Goal: Transaction & Acquisition: Purchase product/service

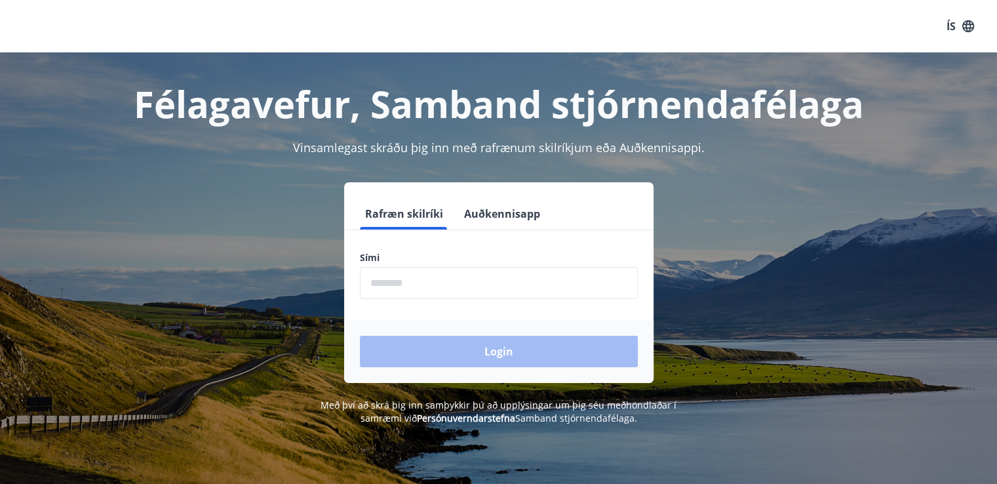
click at [464, 286] on input "phone" at bounding box center [499, 283] width 278 height 32
type input "********"
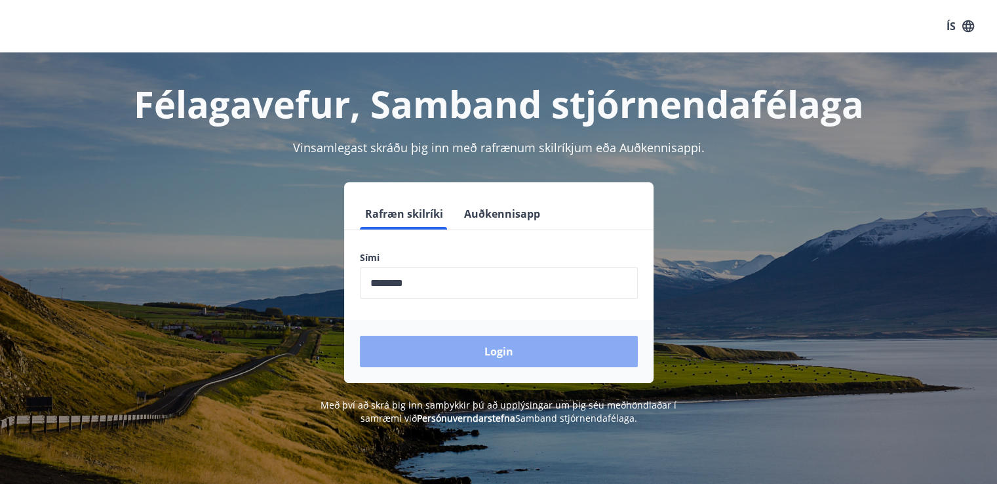
click at [479, 345] on button "Login" at bounding box center [499, 351] width 278 height 31
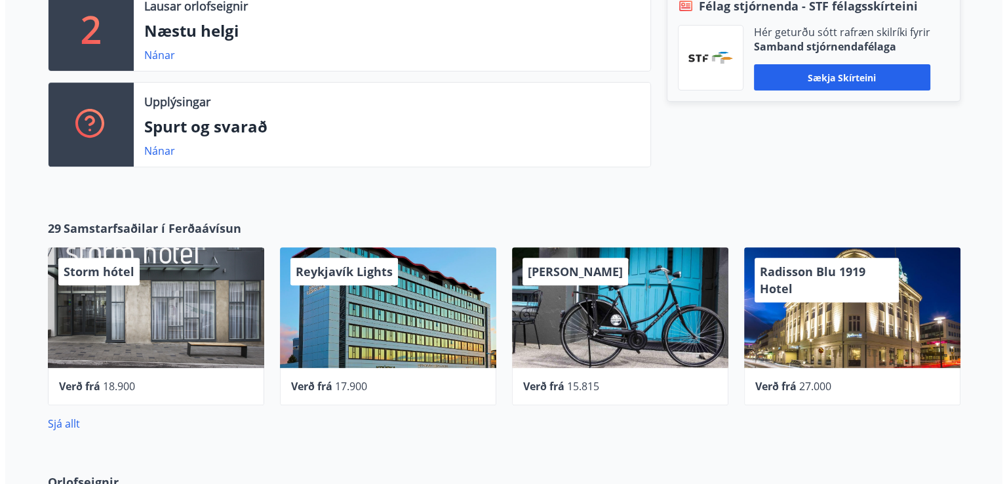
scroll to position [524, 0]
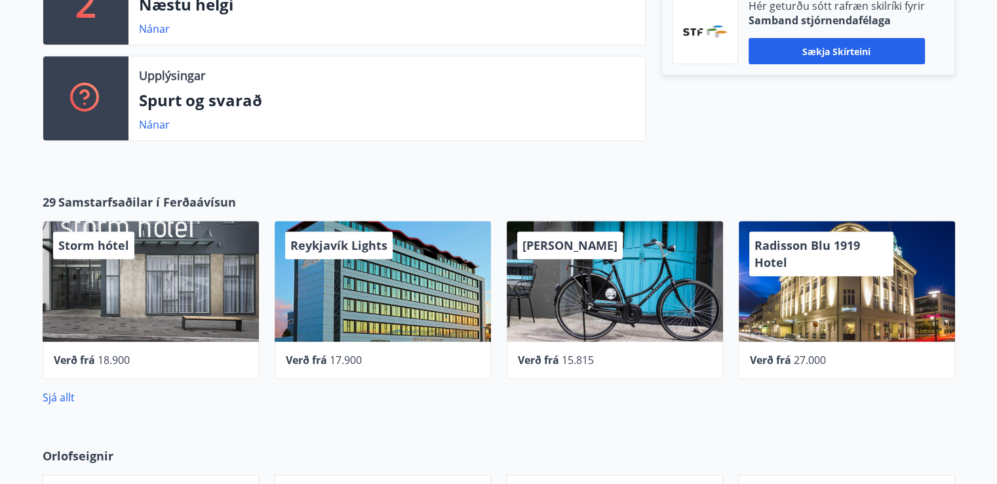
click at [396, 285] on div "Reykjavík Lights" at bounding box center [383, 281] width 216 height 121
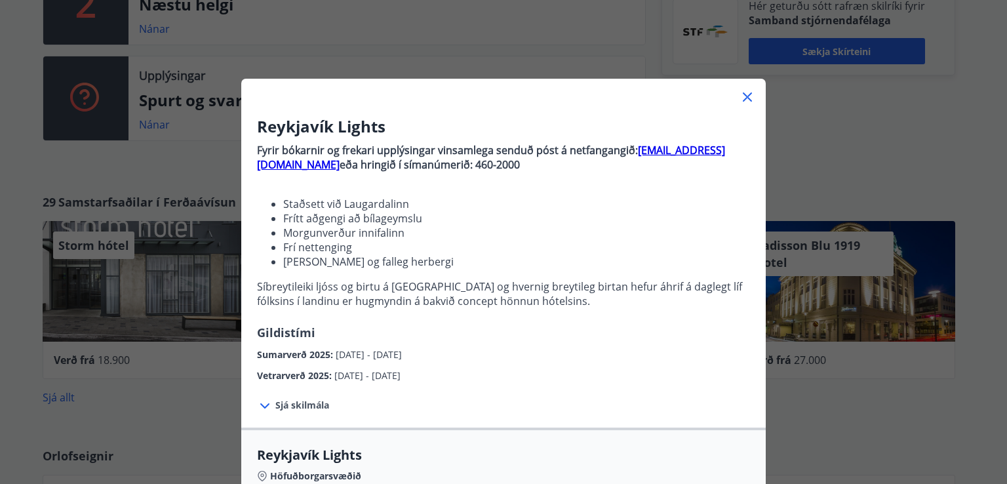
click at [734, 366] on div "Vetrarverð 2025 : [DATE] - [DATE]" at bounding box center [503, 372] width 493 height 21
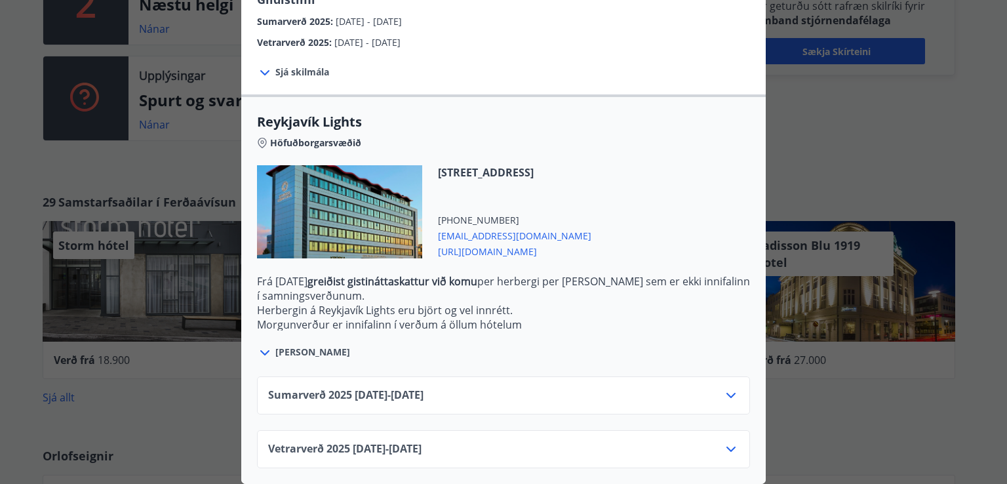
scroll to position [342, 0]
click at [724, 387] on icon at bounding box center [731, 395] width 16 height 16
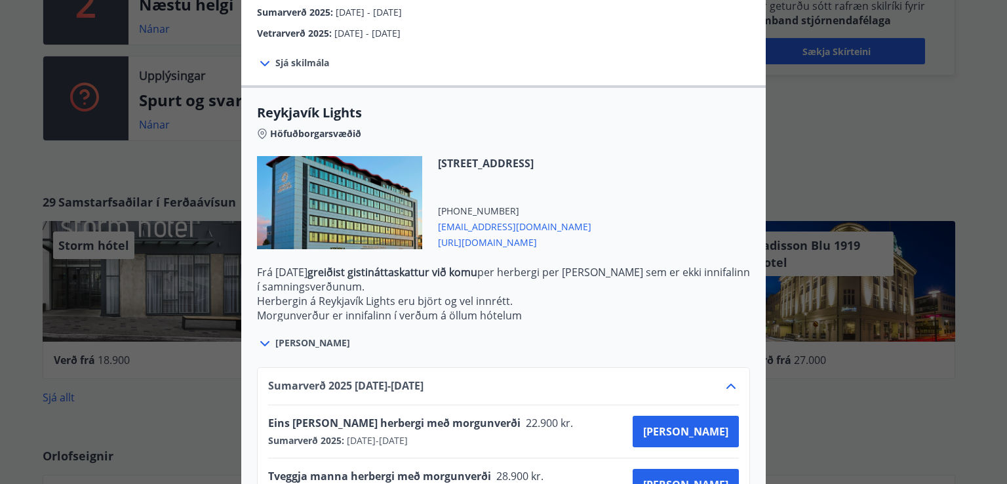
click at [754, 405] on div "Sumarverð [PHONE_NUMBER][DATE] - [DATE] Eins [PERSON_NAME] herbergi með morgunv…" at bounding box center [503, 458] width 524 height 214
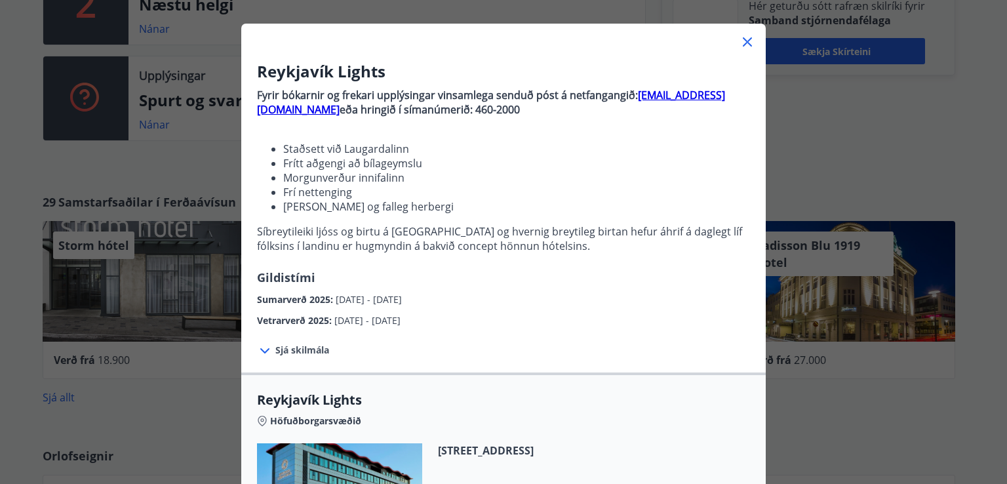
scroll to position [0, 0]
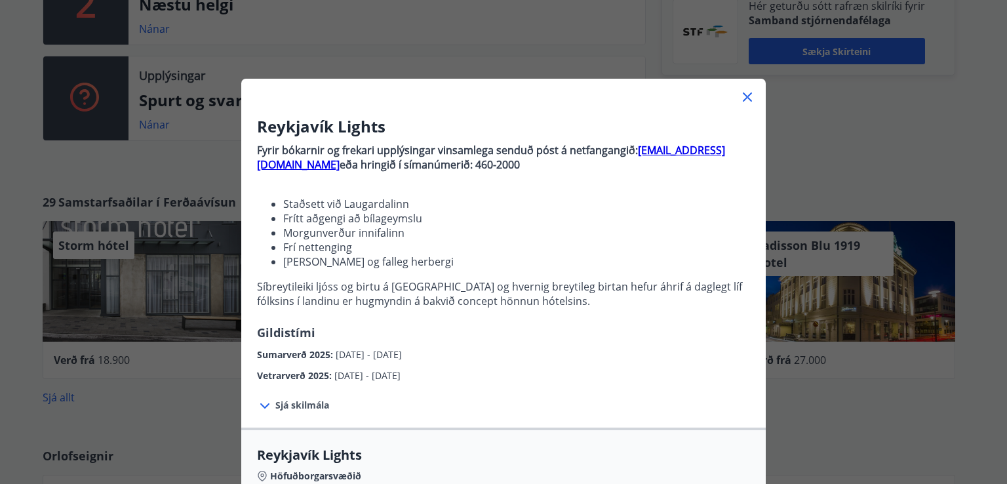
click at [742, 90] on icon at bounding box center [747, 97] width 16 height 16
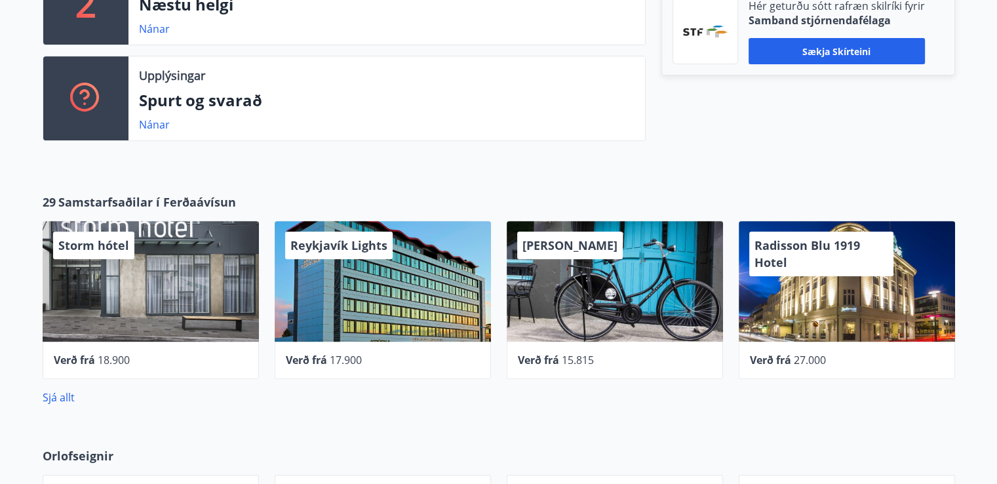
click at [174, 275] on div "Storm hótel" at bounding box center [151, 281] width 216 height 121
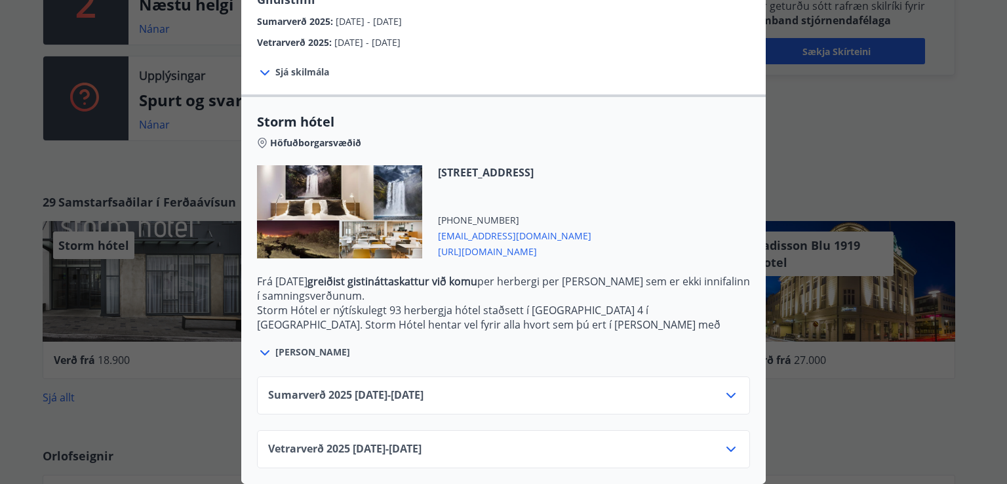
scroll to position [249, 0]
click at [728, 393] on icon at bounding box center [730, 395] width 9 height 5
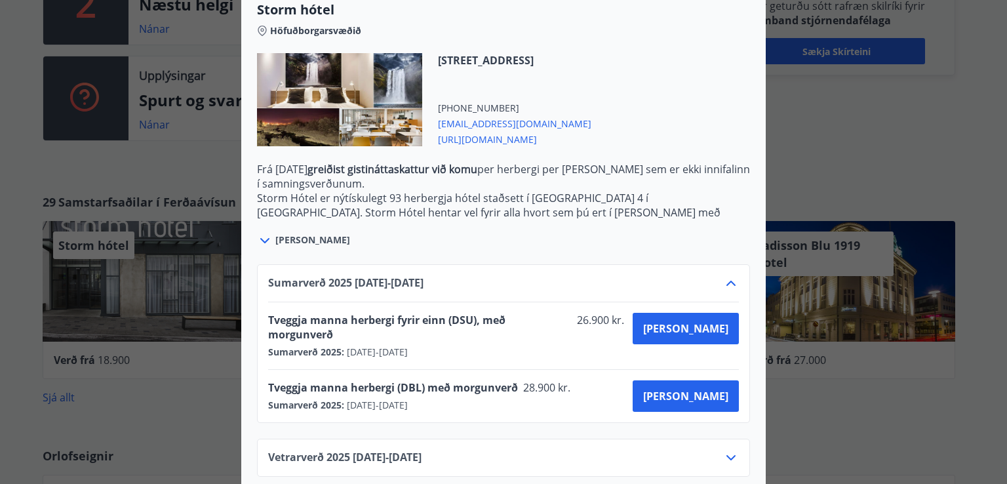
scroll to position [355, 0]
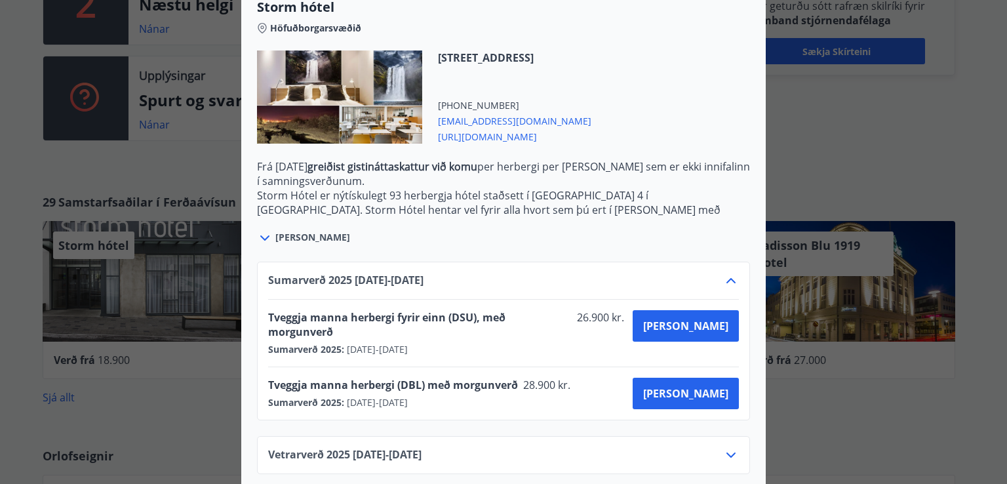
click at [294, 237] on span "[PERSON_NAME]" at bounding box center [312, 237] width 75 height 13
click at [260, 237] on icon at bounding box center [265, 238] width 16 height 16
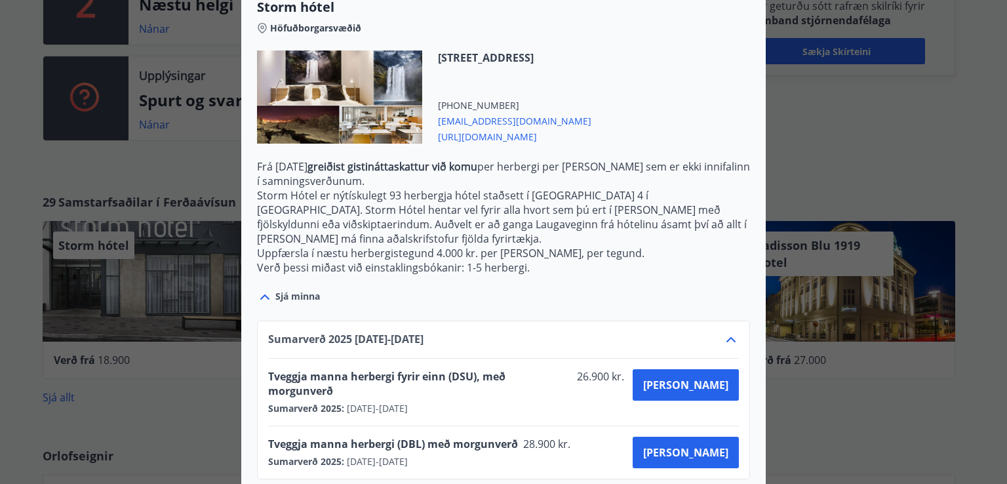
click at [724, 332] on icon at bounding box center [731, 340] width 16 height 16
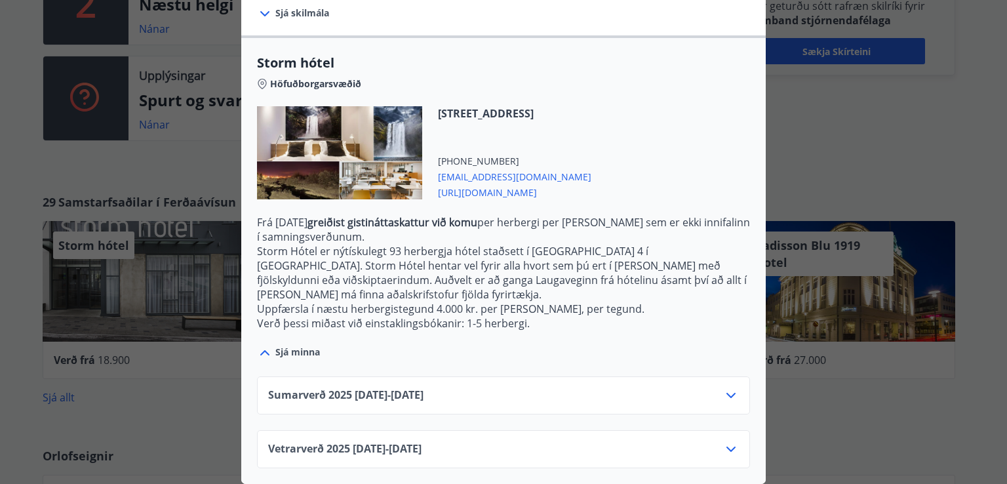
scroll to position [294, 0]
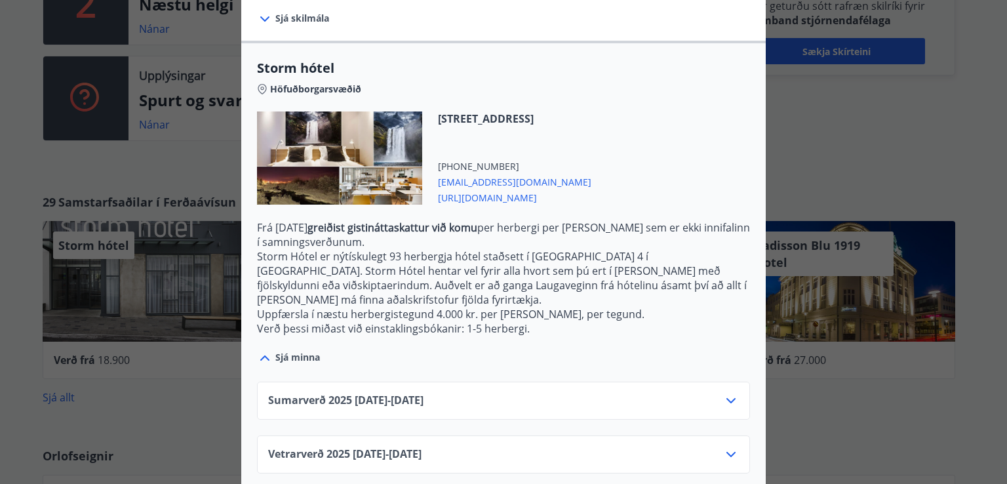
click at [724, 446] on icon at bounding box center [731, 454] width 16 height 16
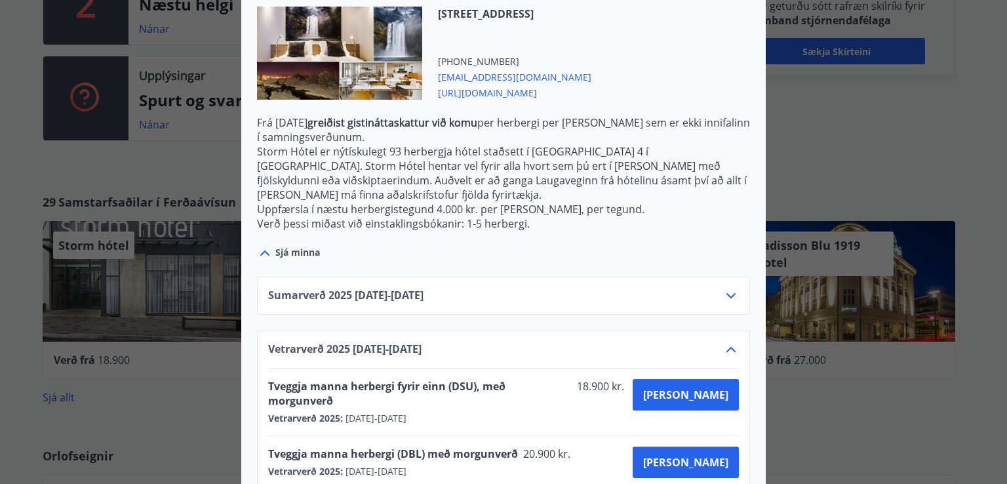
scroll to position [399, 0]
click at [730, 288] on div "Sumarverð [PHONE_NUMBER][DATE] - [DATE]" at bounding box center [503, 300] width 471 height 26
click at [726, 292] on icon at bounding box center [730, 294] width 9 height 5
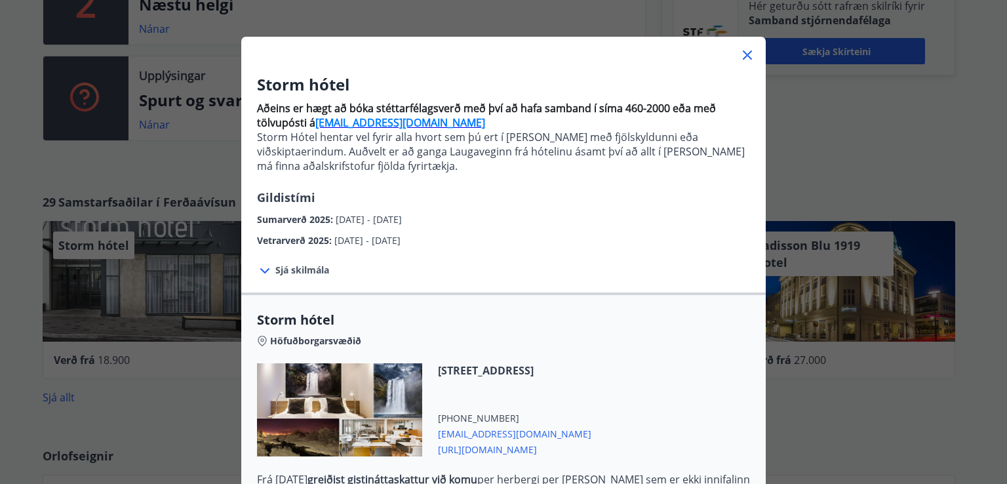
scroll to position [0, 0]
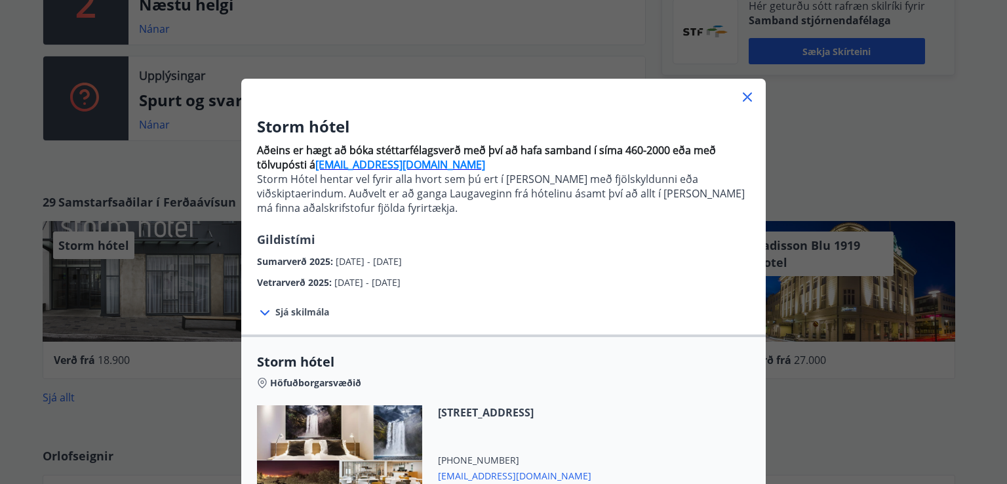
click at [743, 94] on icon at bounding box center [747, 97] width 16 height 16
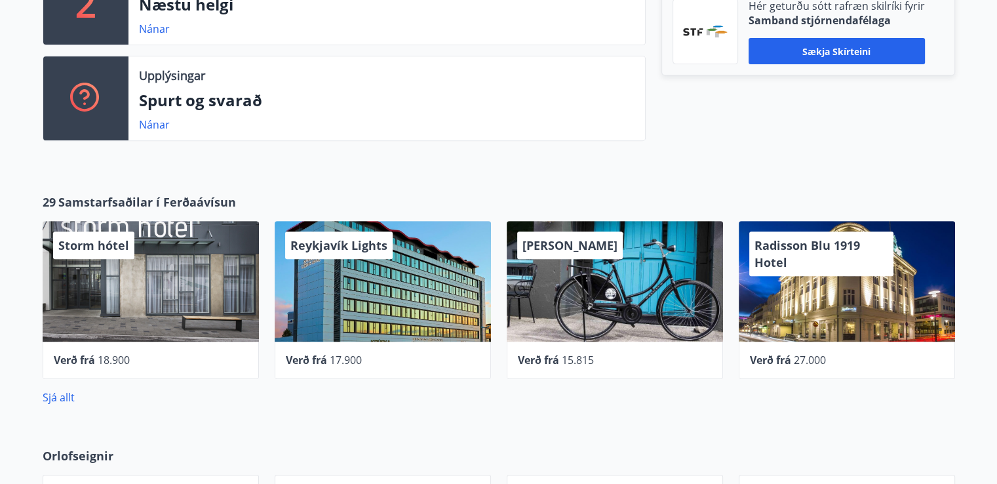
click at [822, 275] on div "Radisson Blu 1919 Hotel" at bounding box center [821, 253] width 144 height 45
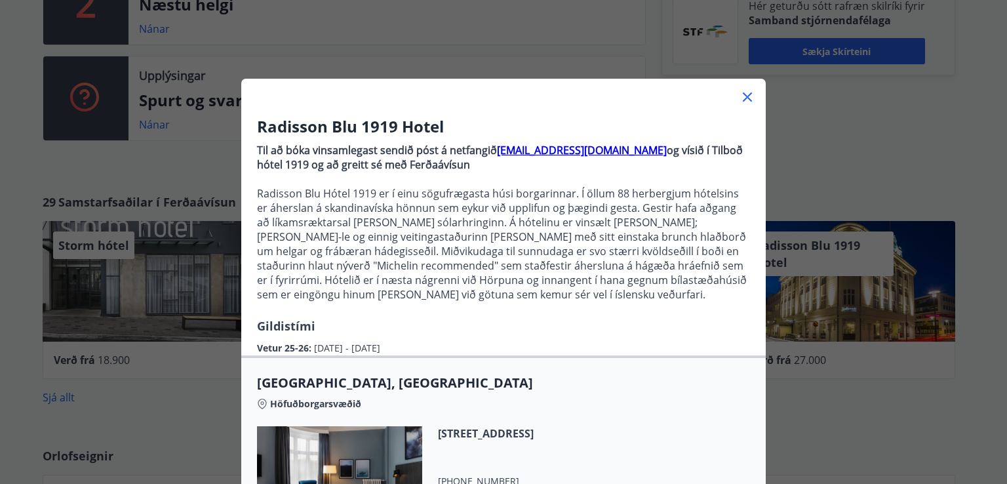
click at [702, 395] on div "Höfuðborgarsvæðið" at bounding box center [503, 401] width 493 height 18
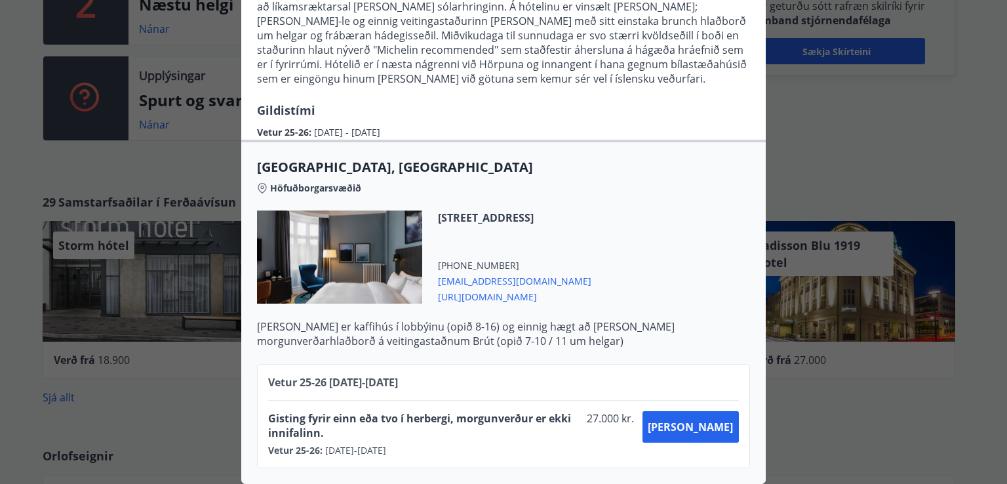
scroll to position [225, 0]
click at [742, 76] on p "Til að bóka vinsamlegast sendið póst á netfangið [EMAIL_ADDRESS][DOMAIN_NAME] o…" at bounding box center [503, 12] width 493 height 180
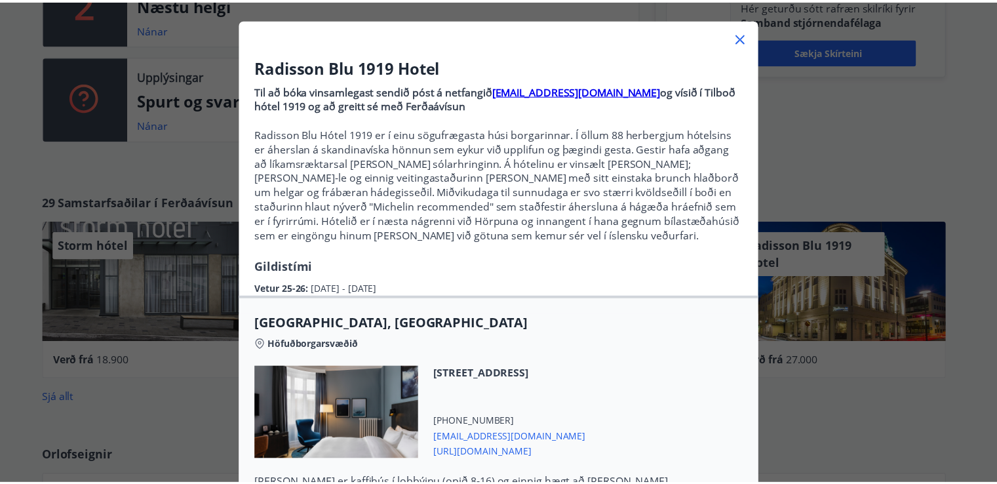
scroll to position [0, 0]
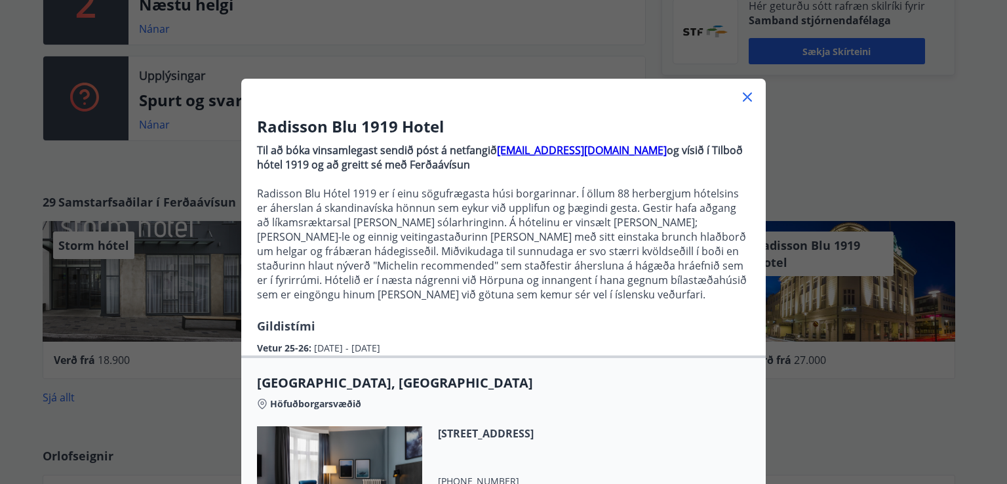
click at [744, 98] on icon at bounding box center [747, 97] width 16 height 16
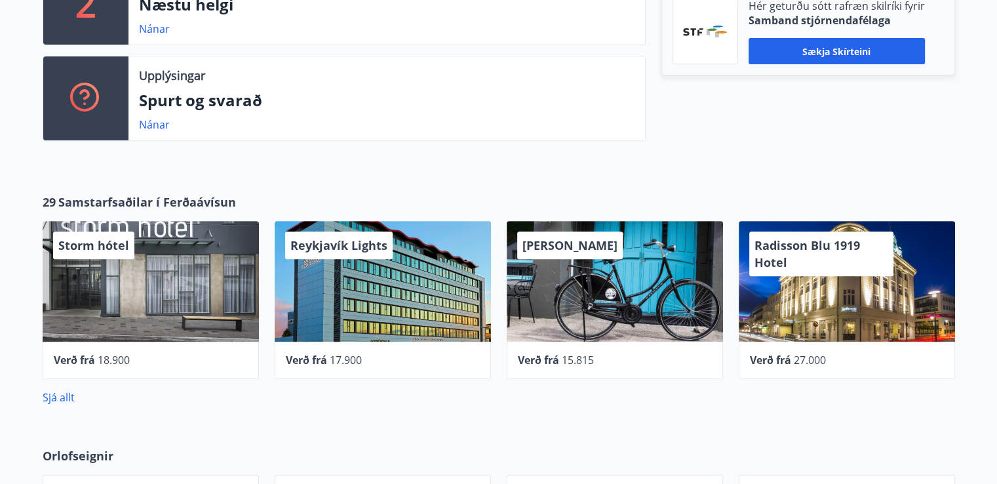
click at [558, 276] on div "[PERSON_NAME]" at bounding box center [615, 281] width 216 height 121
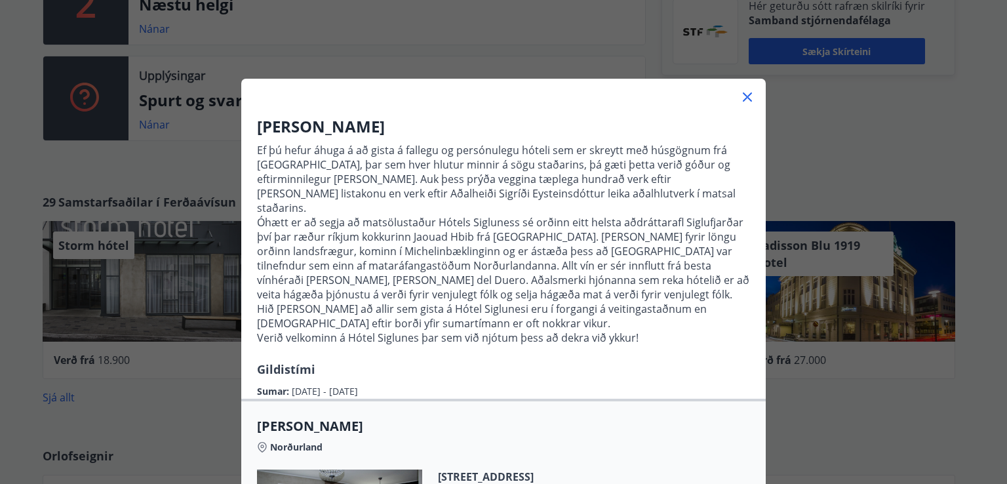
click at [745, 100] on icon at bounding box center [747, 96] width 9 height 9
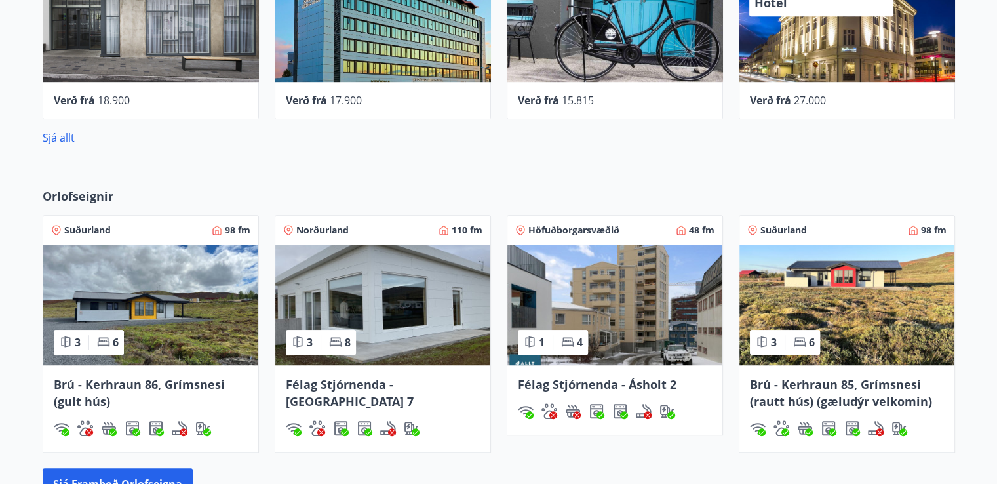
scroll to position [688, 0]
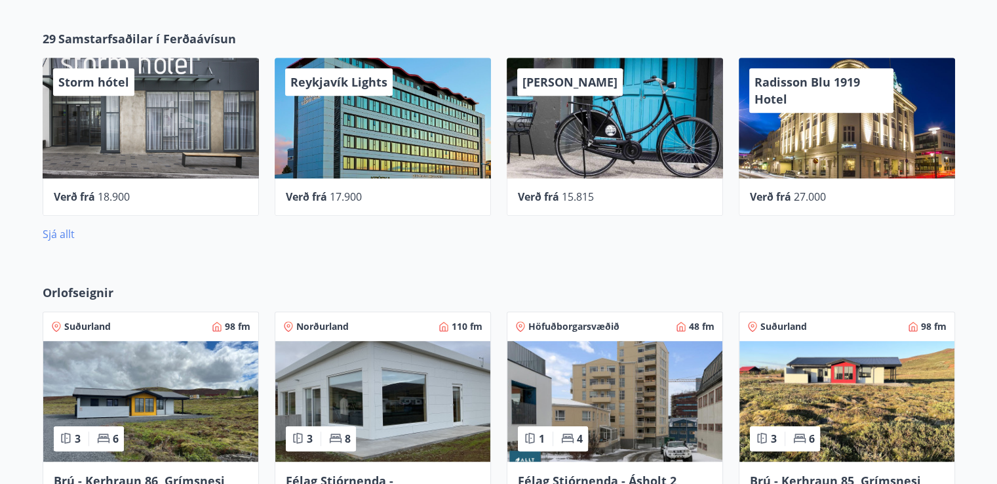
click at [63, 233] on link "Sjá allt" at bounding box center [59, 234] width 32 height 14
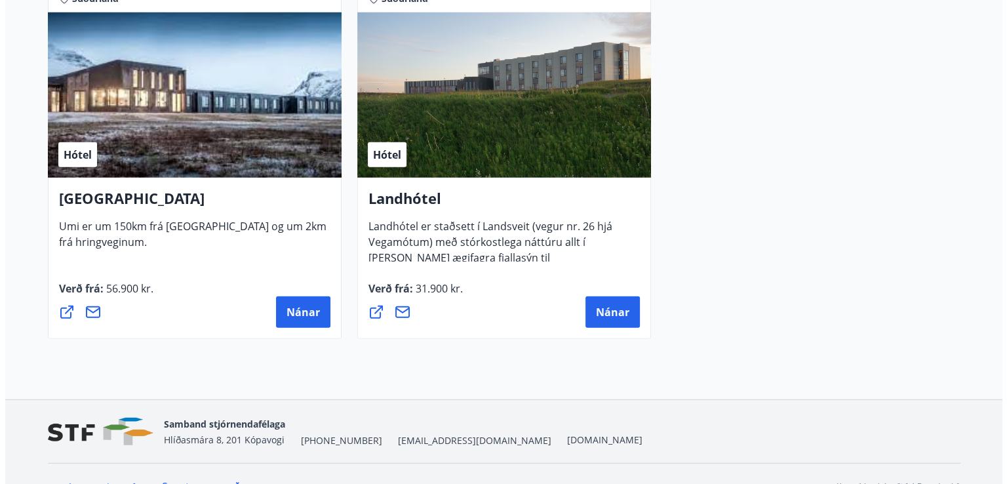
scroll to position [3633, 0]
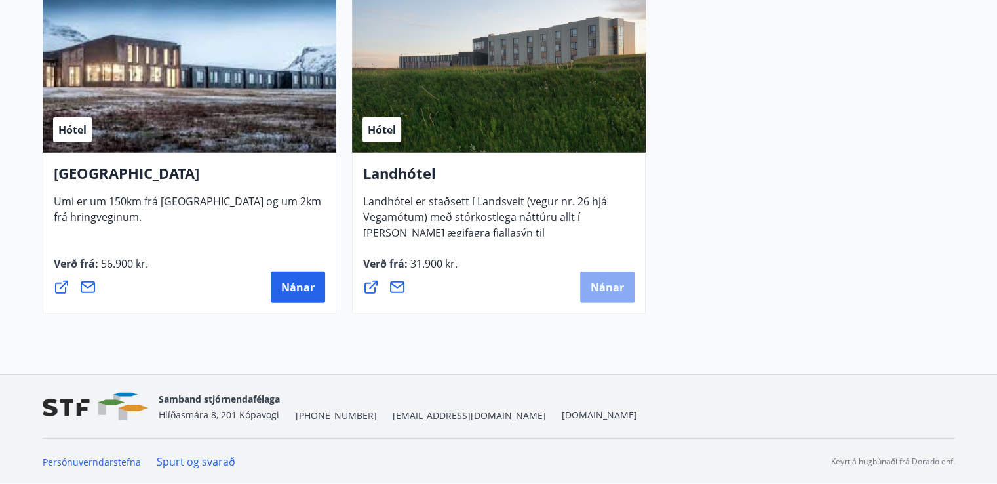
click at [621, 286] on span "Nánar" at bounding box center [607, 287] width 33 height 14
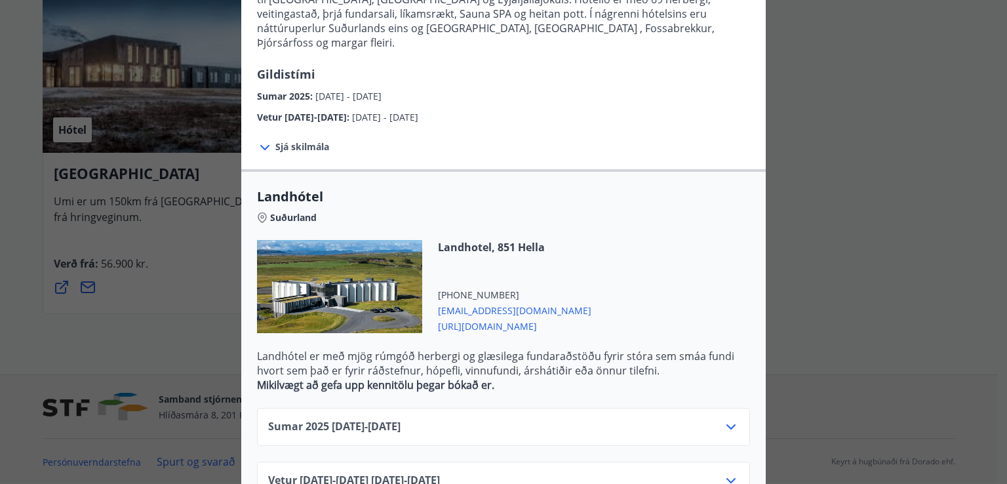
scroll to position [206, 0]
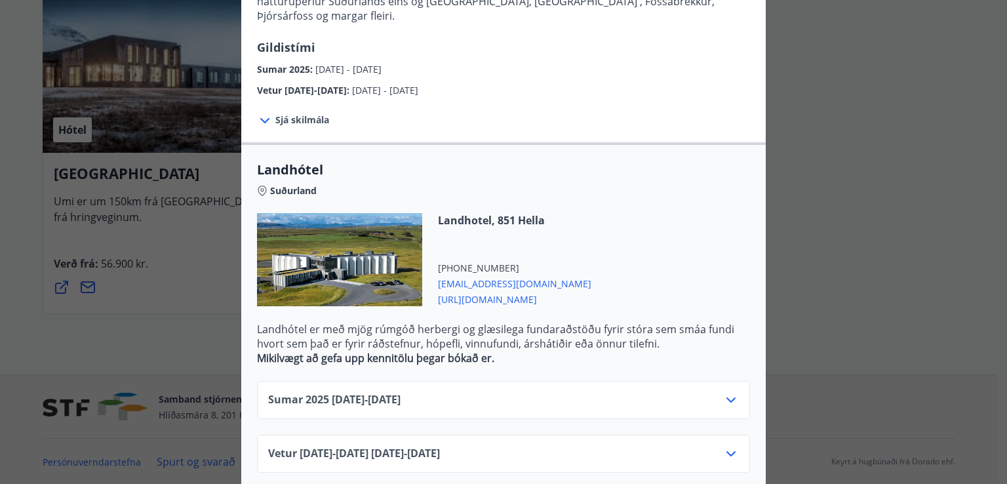
click at [732, 392] on icon at bounding box center [731, 400] width 16 height 16
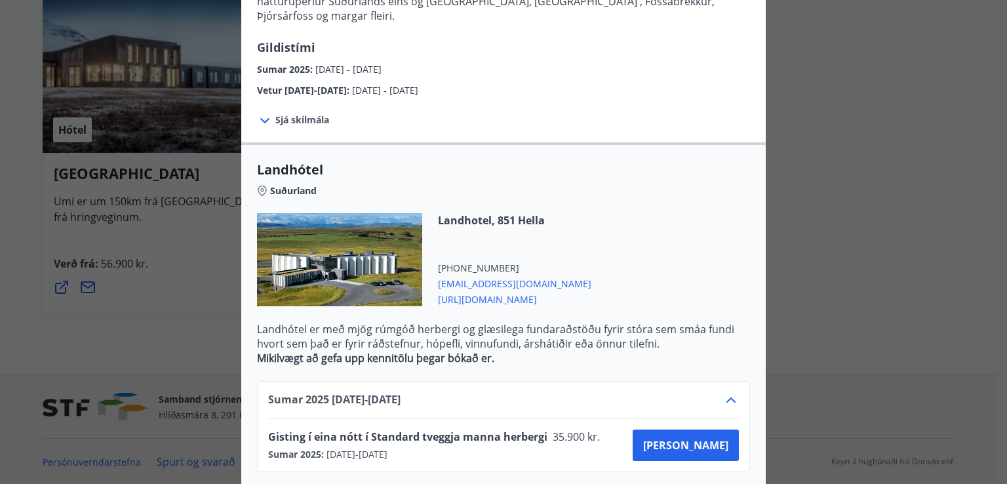
click at [732, 392] on icon at bounding box center [731, 400] width 16 height 16
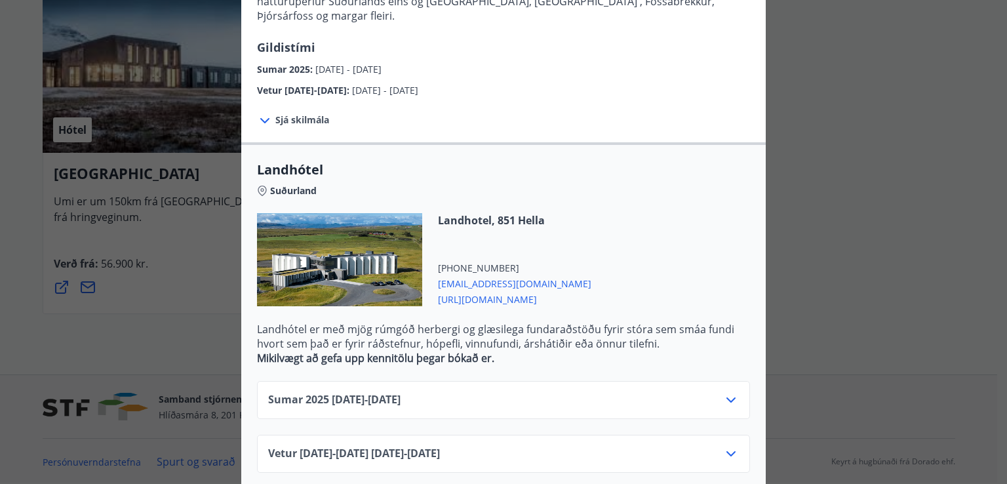
click at [723, 446] on icon at bounding box center [731, 454] width 16 height 16
click at [728, 446] on icon at bounding box center [731, 454] width 16 height 16
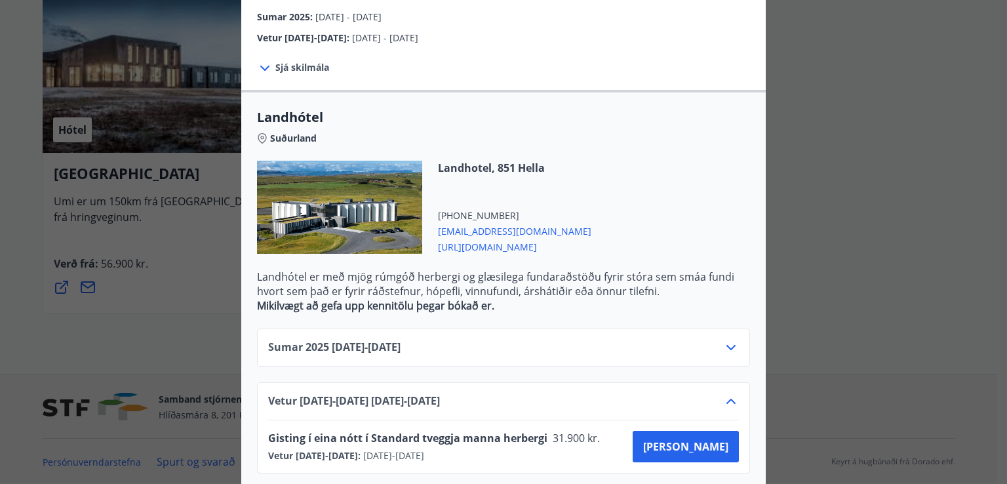
scroll to position [260, 0]
click at [733, 393] on icon at bounding box center [731, 401] width 16 height 16
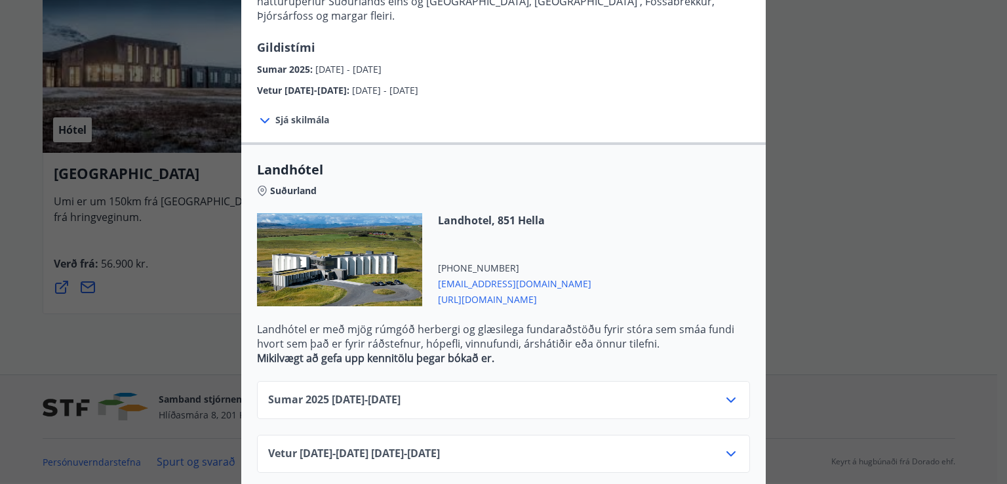
click at [700, 106] on div "Landhótel Sameinaðu lúxus dvöl á notalegu hóteli og upplifðu einstakrar náttúru…" at bounding box center [503, 193] width 524 height 590
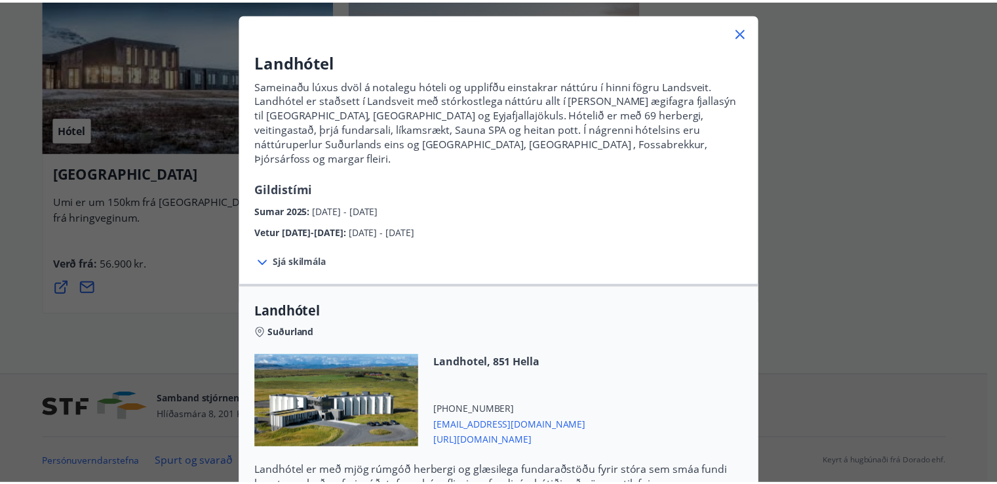
scroll to position [0, 0]
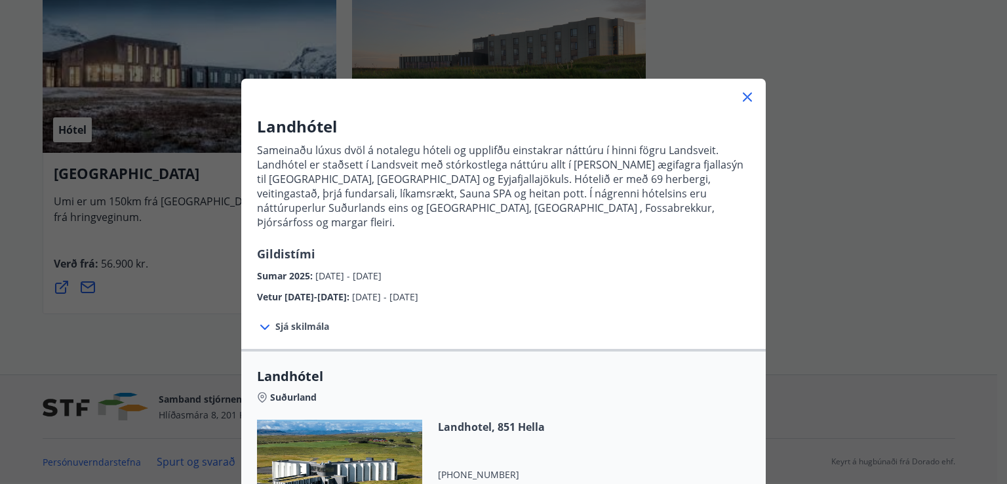
click at [743, 95] on icon at bounding box center [747, 96] width 9 height 9
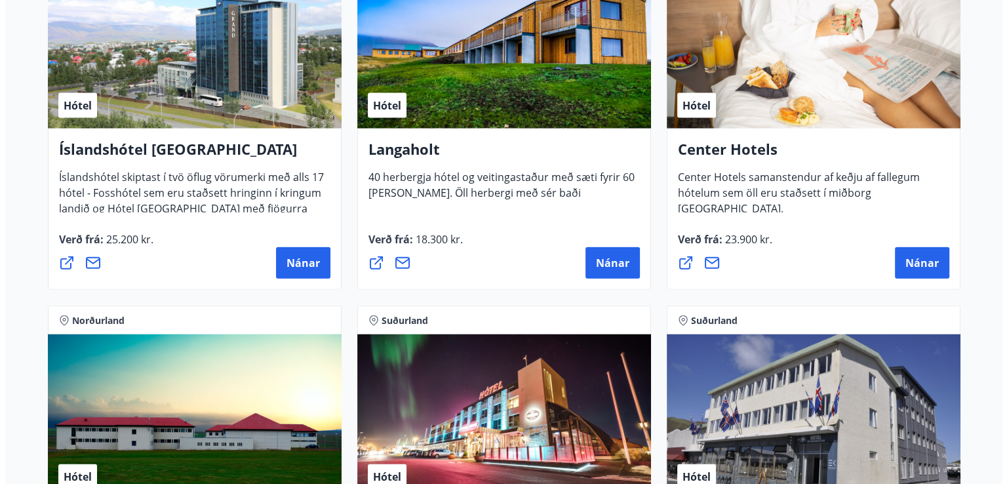
scroll to position [2925, 0]
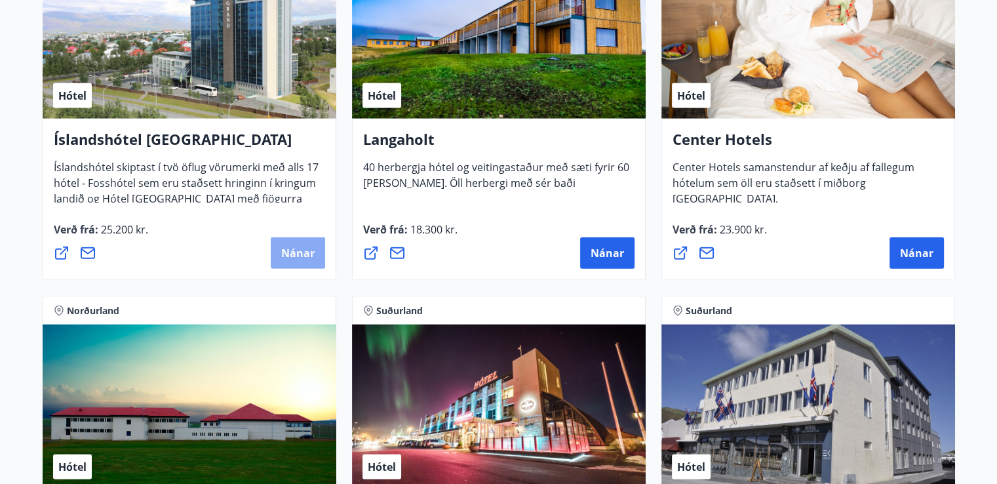
click at [309, 247] on span "Nánar" at bounding box center [297, 253] width 33 height 14
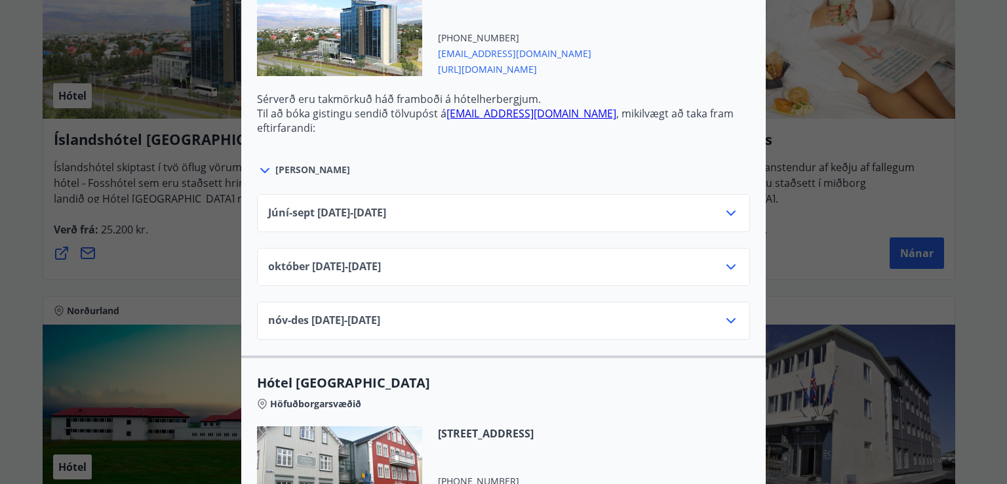
scroll to position [577, 0]
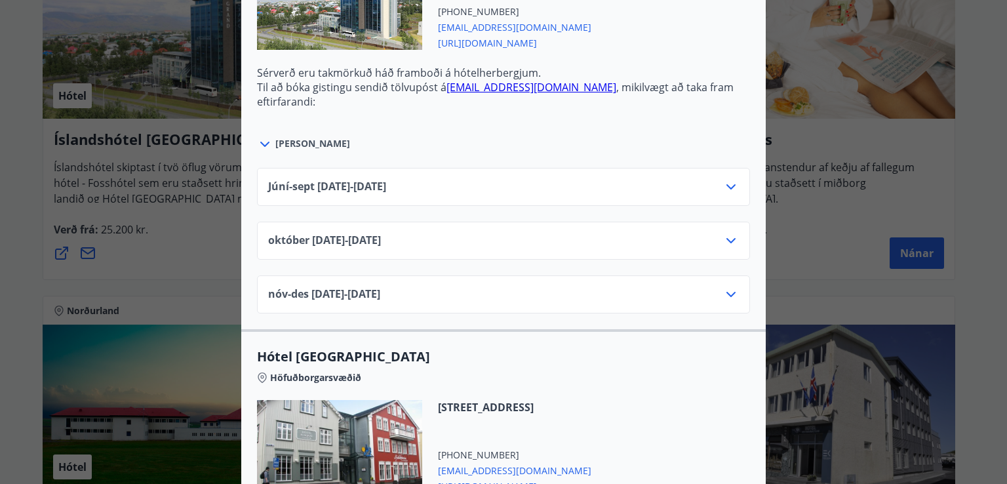
click at [727, 293] on icon at bounding box center [730, 294] width 9 height 5
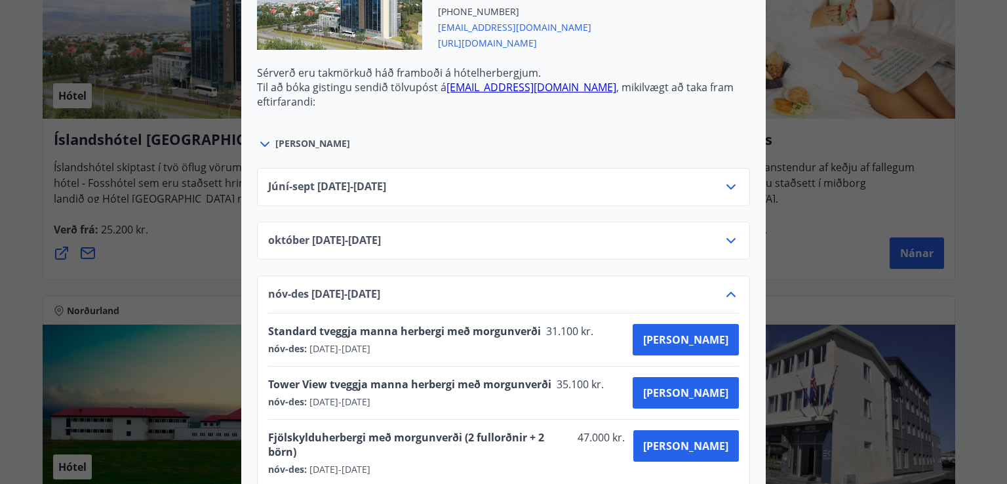
click at [727, 242] on icon at bounding box center [731, 241] width 16 height 16
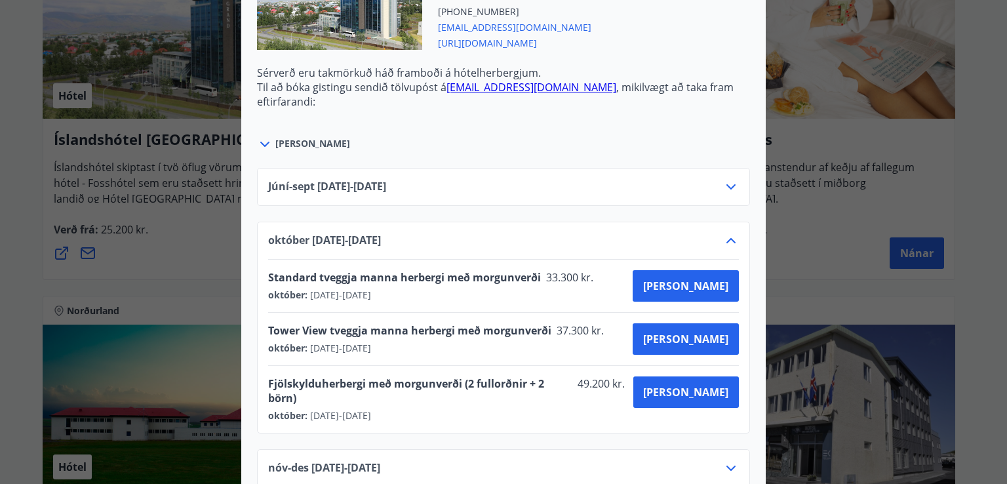
click at [726, 187] on icon at bounding box center [730, 186] width 9 height 5
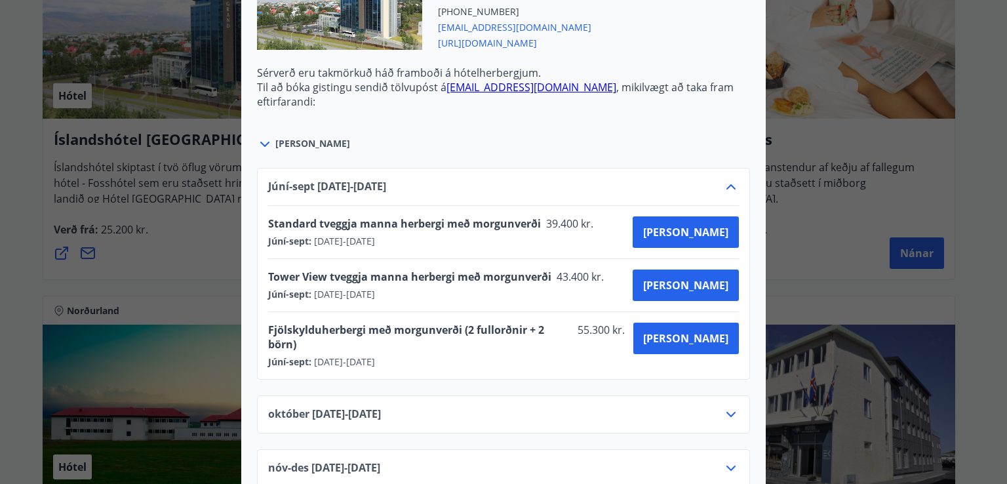
click at [724, 187] on icon at bounding box center [731, 187] width 16 height 16
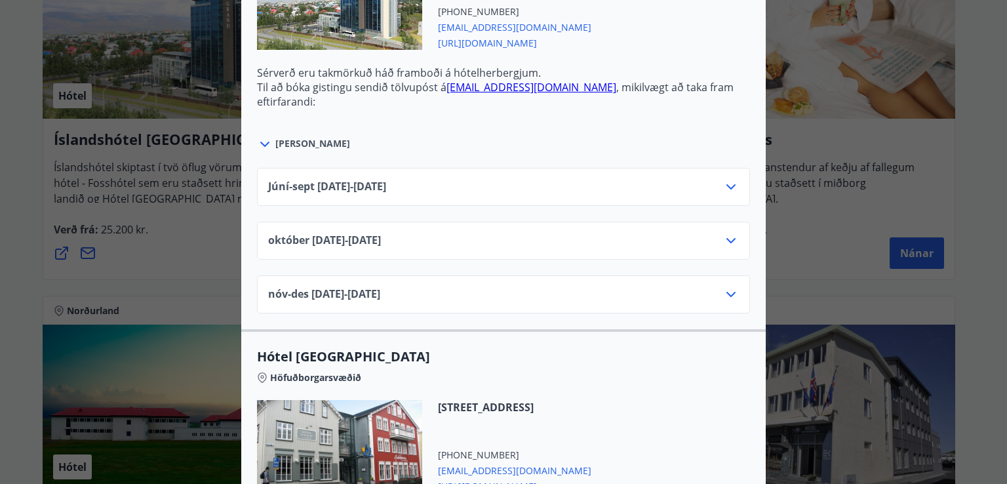
click at [718, 132] on div "[PERSON_NAME]" at bounding box center [503, 137] width 493 height 30
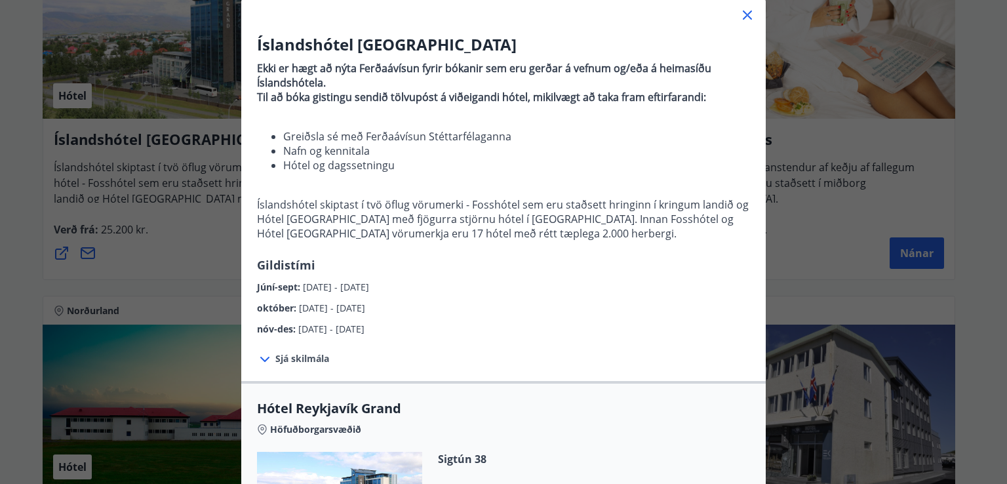
scroll to position [79, 0]
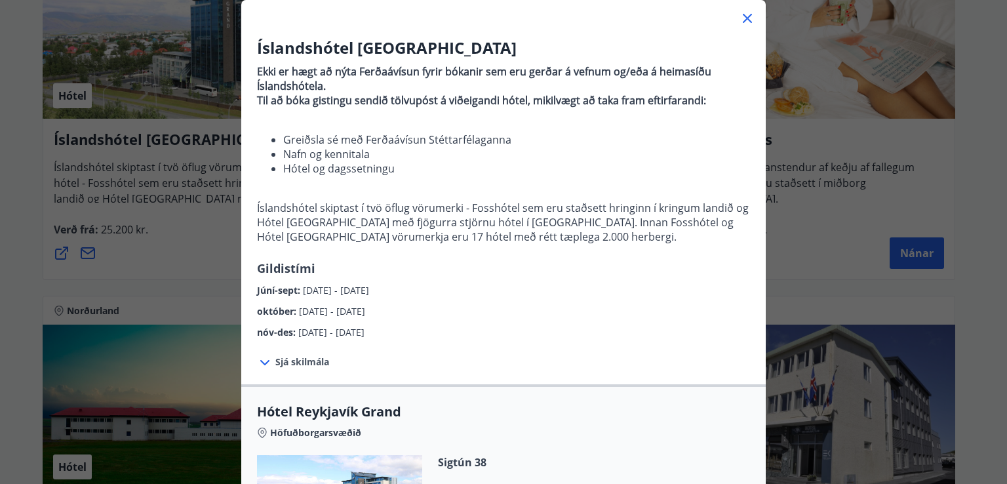
click at [259, 364] on icon at bounding box center [265, 363] width 16 height 16
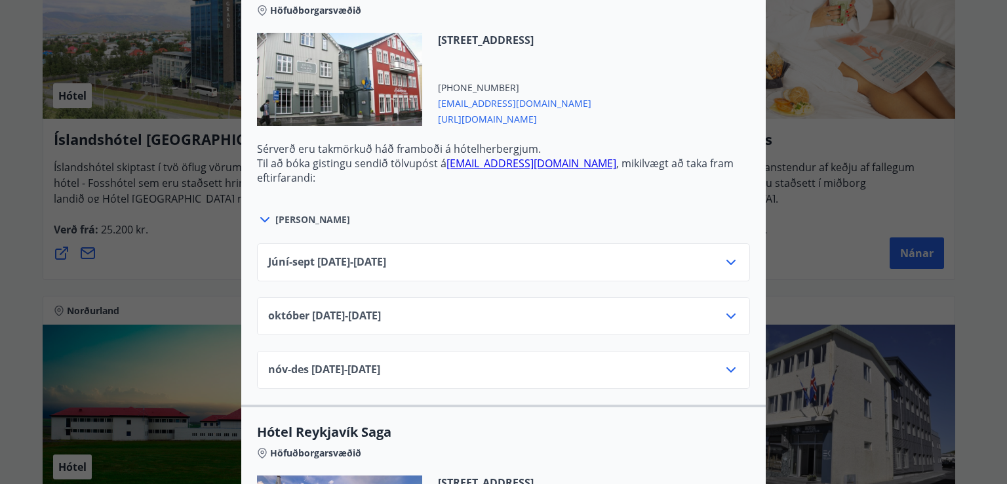
scroll to position [1075, 0]
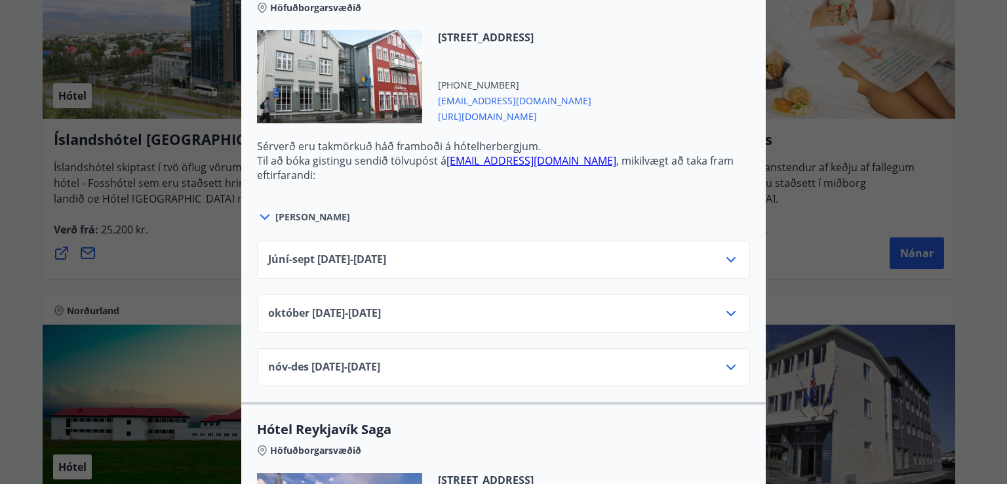
click at [724, 364] on icon at bounding box center [731, 367] width 16 height 16
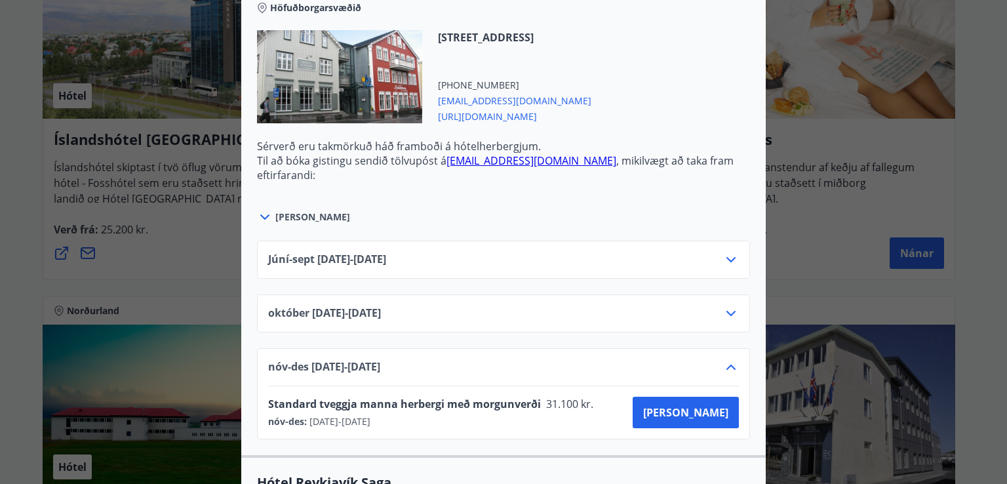
click at [726, 364] on icon at bounding box center [730, 366] width 9 height 5
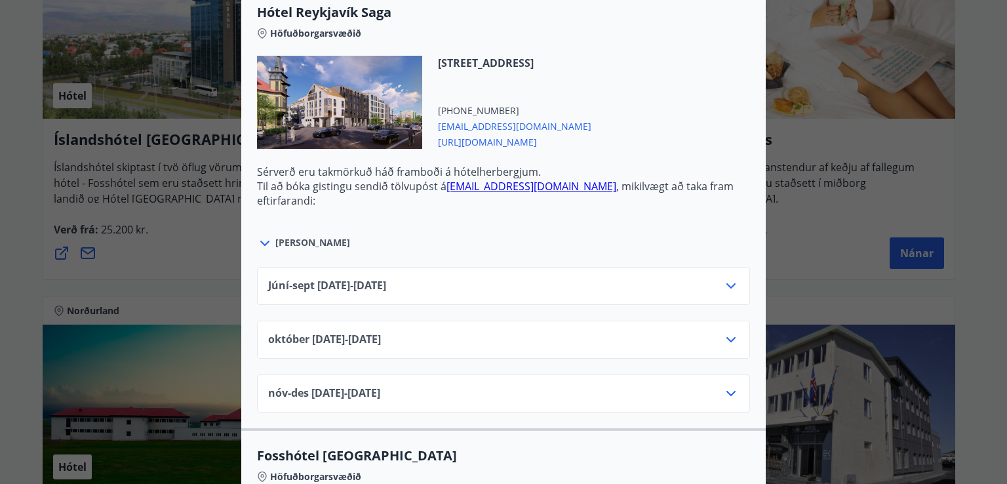
scroll to position [1494, 0]
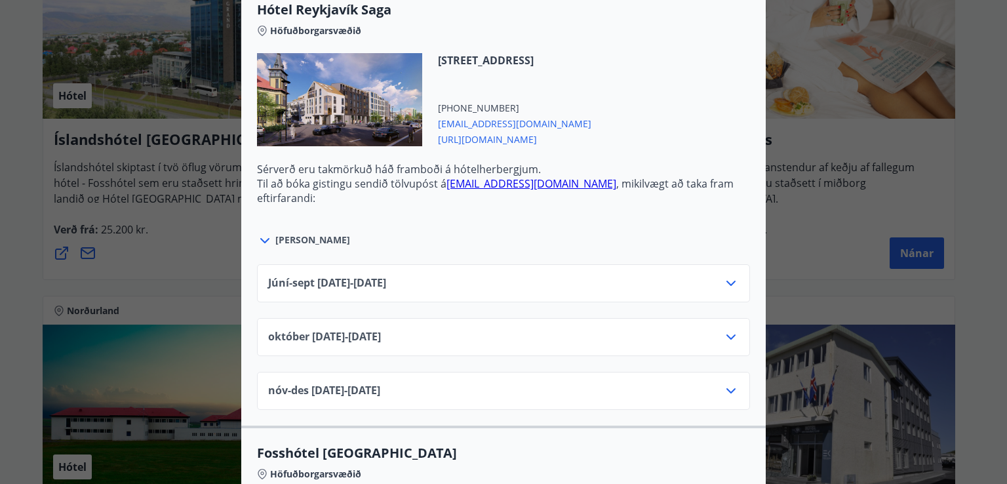
click at [724, 391] on icon at bounding box center [731, 391] width 16 height 16
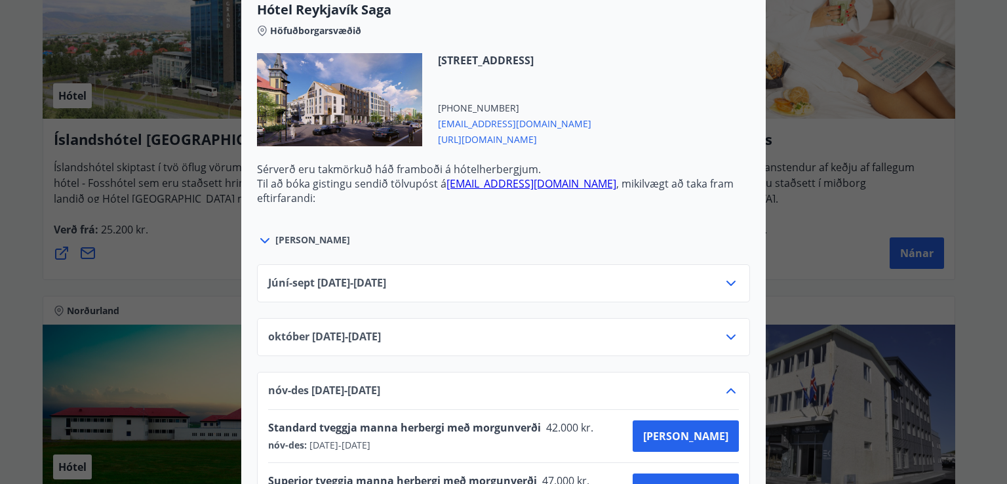
click at [724, 391] on icon at bounding box center [731, 391] width 16 height 16
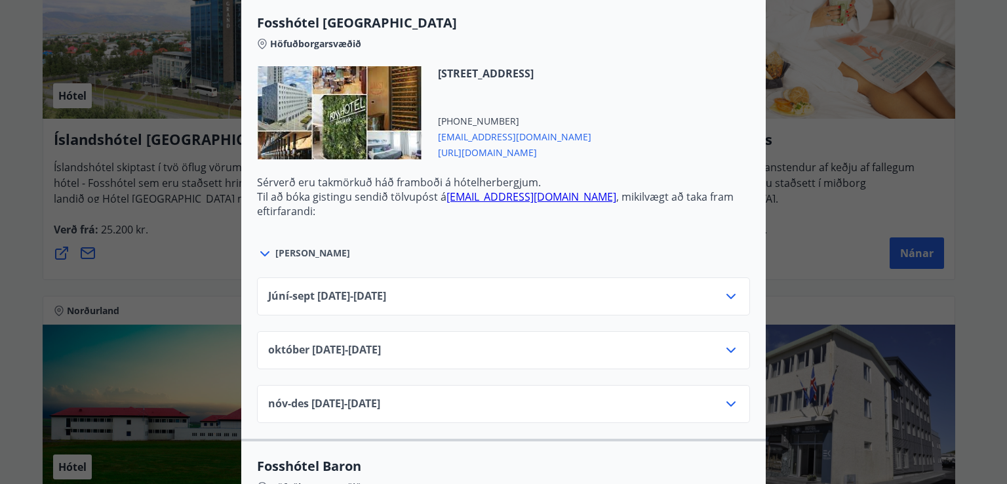
scroll to position [1940, 0]
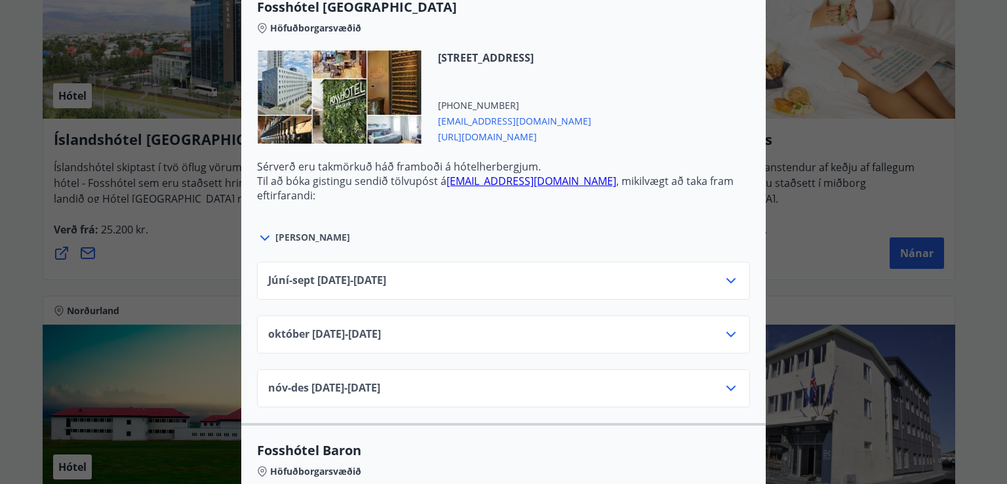
click at [728, 381] on icon at bounding box center [731, 388] width 16 height 16
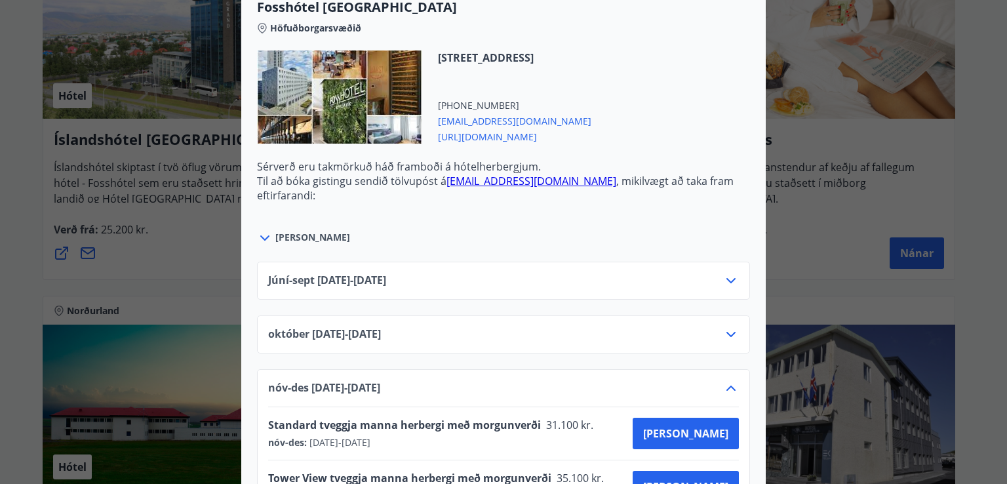
click at [728, 381] on icon at bounding box center [731, 388] width 16 height 16
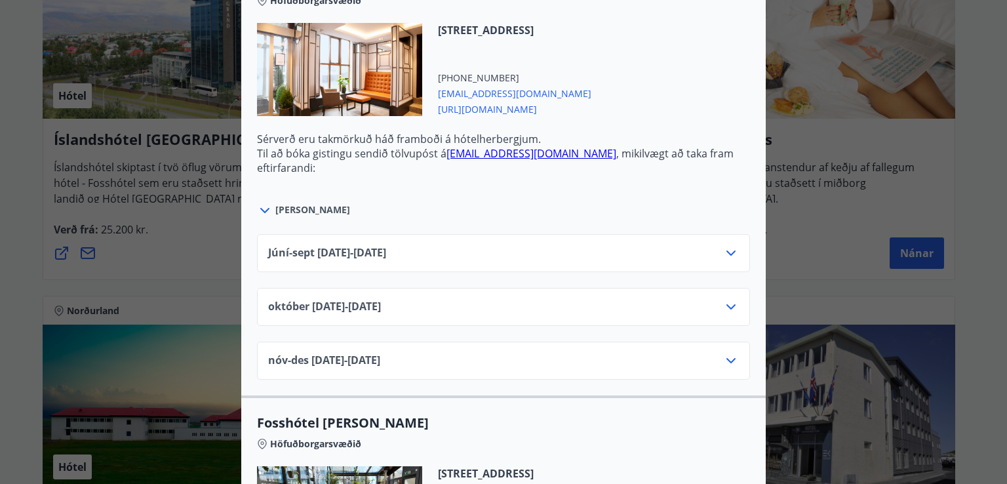
scroll to position [2412, 0]
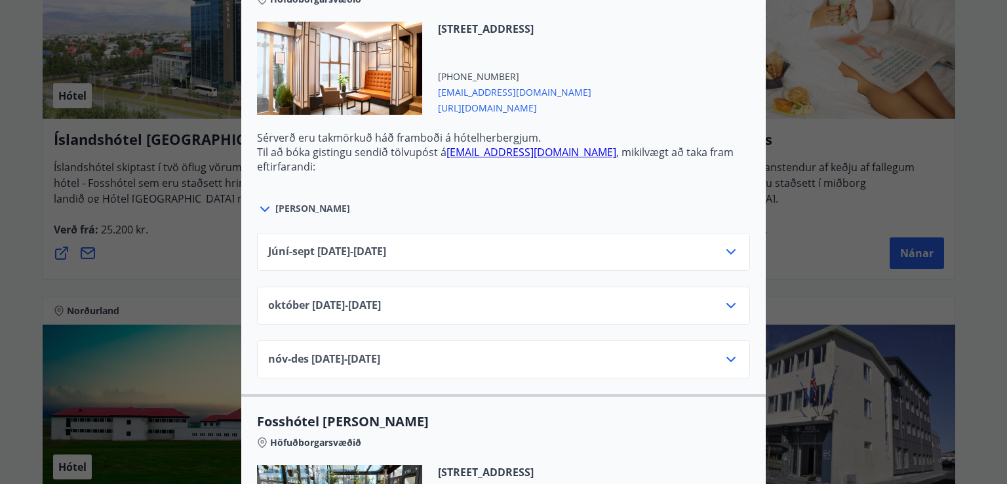
click at [729, 357] on icon at bounding box center [730, 359] width 9 height 5
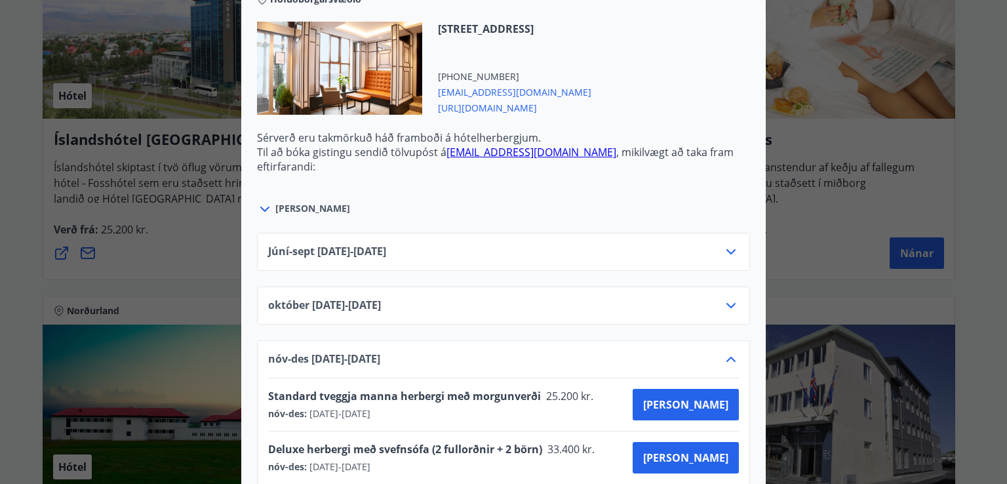
click at [729, 352] on icon at bounding box center [731, 359] width 16 height 16
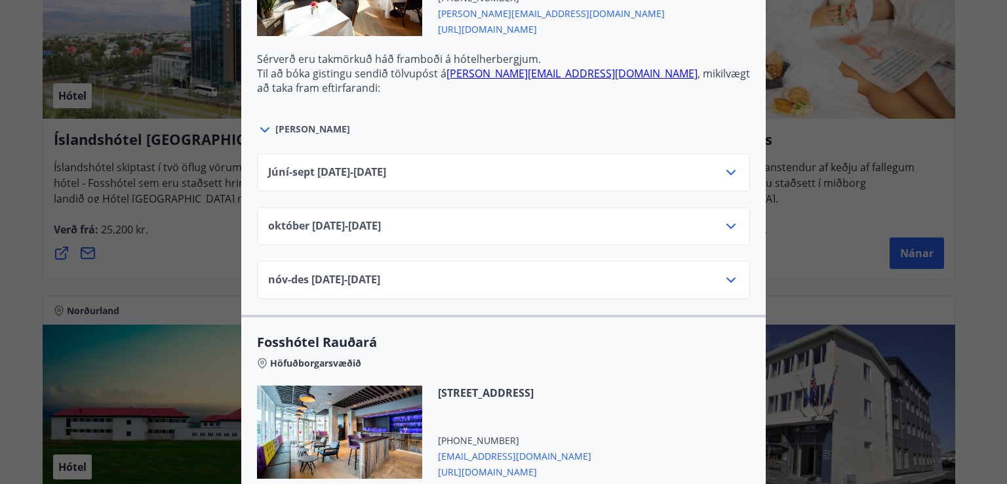
scroll to position [2937, 0]
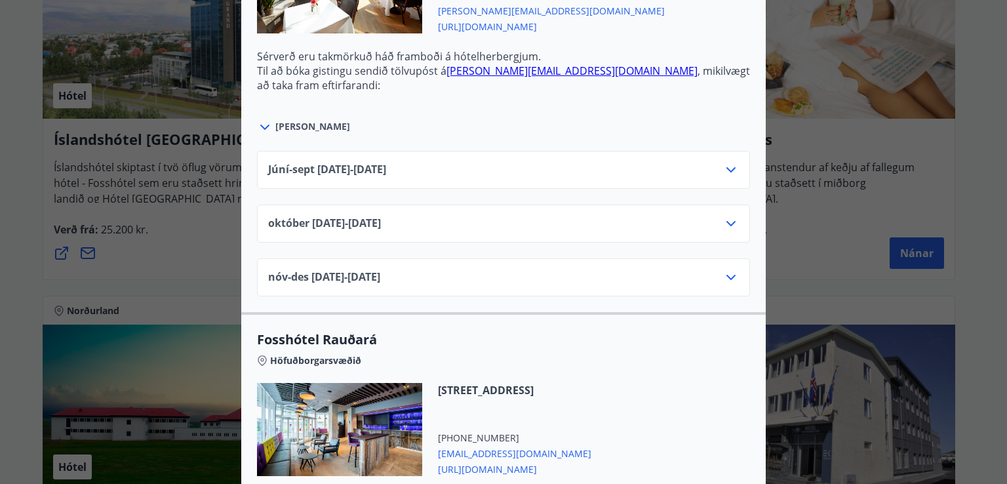
click at [726, 271] on icon at bounding box center [731, 277] width 16 height 16
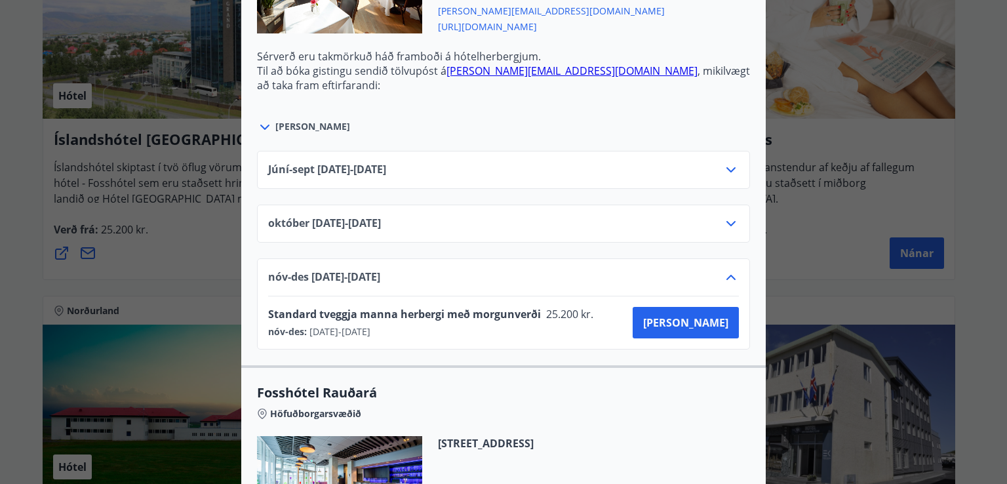
click at [726, 271] on icon at bounding box center [731, 277] width 16 height 16
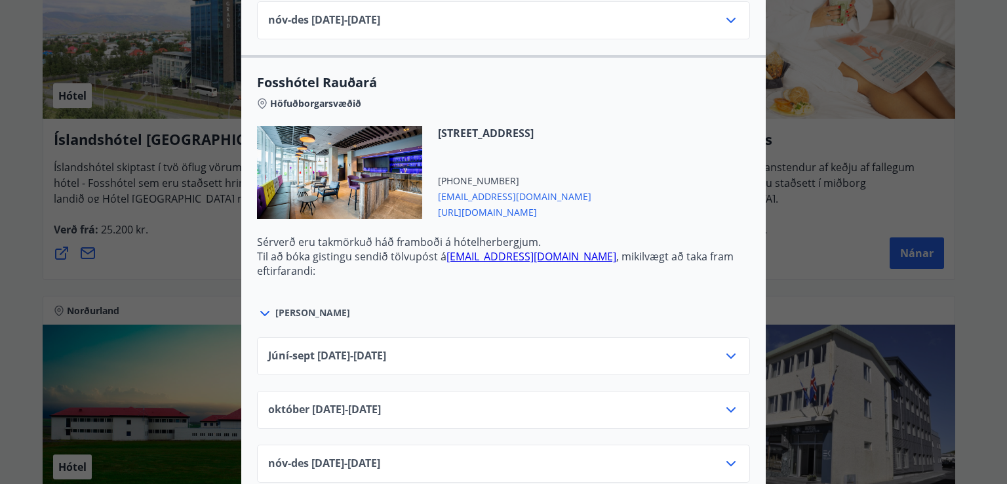
scroll to position [3210, 0]
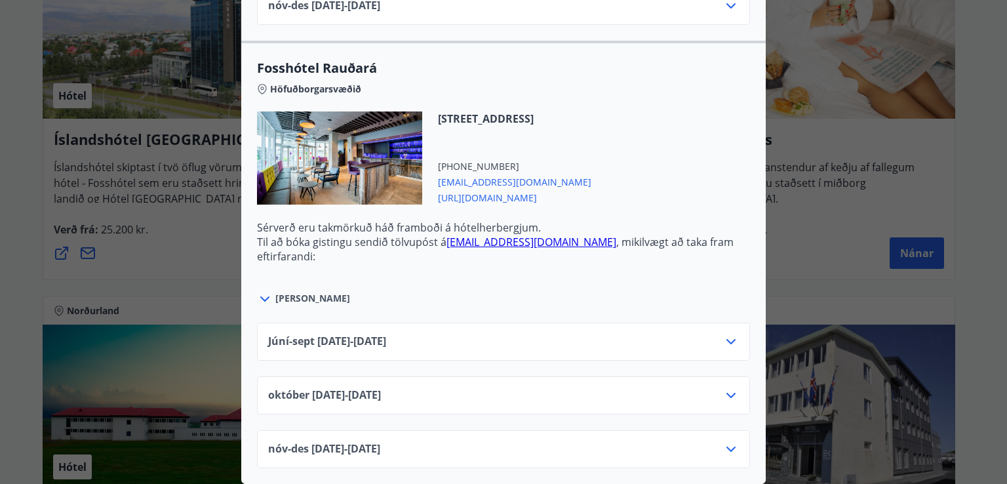
click at [729, 441] on icon at bounding box center [731, 449] width 16 height 16
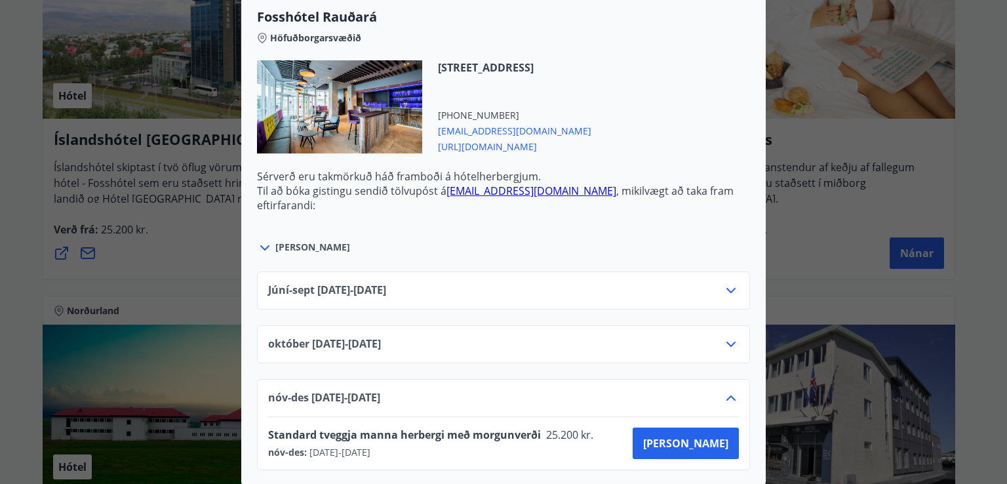
scroll to position [3264, 0]
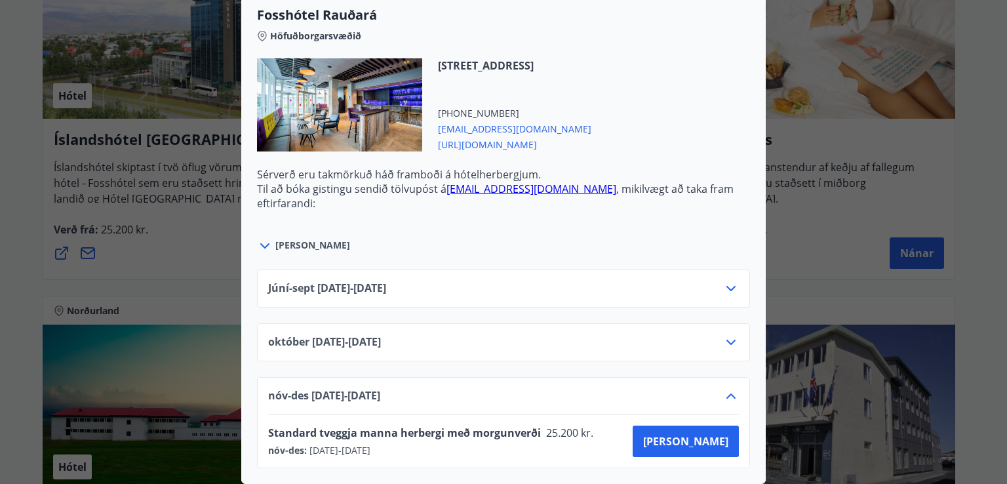
click at [729, 281] on icon at bounding box center [731, 289] width 16 height 16
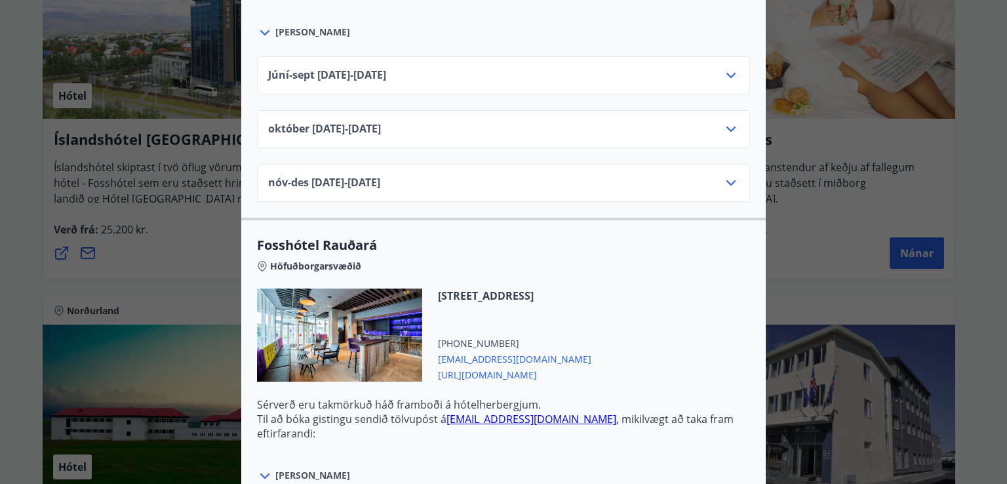
scroll to position [3028, 0]
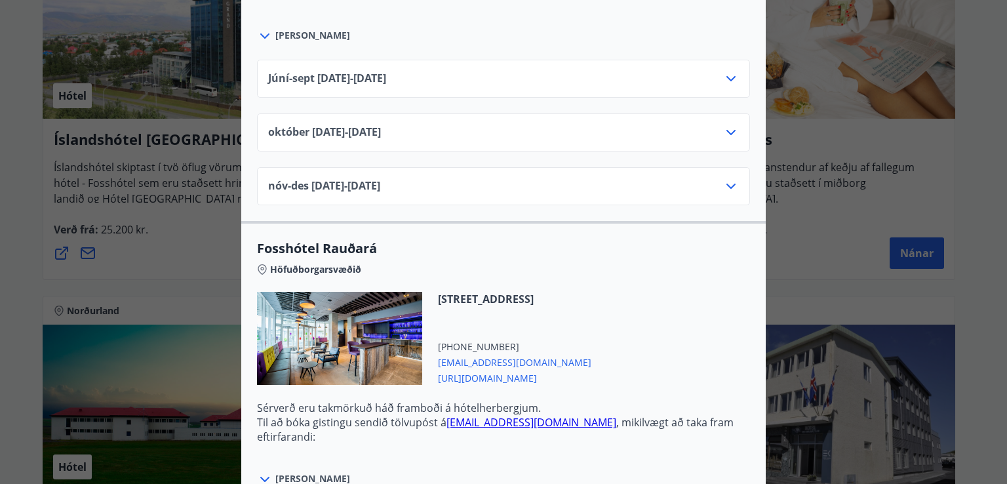
click at [726, 73] on icon at bounding box center [731, 79] width 16 height 16
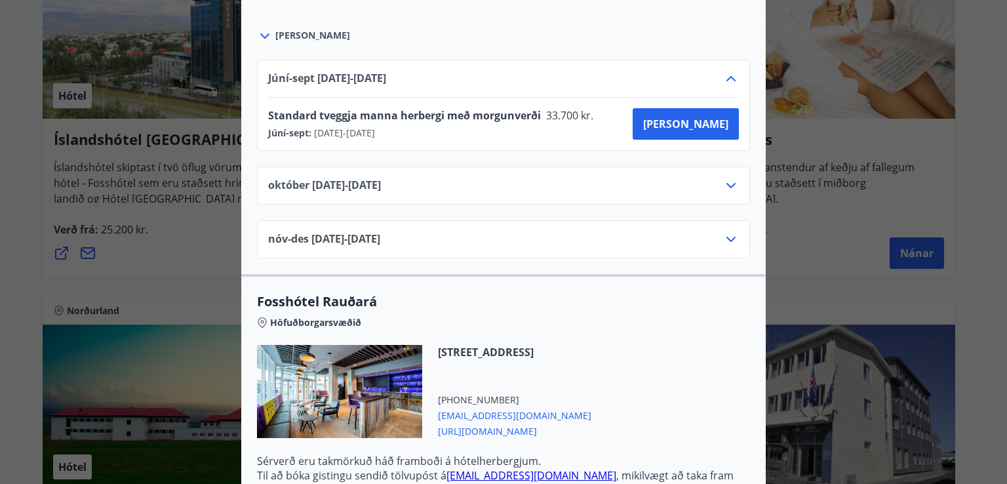
click at [726, 73] on icon at bounding box center [731, 79] width 16 height 16
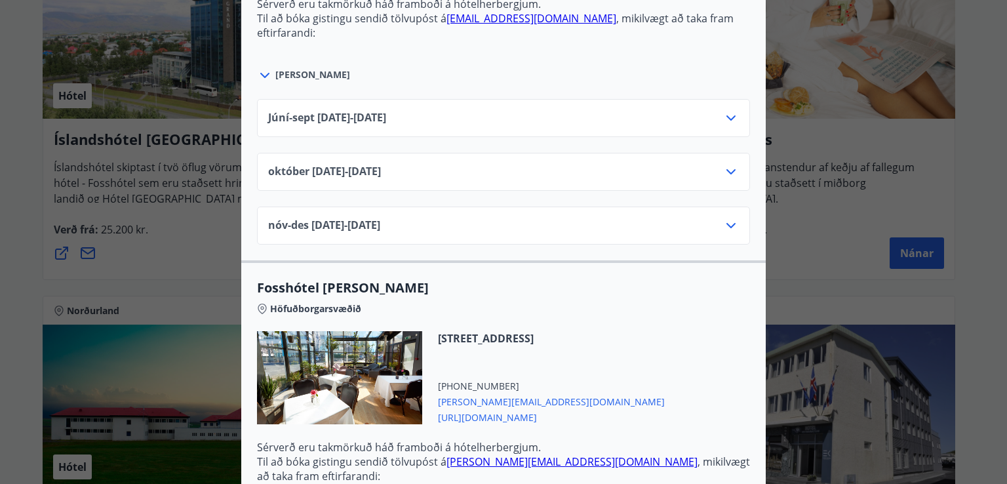
scroll to position [2529, 0]
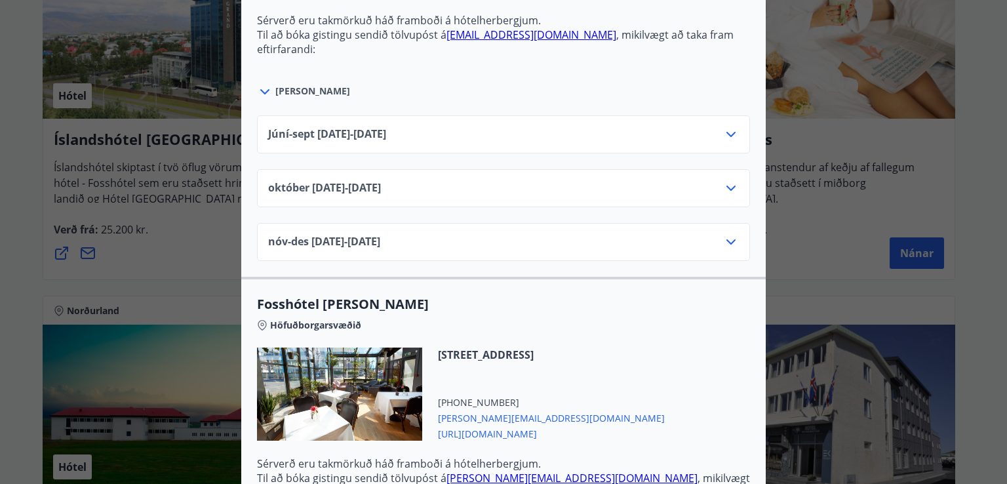
click at [724, 127] on icon at bounding box center [731, 135] width 16 height 16
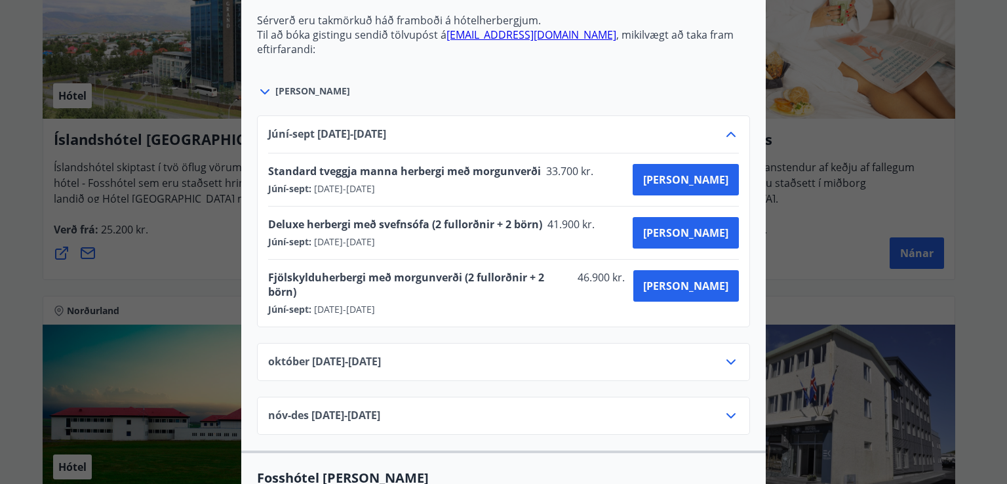
click at [724, 127] on icon at bounding box center [731, 135] width 16 height 16
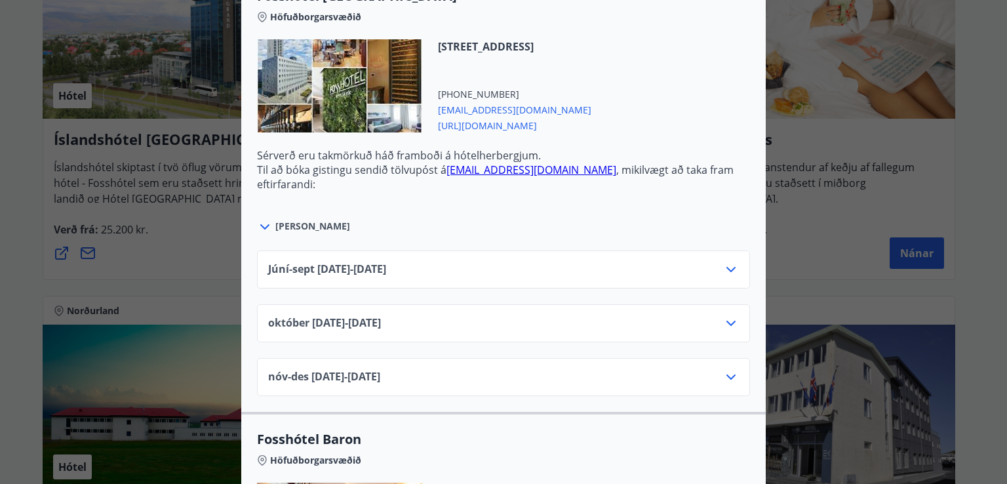
scroll to position [1926, 0]
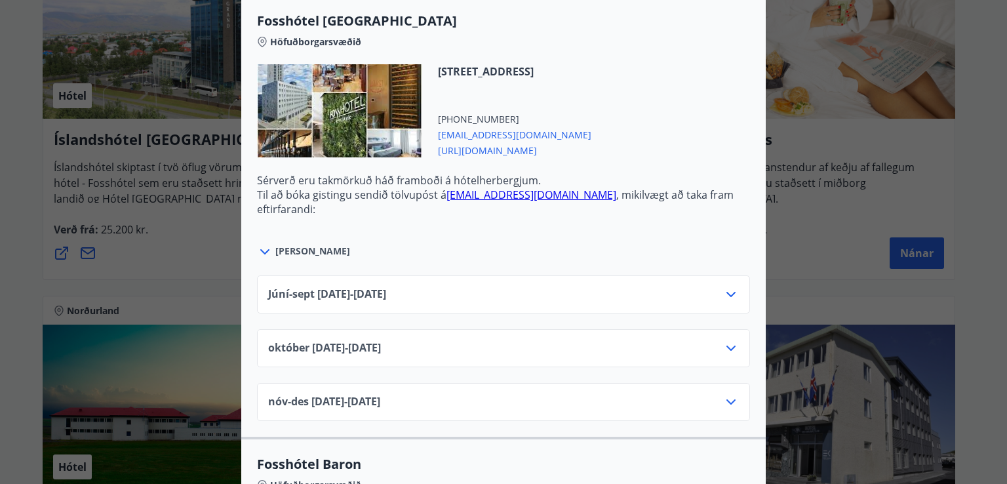
click at [725, 286] on icon at bounding box center [731, 294] width 16 height 16
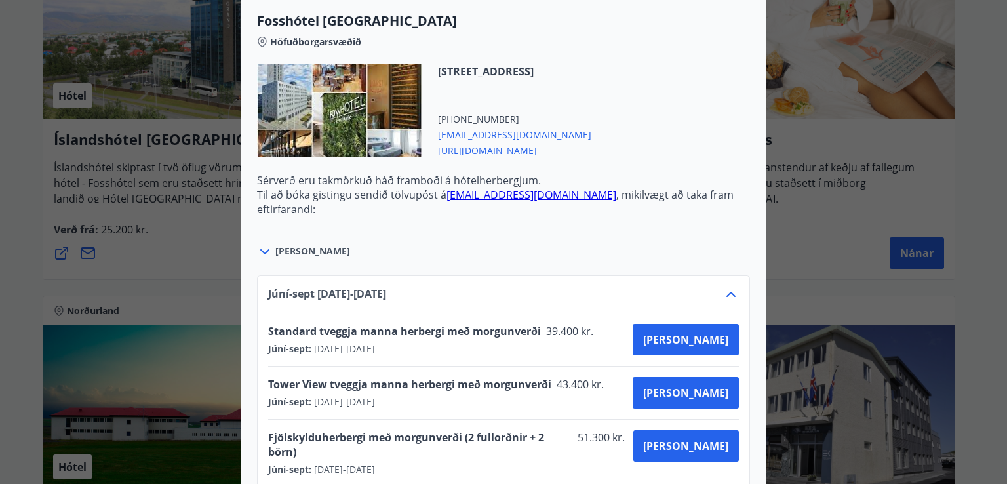
click at [725, 286] on icon at bounding box center [731, 294] width 16 height 16
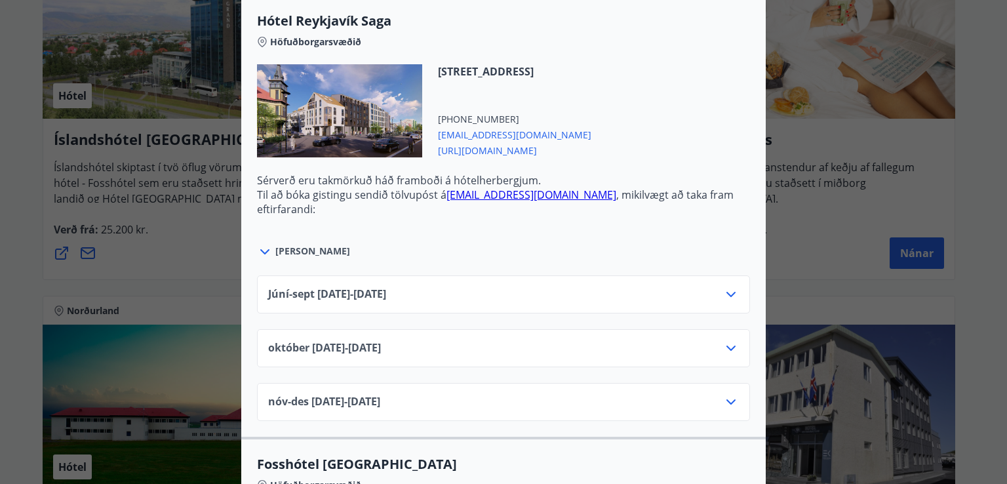
scroll to position [1454, 0]
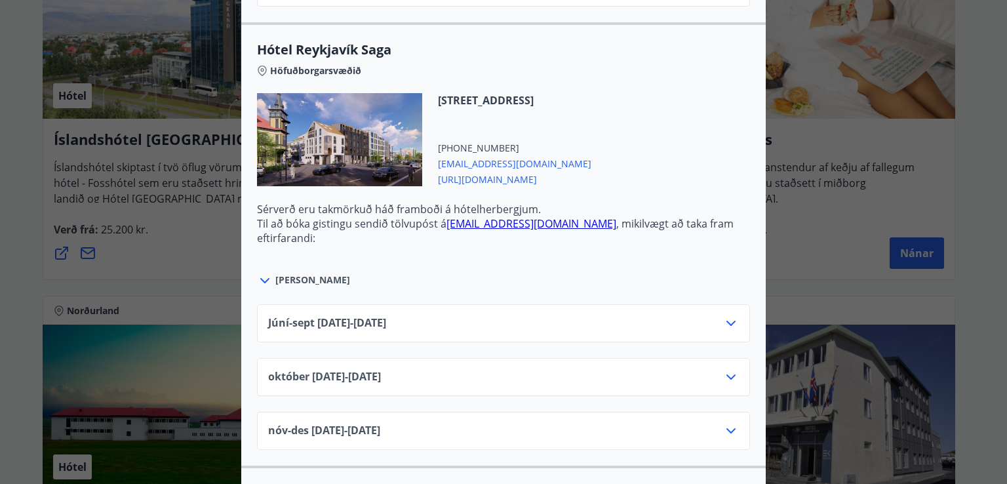
click at [729, 321] on icon at bounding box center [730, 323] width 9 height 5
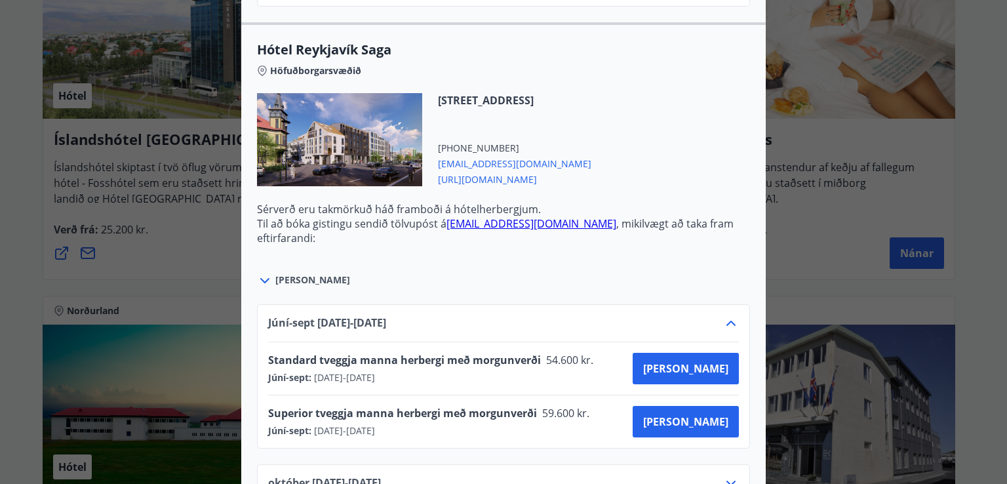
click at [729, 319] on icon at bounding box center [731, 323] width 16 height 16
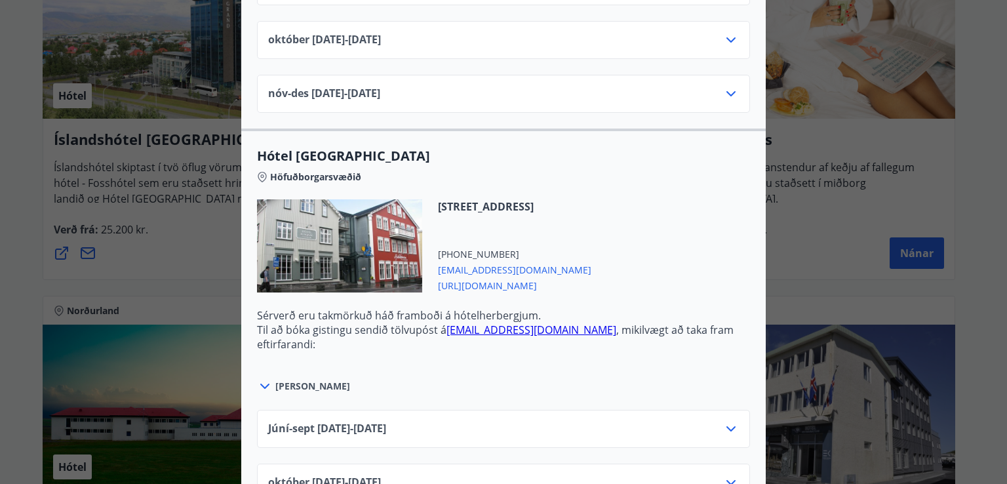
scroll to position [904, 0]
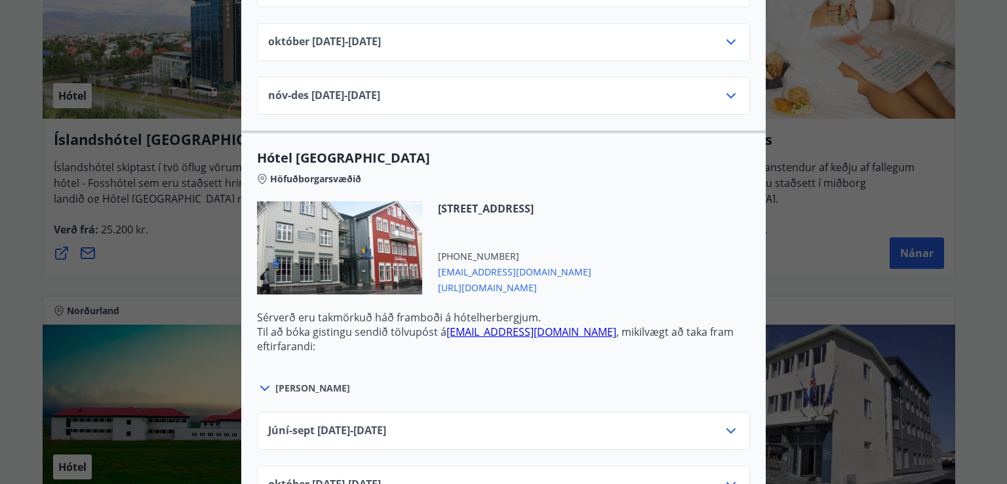
click at [725, 425] on icon at bounding box center [731, 431] width 16 height 16
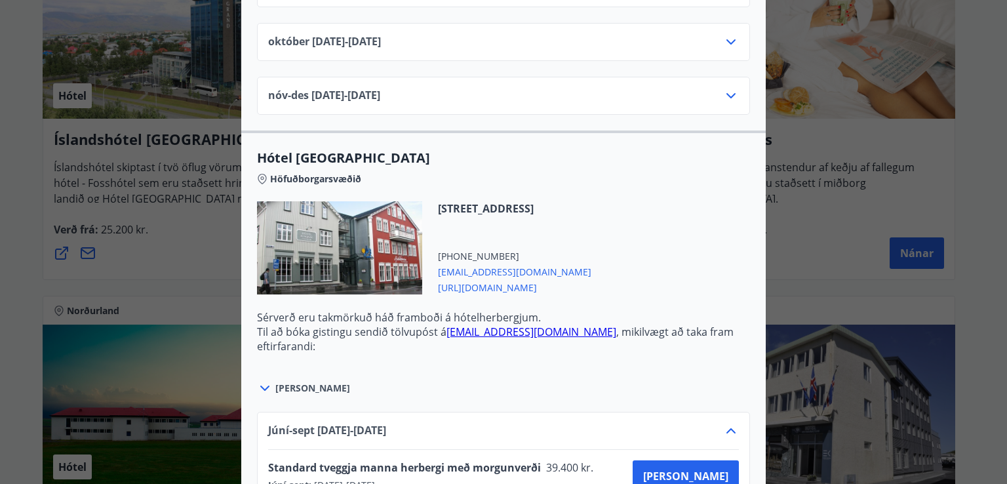
click at [725, 425] on icon at bounding box center [731, 431] width 16 height 16
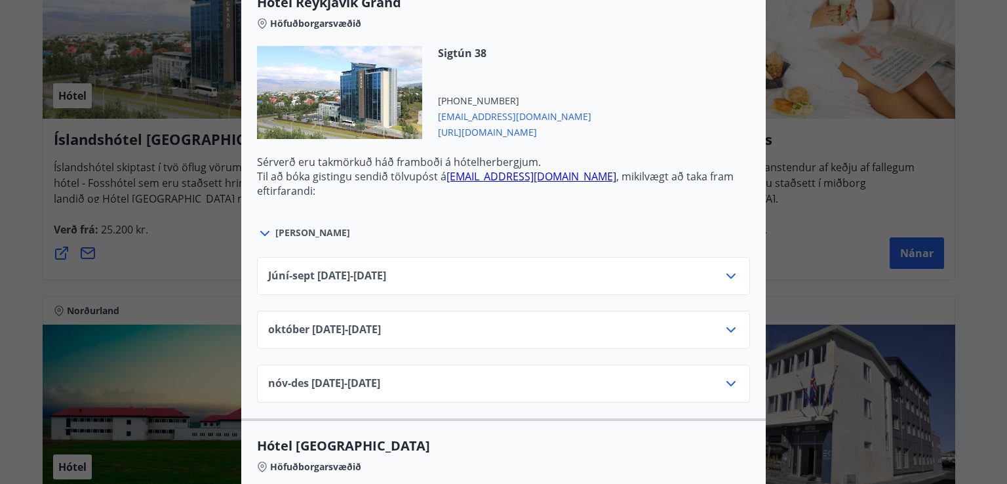
scroll to position [615, 0]
click at [729, 279] on icon at bounding box center [731, 277] width 16 height 16
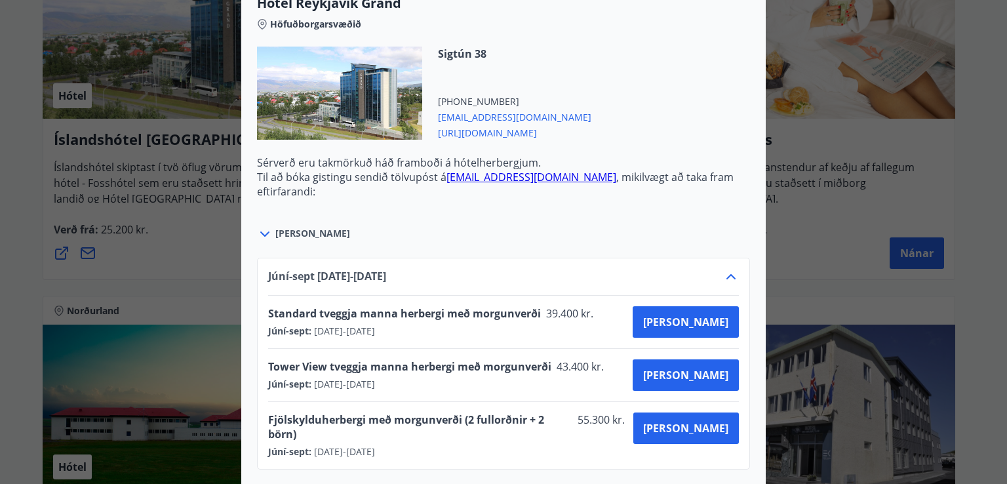
click at [729, 279] on icon at bounding box center [731, 277] width 16 height 16
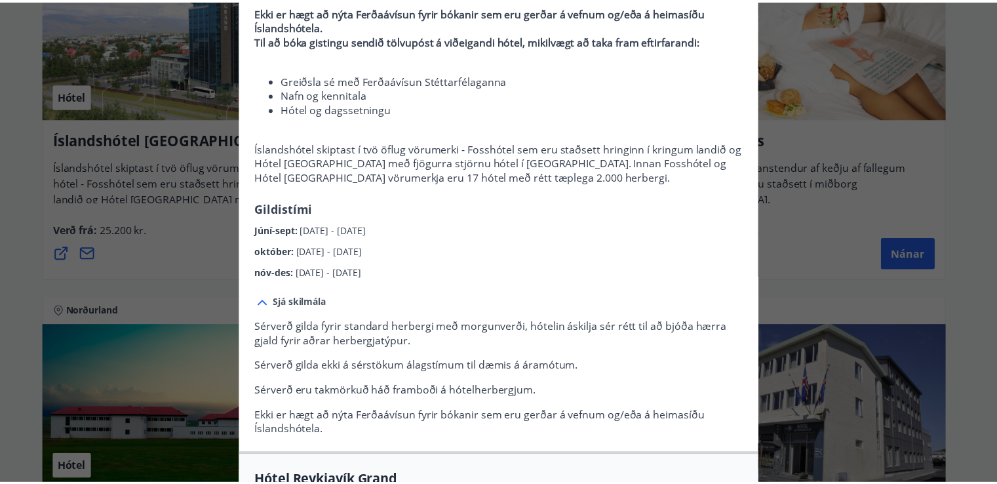
scroll to position [0, 0]
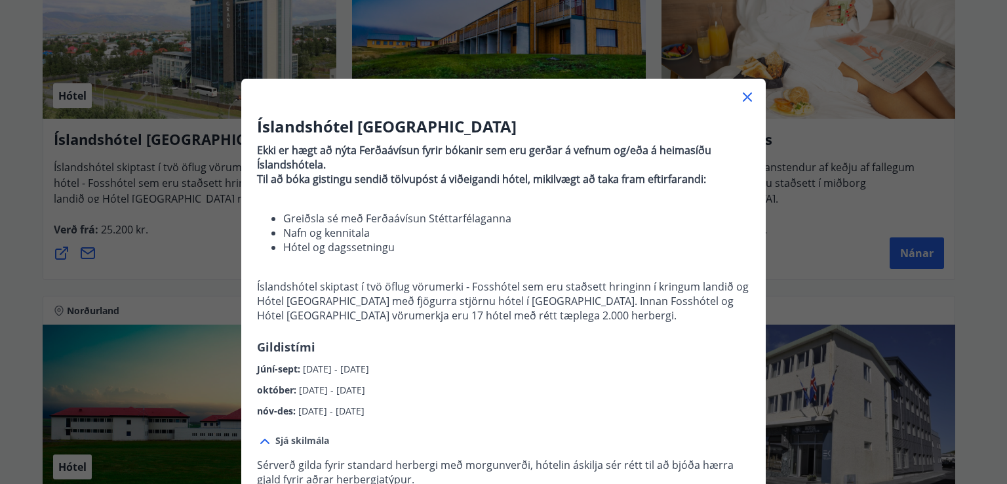
click at [745, 100] on icon at bounding box center [747, 96] width 9 height 9
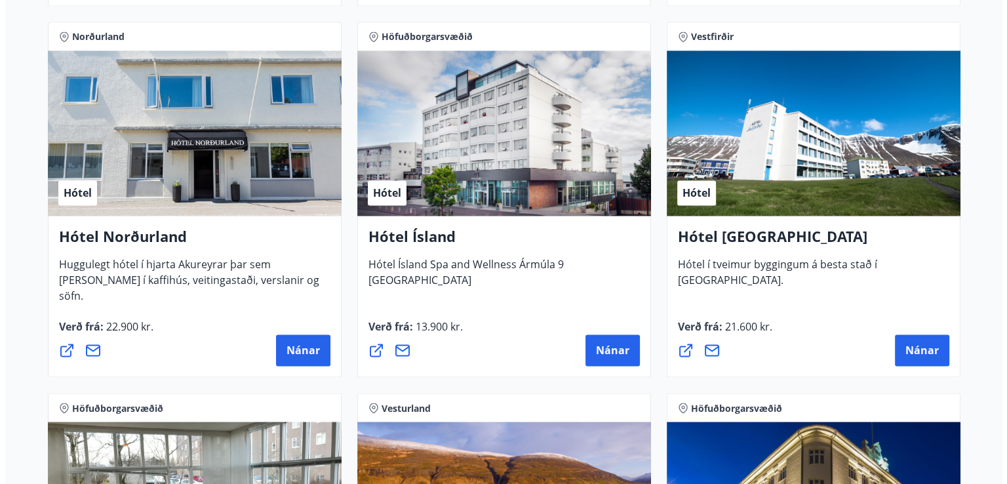
scroll to position [2060, 0]
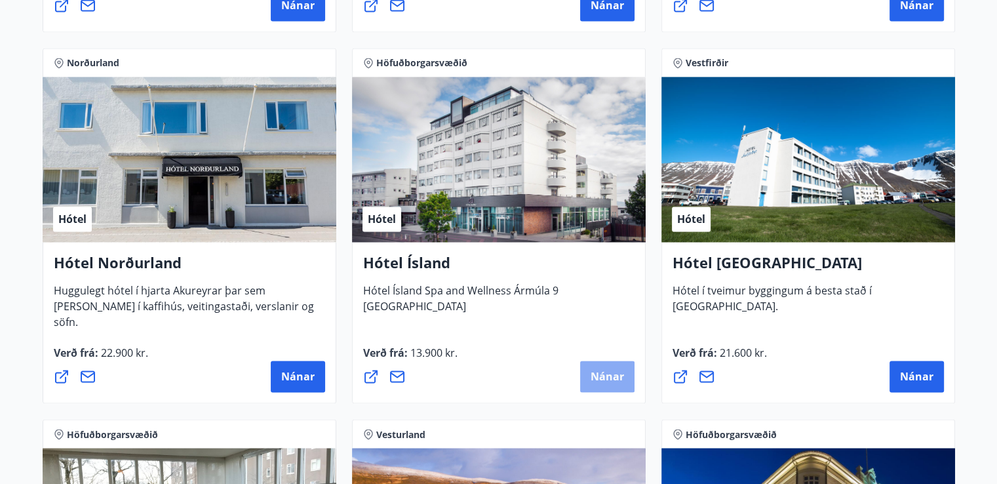
click at [618, 369] on span "Nánar" at bounding box center [607, 376] width 33 height 14
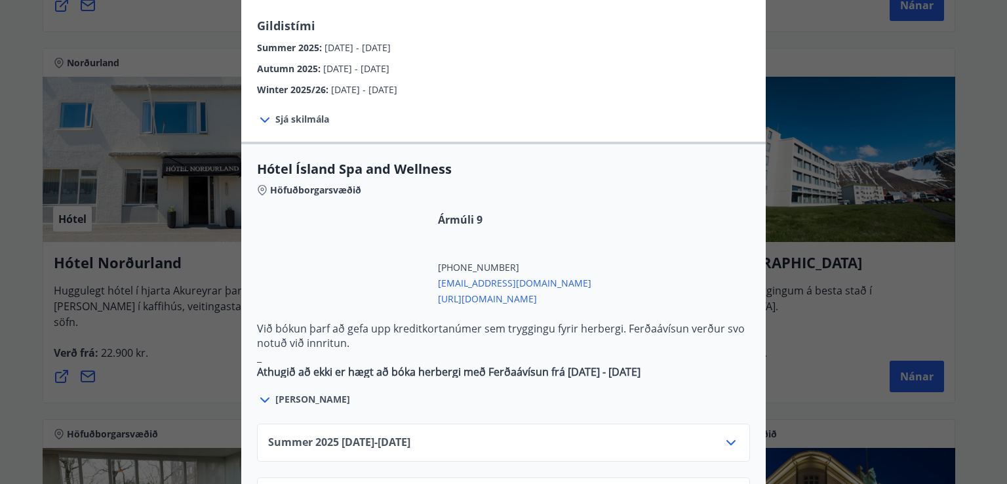
scroll to position [629, 0]
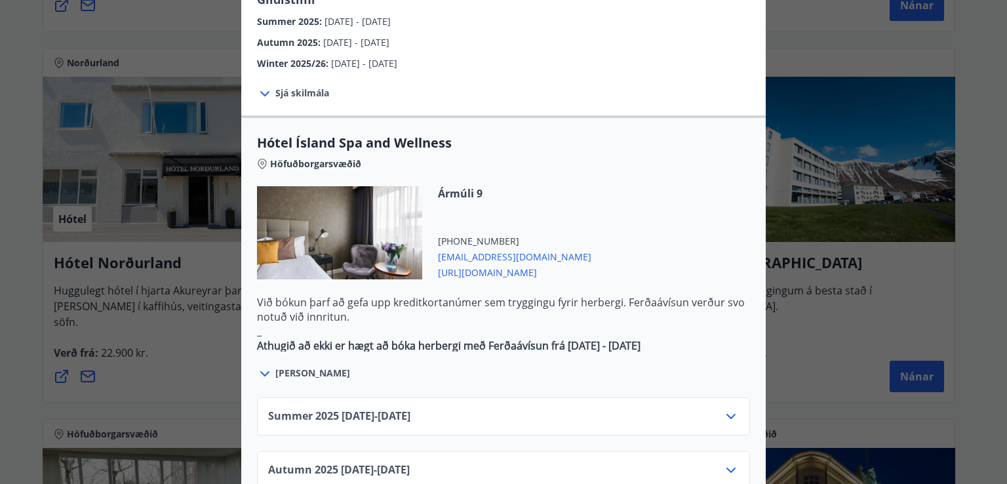
click at [727, 408] on icon at bounding box center [731, 416] width 16 height 16
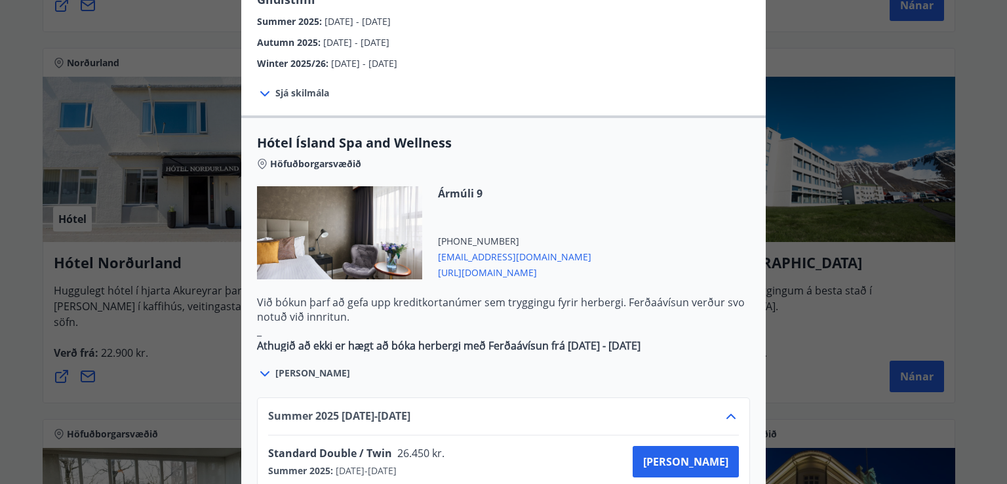
click at [727, 408] on icon at bounding box center [731, 416] width 16 height 16
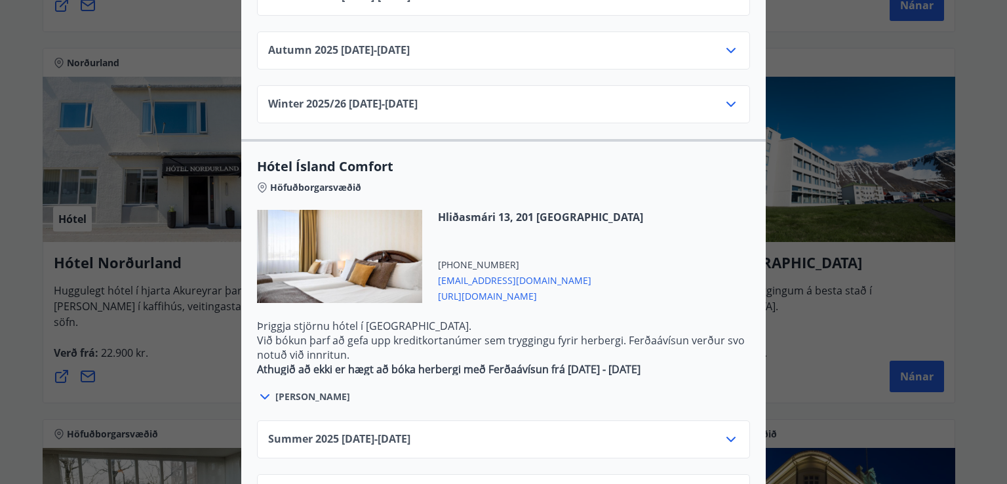
scroll to position [1075, 0]
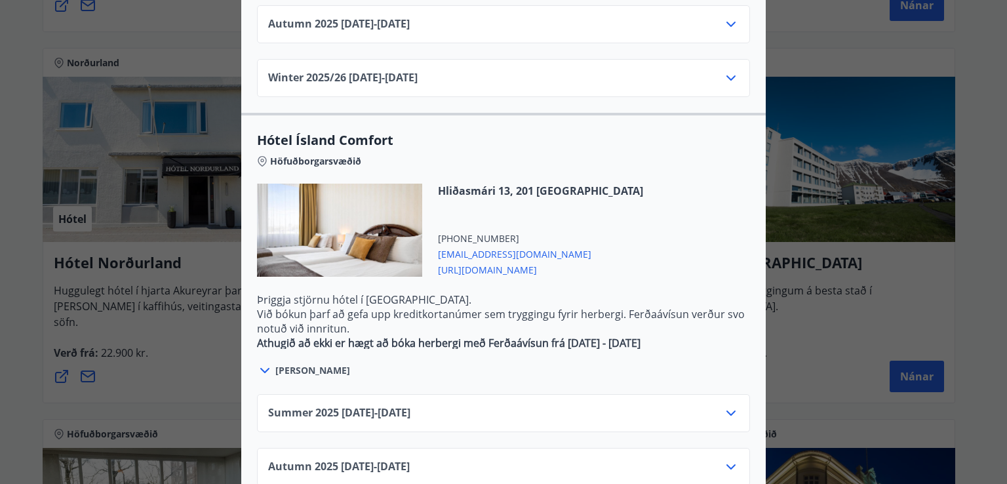
click at [727, 405] on icon at bounding box center [731, 413] width 16 height 16
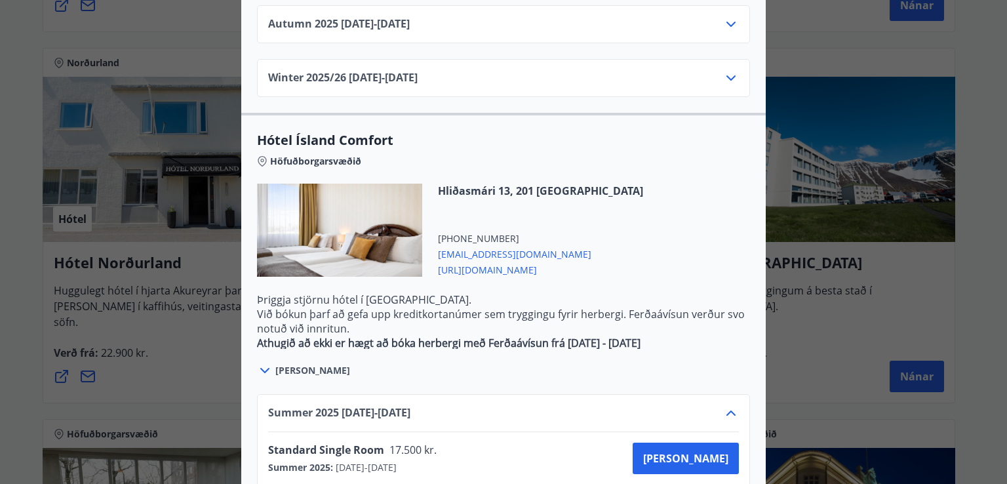
click at [727, 410] on icon at bounding box center [730, 412] width 9 height 5
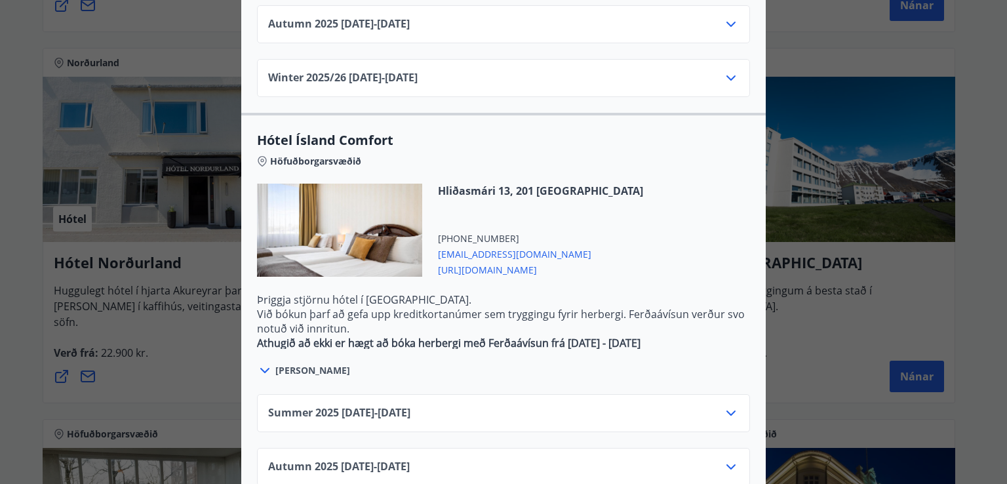
click at [727, 405] on icon at bounding box center [731, 413] width 16 height 16
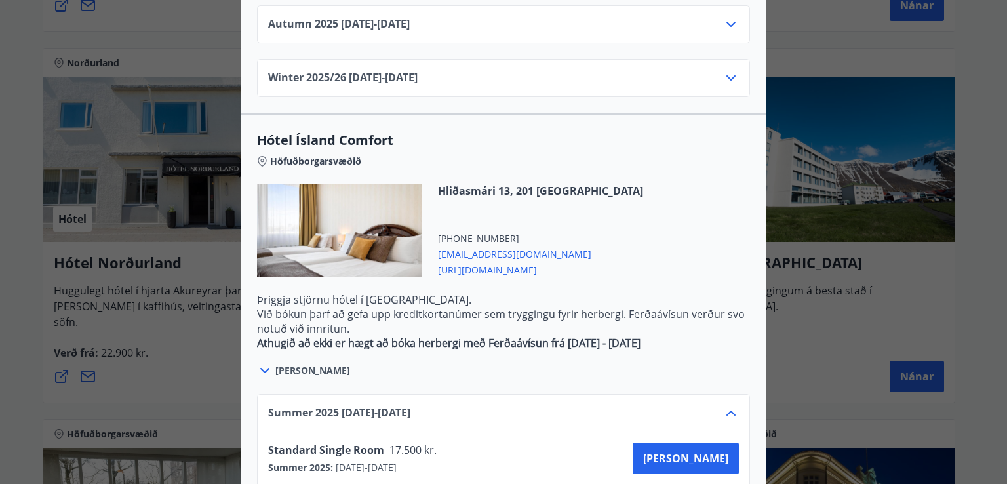
click at [727, 410] on icon at bounding box center [730, 412] width 9 height 5
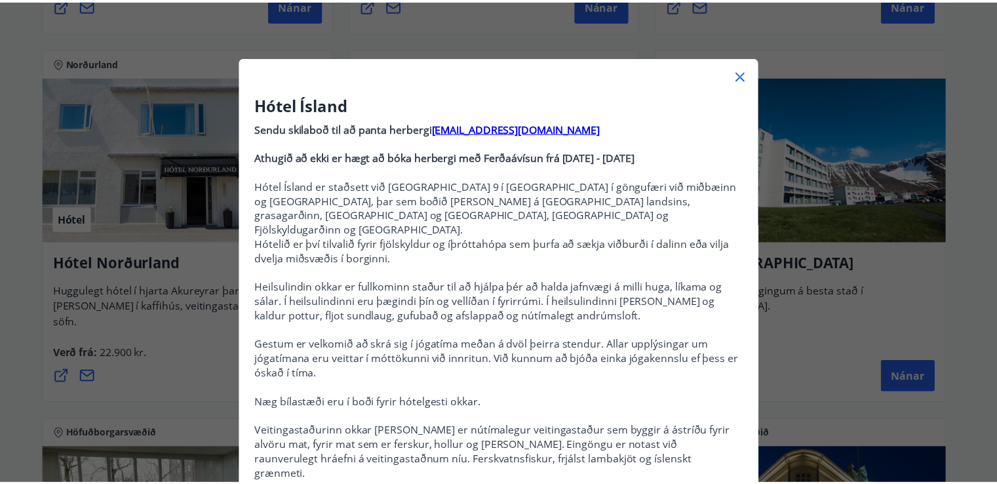
scroll to position [0, 0]
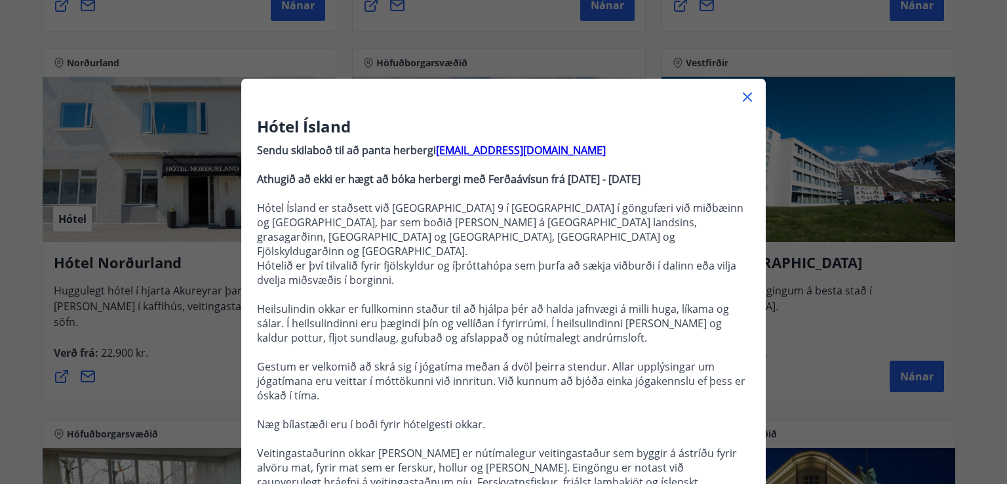
click at [744, 96] on icon at bounding box center [747, 96] width 9 height 9
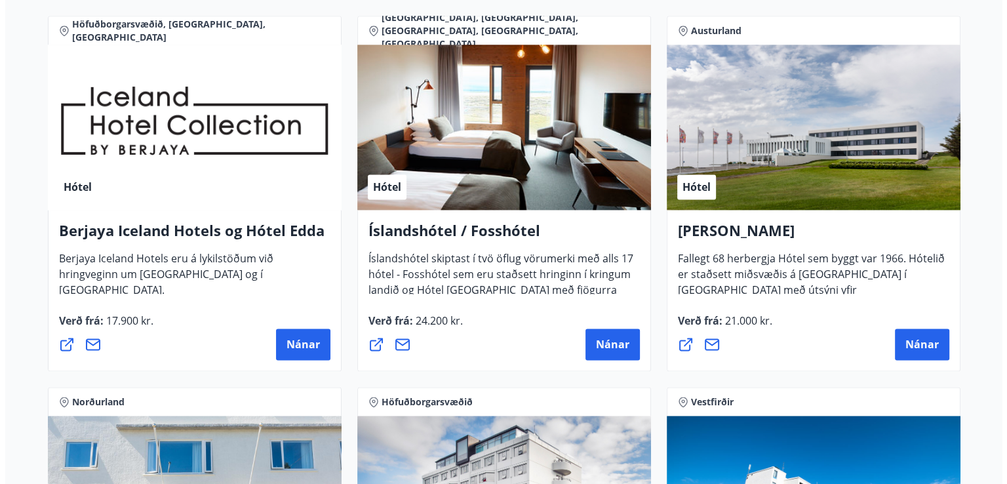
scroll to position [1746, 0]
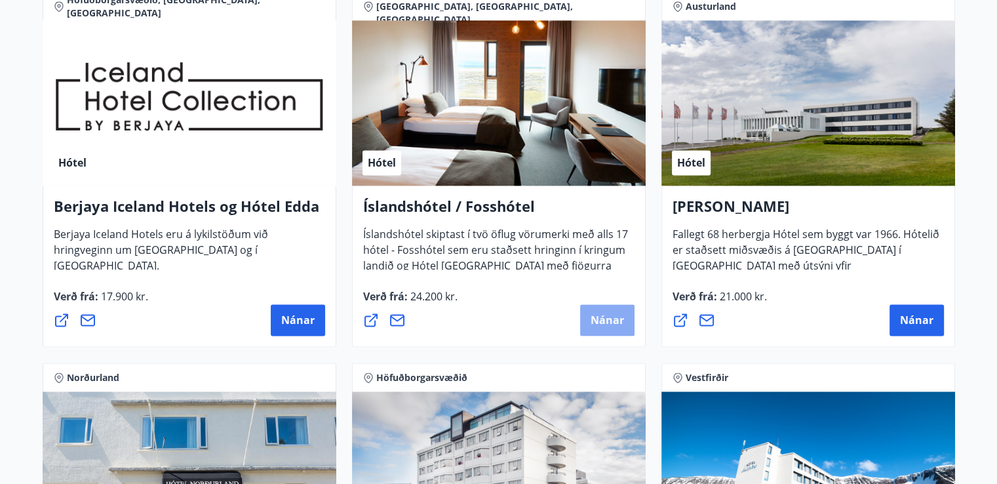
click at [619, 322] on span "Nánar" at bounding box center [607, 320] width 33 height 14
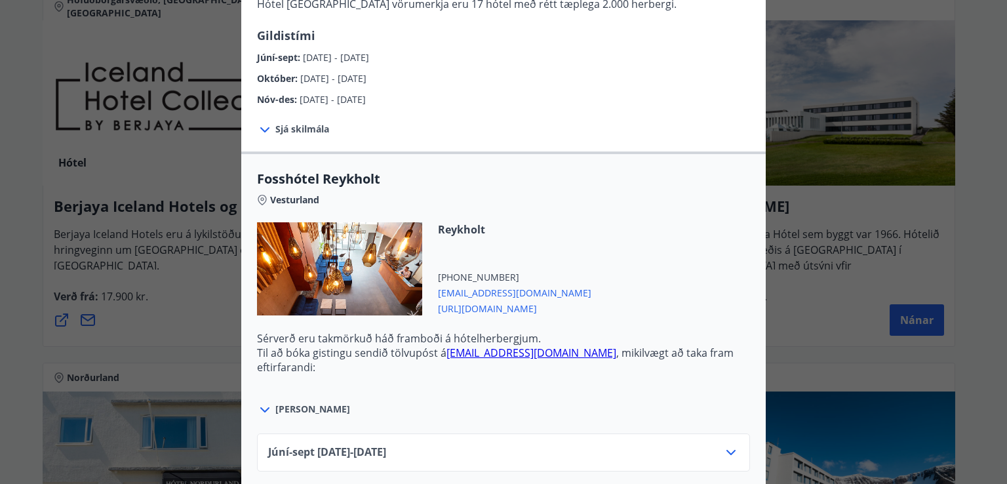
scroll to position [393, 0]
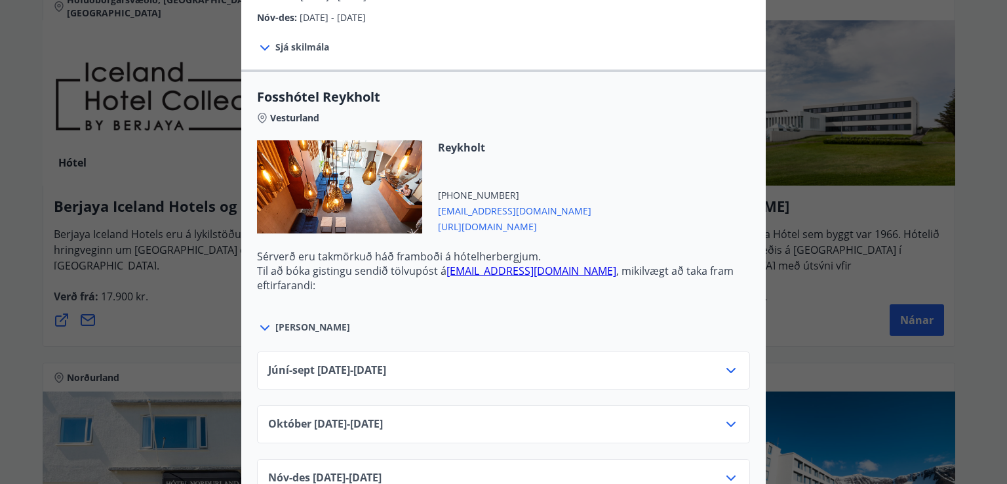
click at [724, 369] on icon at bounding box center [731, 370] width 16 height 16
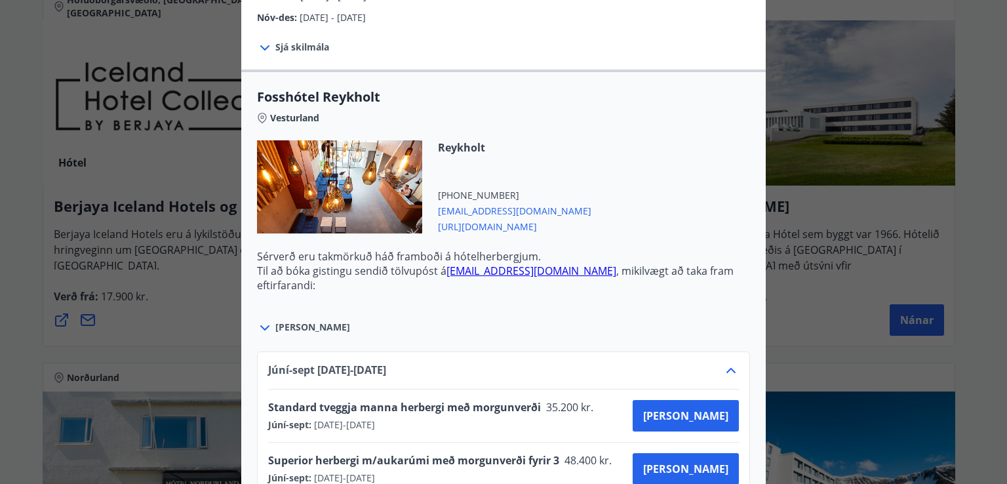
click at [726, 369] on icon at bounding box center [730, 370] width 9 height 5
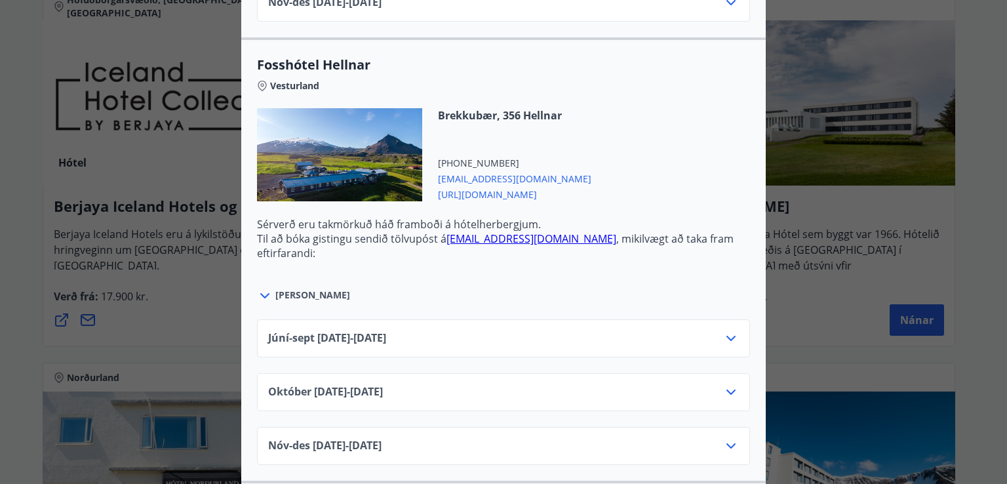
scroll to position [1337, 0]
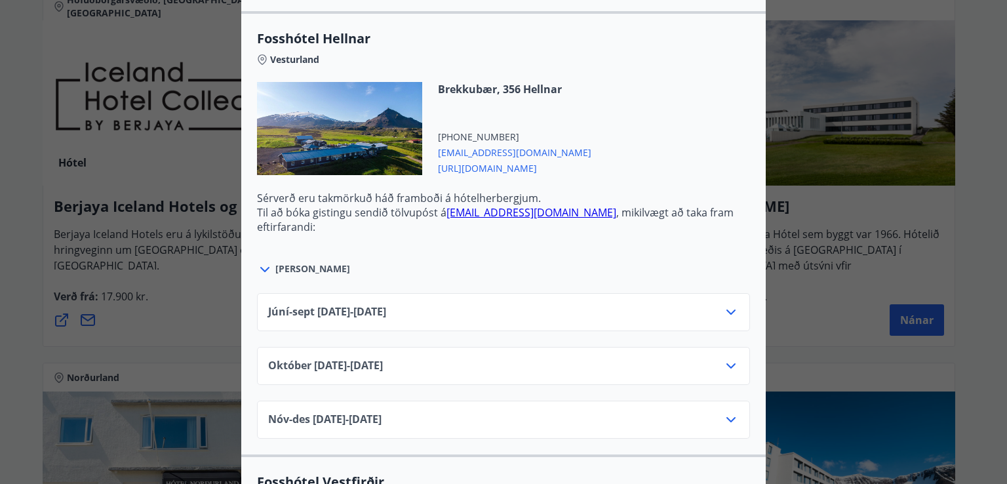
click at [734, 317] on div "Júní-[DATE]06.25 - [DATE]" at bounding box center [503, 312] width 493 height 38
click at [726, 314] on icon at bounding box center [731, 312] width 16 height 16
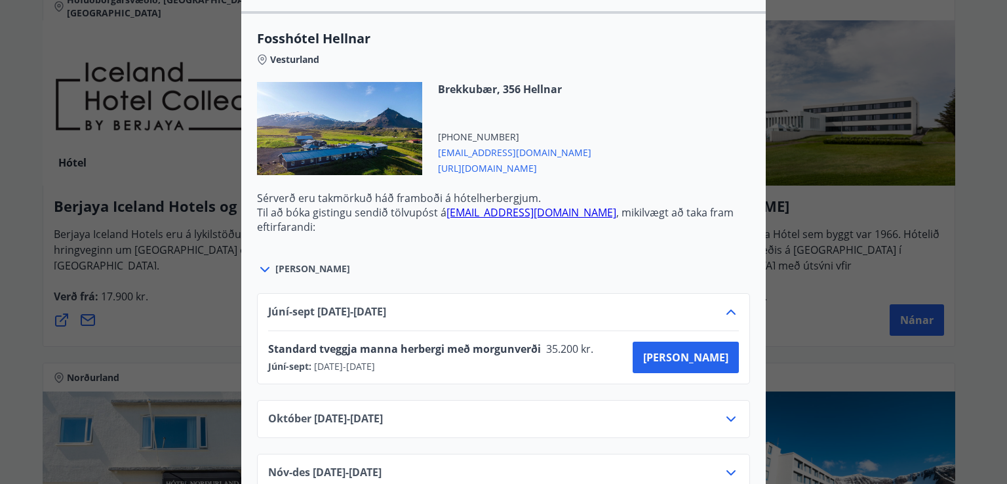
click at [726, 314] on icon at bounding box center [731, 312] width 16 height 16
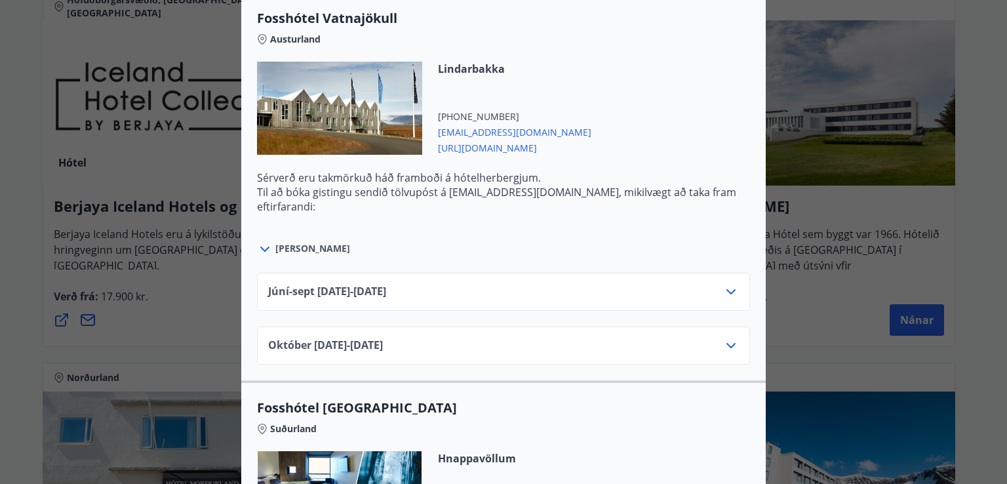
scroll to position [3408, 0]
click at [726, 285] on icon at bounding box center [731, 292] width 16 height 16
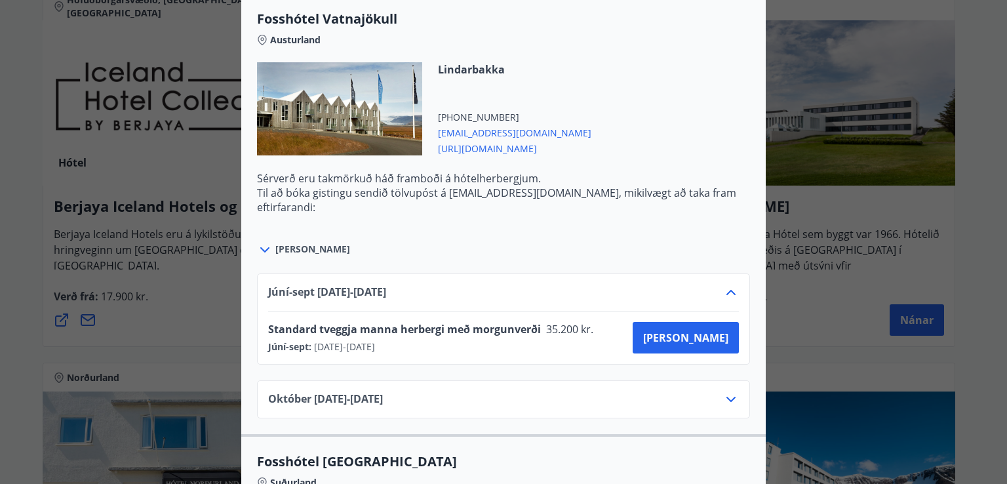
click at [726, 285] on icon at bounding box center [731, 292] width 16 height 16
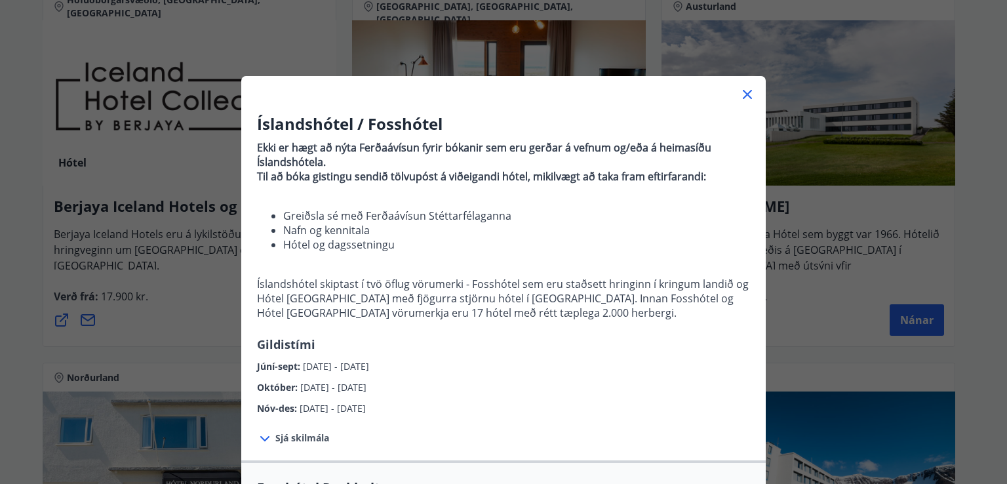
scroll to position [0, 0]
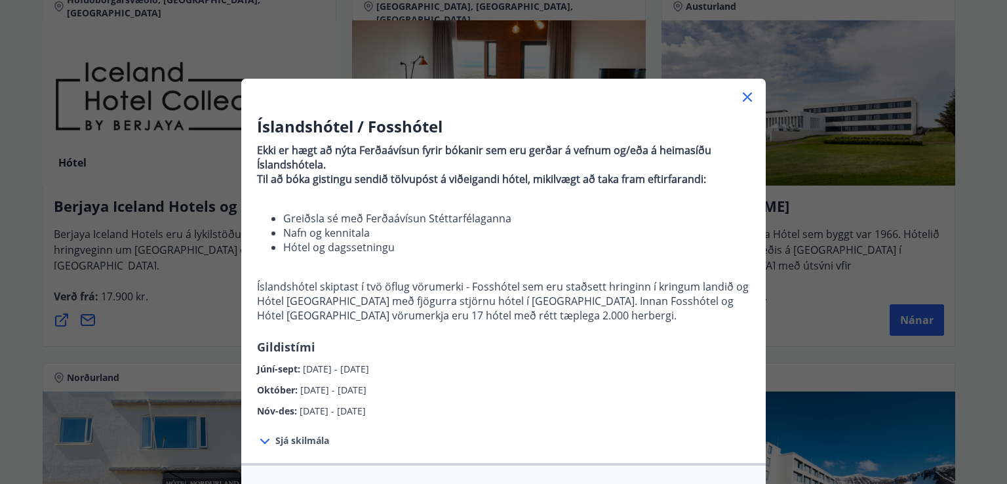
click at [743, 96] on icon at bounding box center [747, 96] width 9 height 9
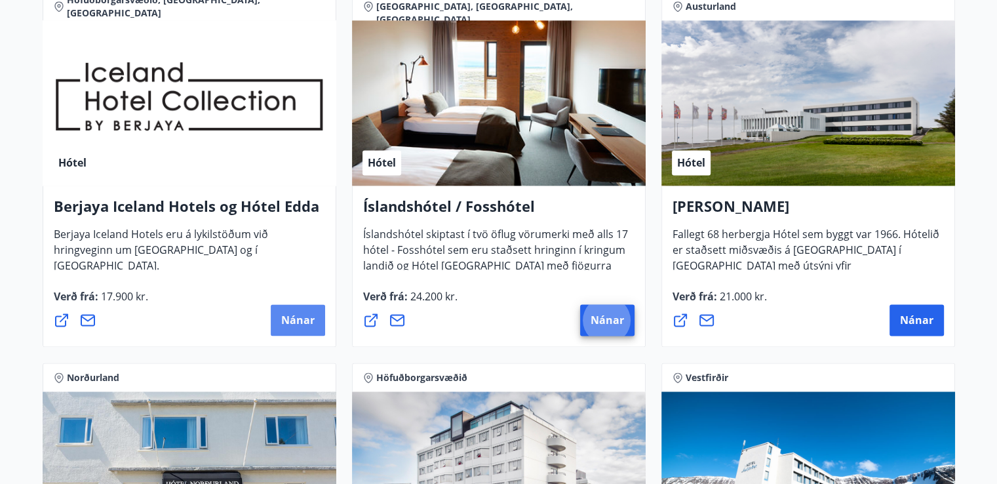
click at [296, 322] on span "Nánar" at bounding box center [297, 320] width 33 height 14
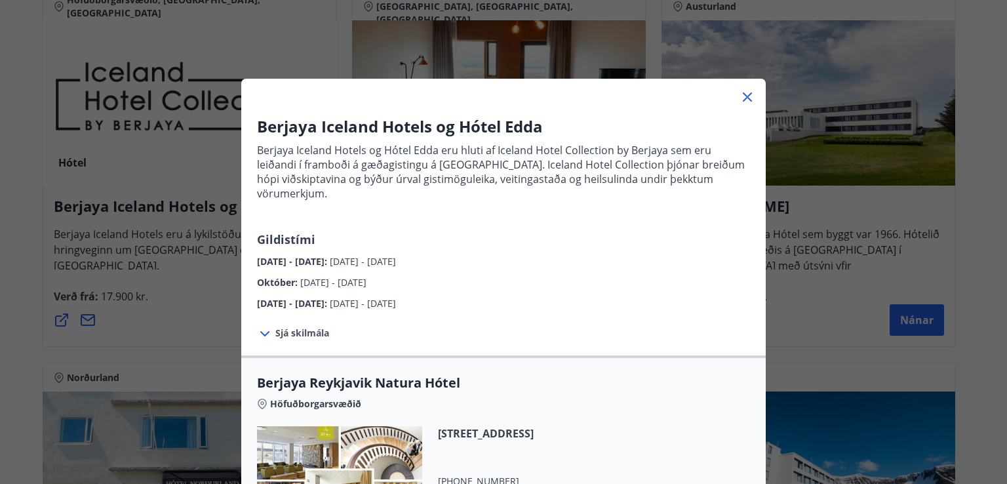
click at [739, 95] on icon at bounding box center [747, 97] width 16 height 16
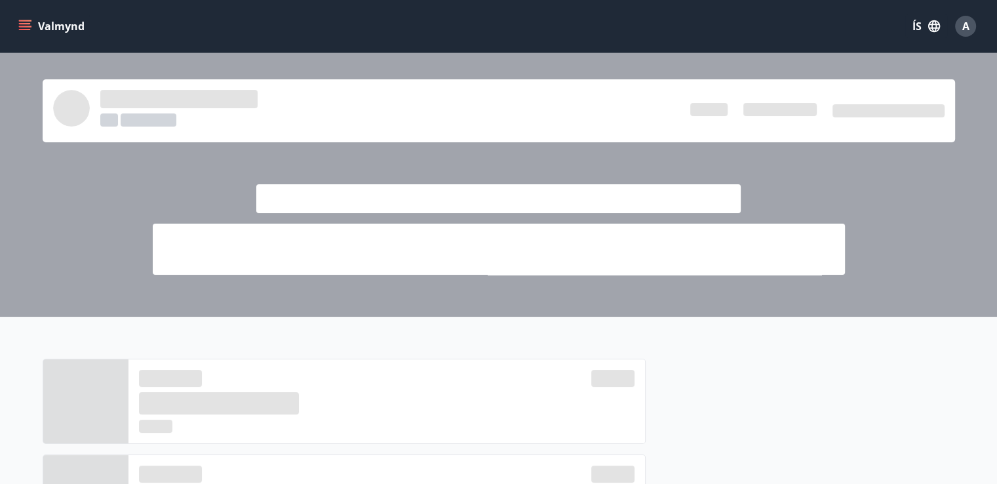
click at [77, 196] on div at bounding box center [498, 184] width 997 height 263
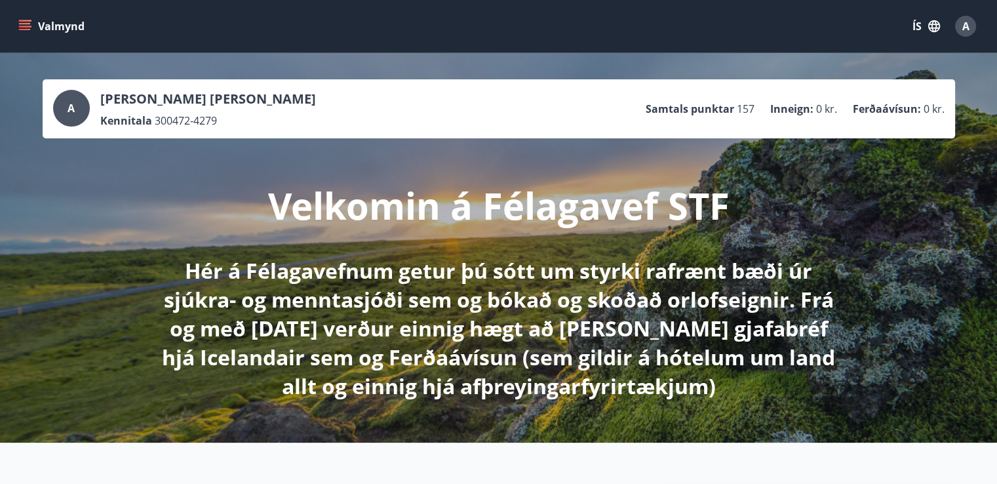
click at [55, 309] on div "A [PERSON_NAME] [PERSON_NAME] Kennitala 300472-4279 Samtals punktar 157 Inneign…" at bounding box center [498, 247] width 997 height 389
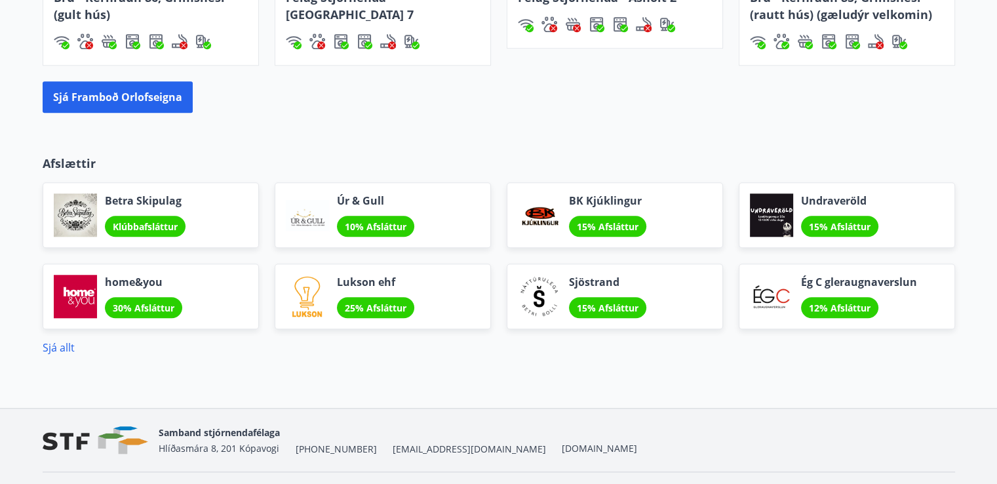
scroll to position [1203, 0]
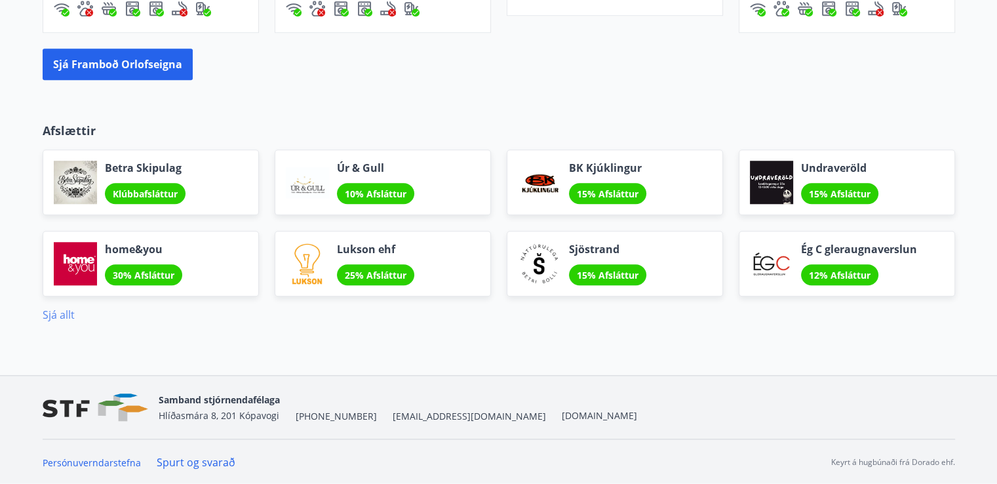
click at [56, 315] on link "Sjá allt" at bounding box center [59, 314] width 32 height 14
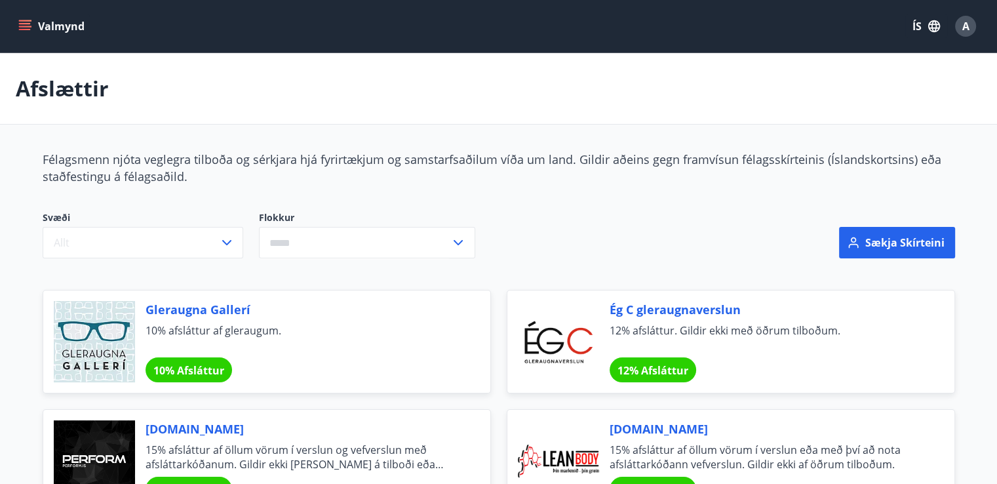
click at [27, 27] on icon "menu" at bounding box center [24, 26] width 13 height 13
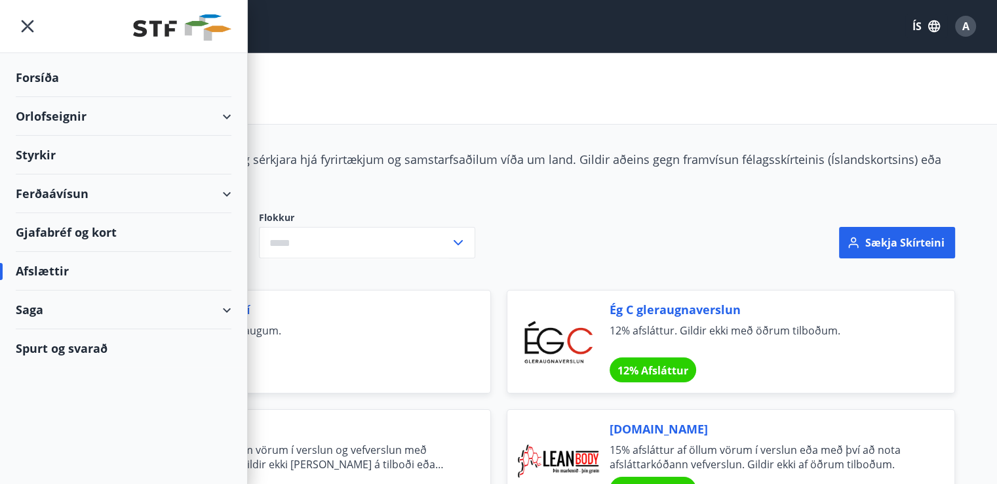
click at [49, 189] on div "Ferðaávísun" at bounding box center [124, 193] width 216 height 39
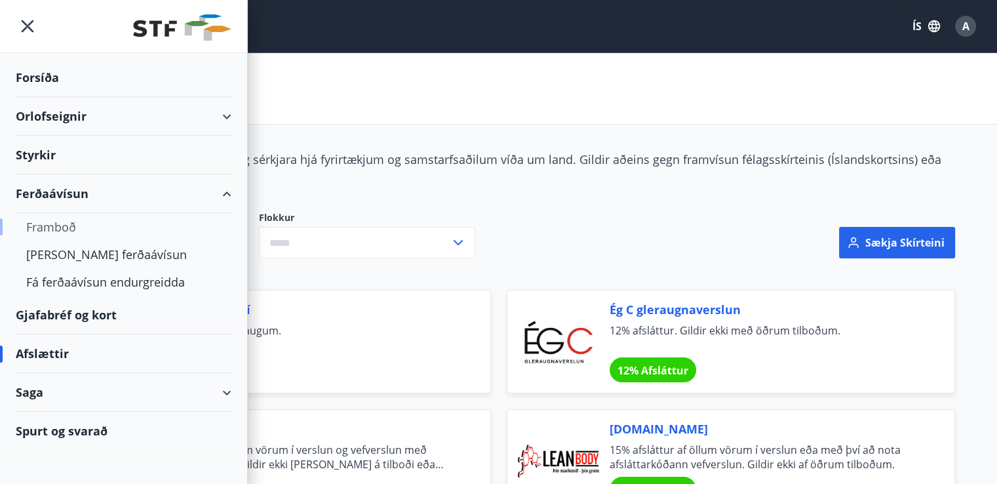
click at [58, 223] on div "Framboð" at bounding box center [123, 227] width 195 height 28
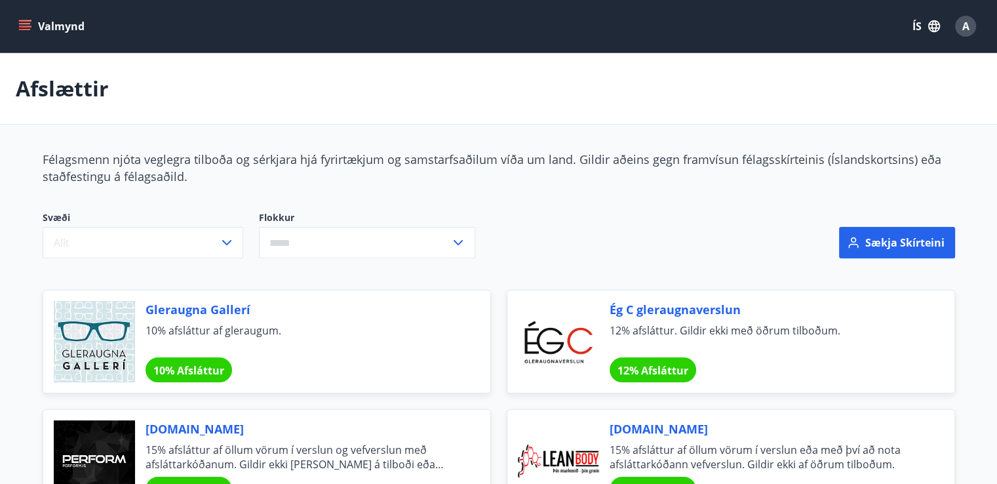
click at [26, 20] on icon "menu" at bounding box center [24, 26] width 13 height 13
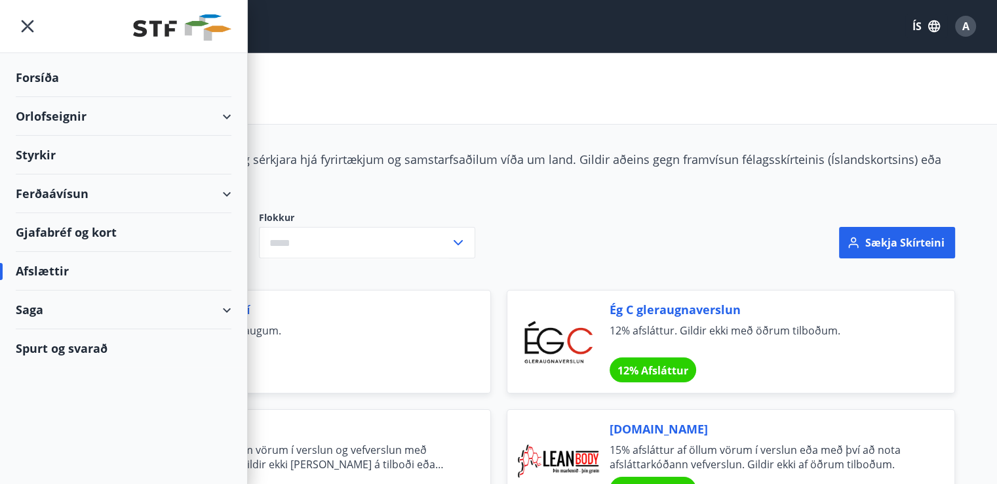
click at [227, 193] on div "Ferðaávísun" at bounding box center [124, 193] width 216 height 39
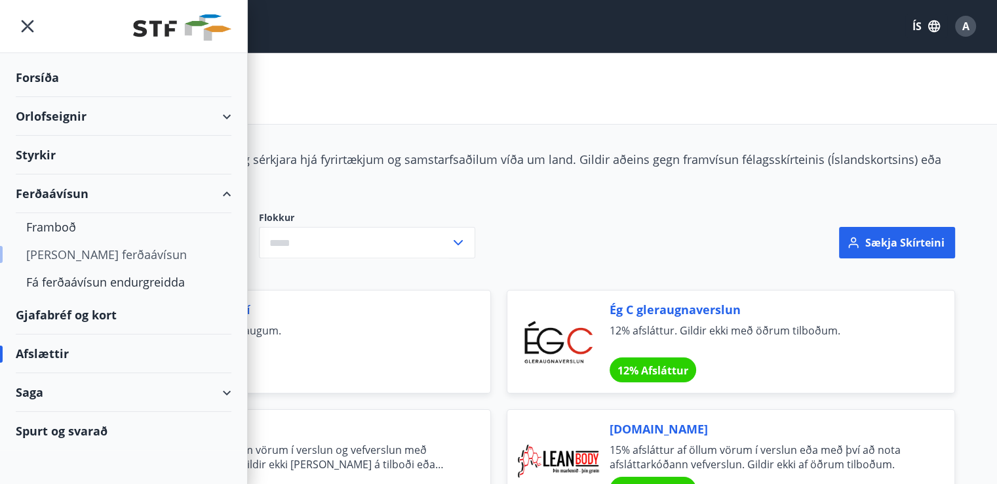
click at [102, 254] on div "[PERSON_NAME] ferðaávísun" at bounding box center [123, 255] width 195 height 28
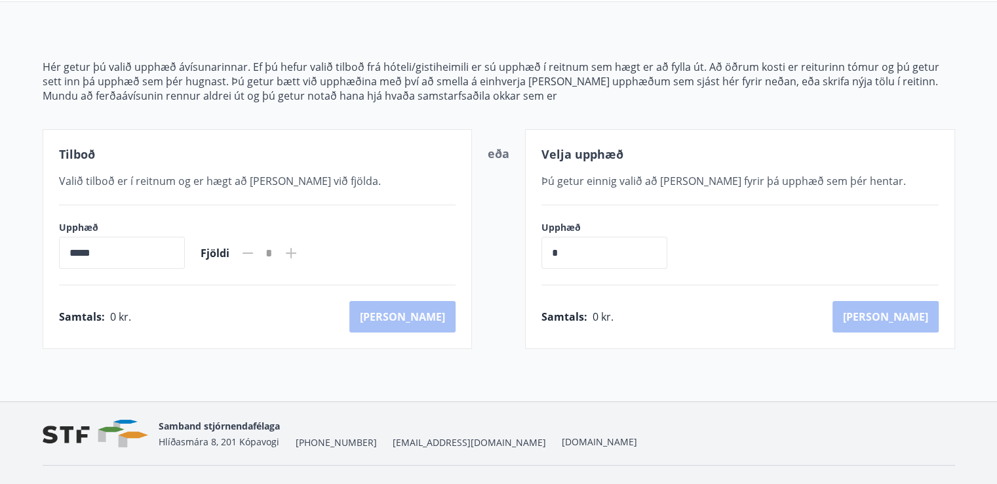
scroll to position [96, 0]
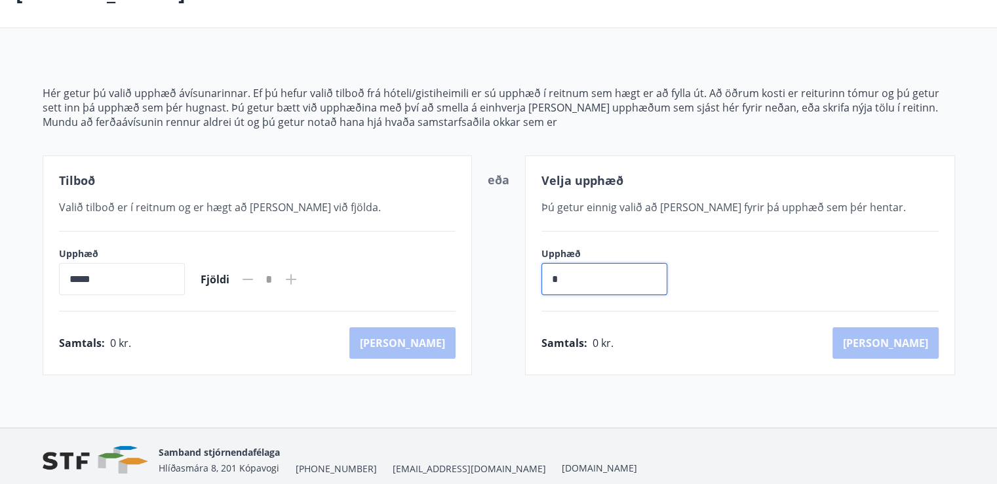
click at [603, 281] on input "*" at bounding box center [604, 279] width 126 height 32
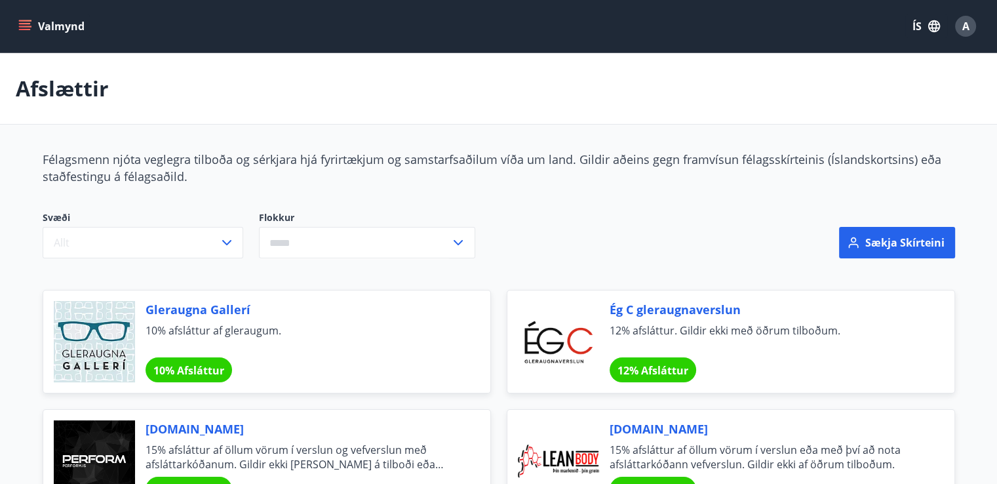
click at [24, 22] on icon "menu" at bounding box center [24, 26] width 13 height 13
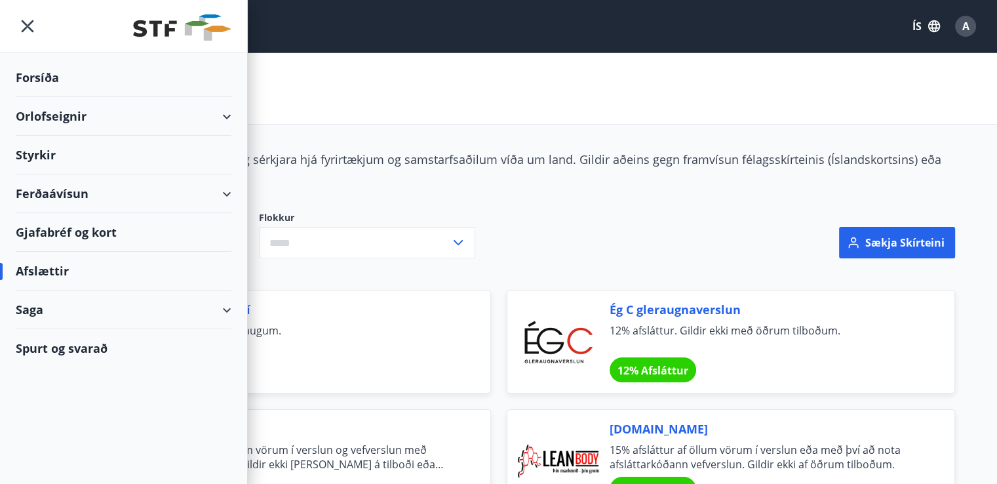
click at [229, 195] on div "Ferðaávísun" at bounding box center [124, 193] width 216 height 39
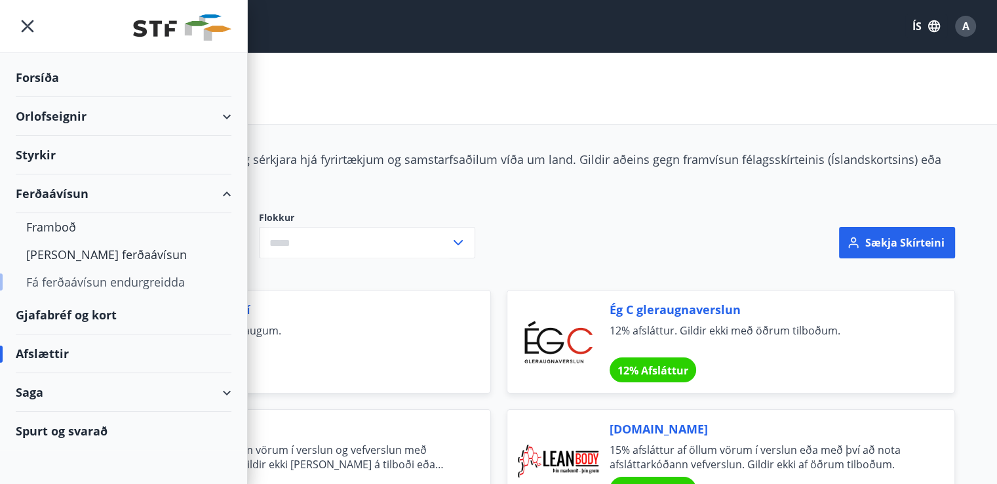
click at [164, 279] on div "Fá ferðaávísun endurgreidda" at bounding box center [123, 282] width 195 height 28
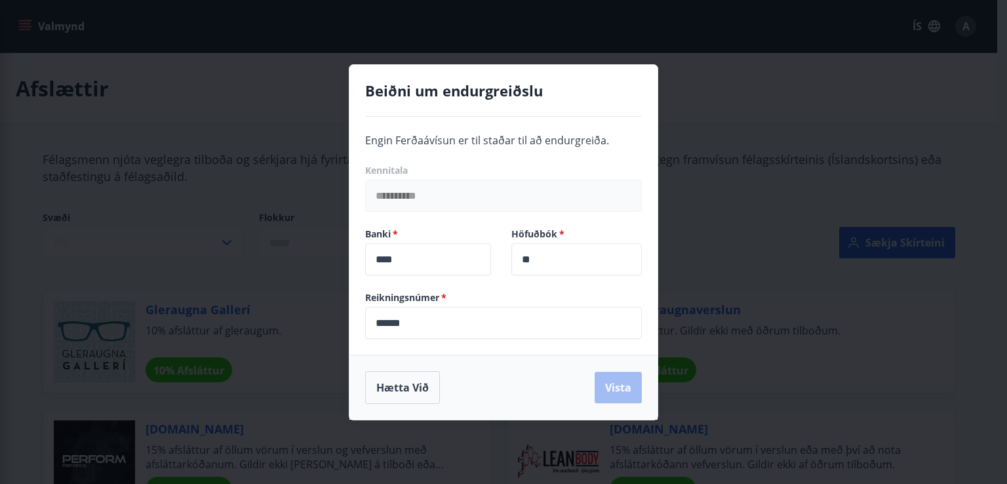
click at [302, 224] on div "**********" at bounding box center [503, 242] width 1007 height 484
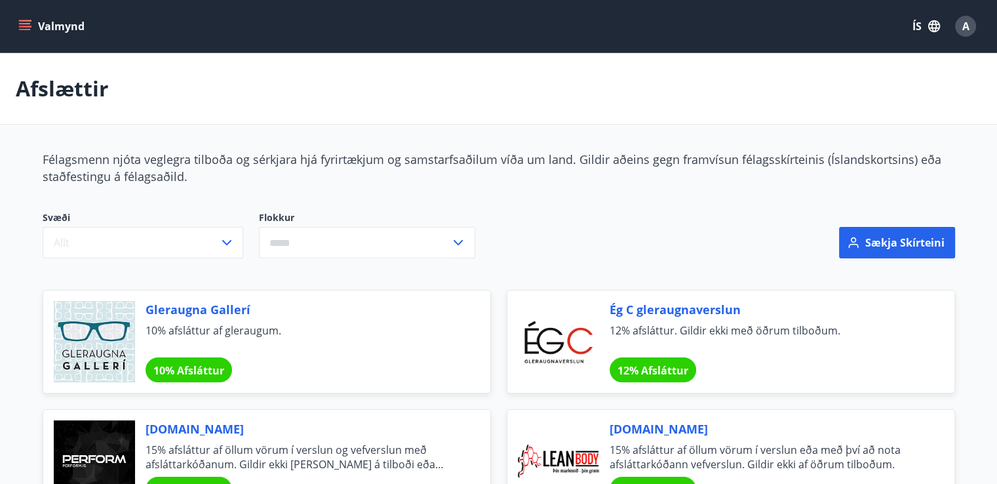
click at [25, 22] on icon "menu" at bounding box center [24, 26] width 13 height 13
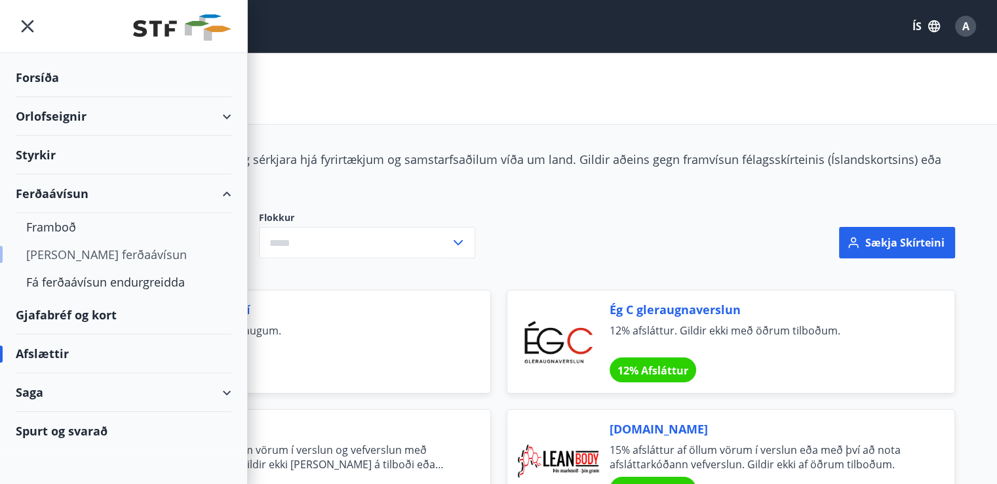
click at [79, 258] on div "[PERSON_NAME] ferðaávísun" at bounding box center [123, 255] width 195 height 28
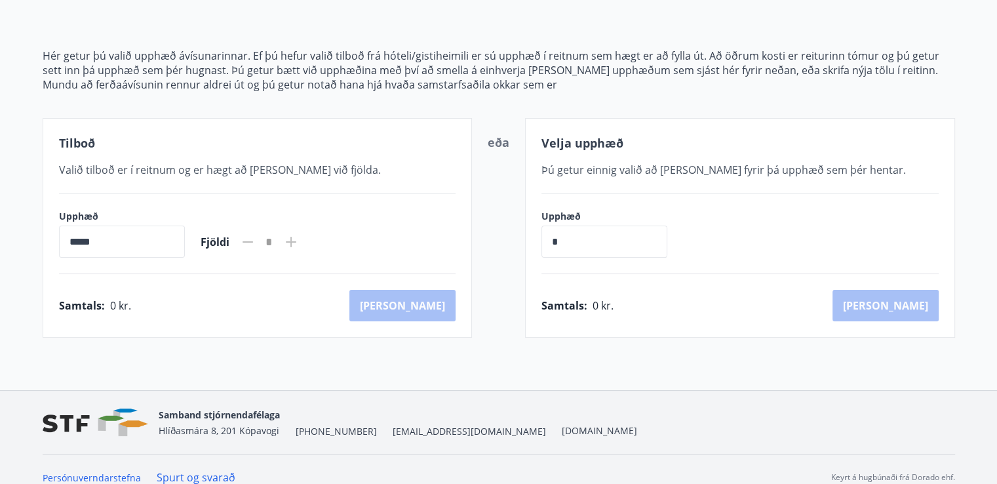
scroll to position [149, 0]
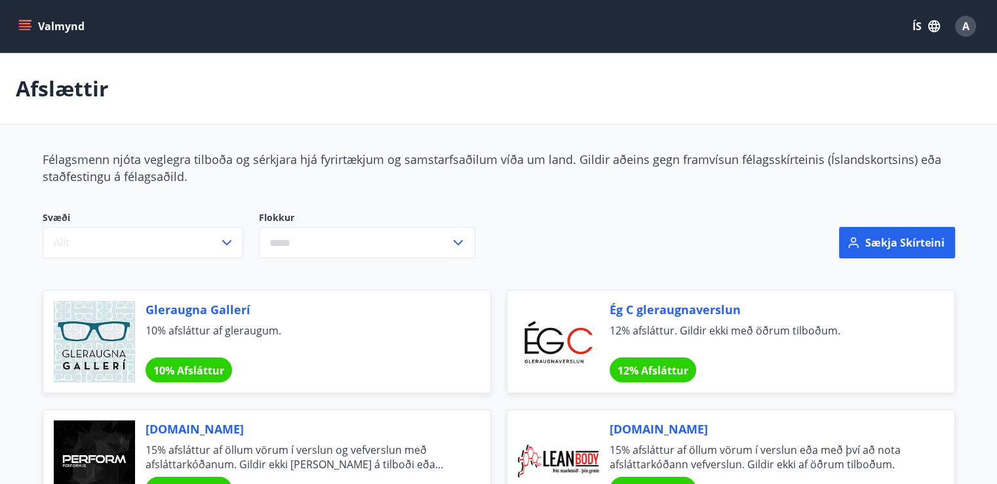
click at [31, 30] on button "Valmynd" at bounding box center [53, 26] width 74 height 24
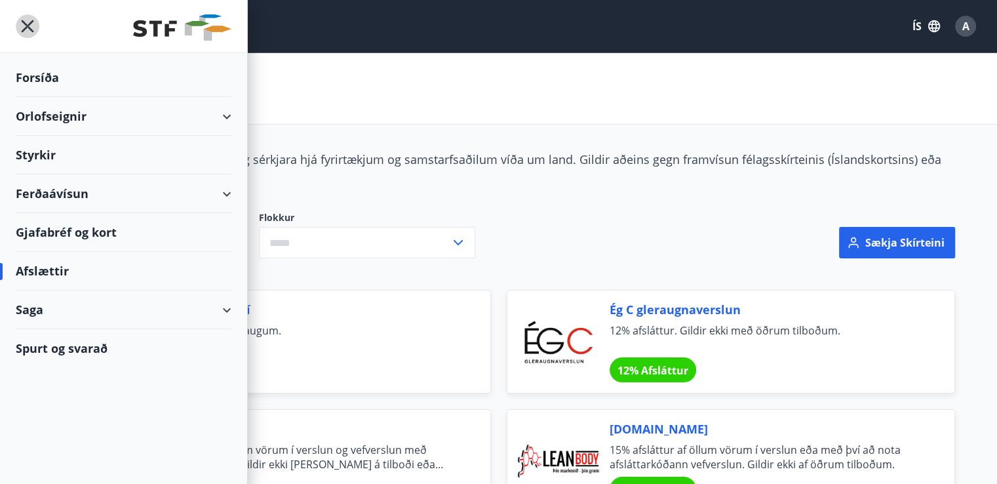
click at [31, 30] on icon "menu" at bounding box center [28, 26] width 12 height 12
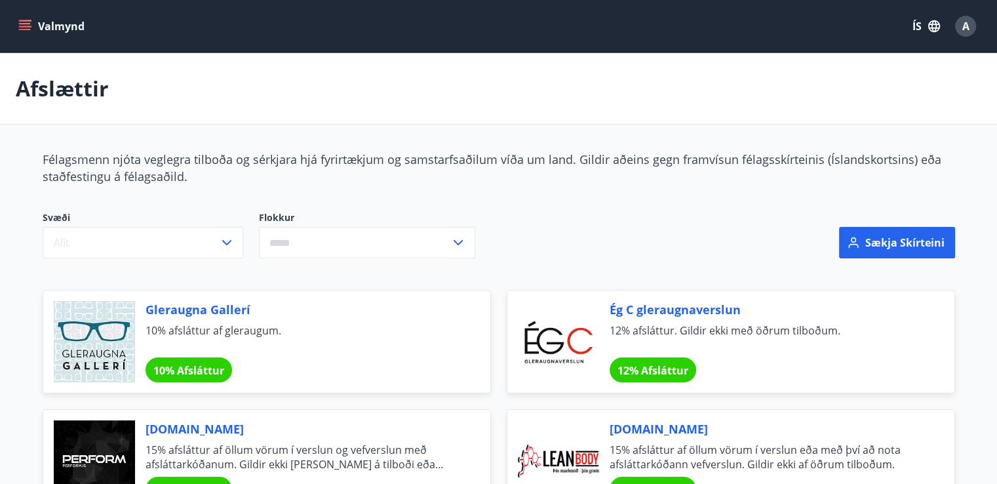
click at [29, 23] on icon "menu" at bounding box center [25, 23] width 12 height 1
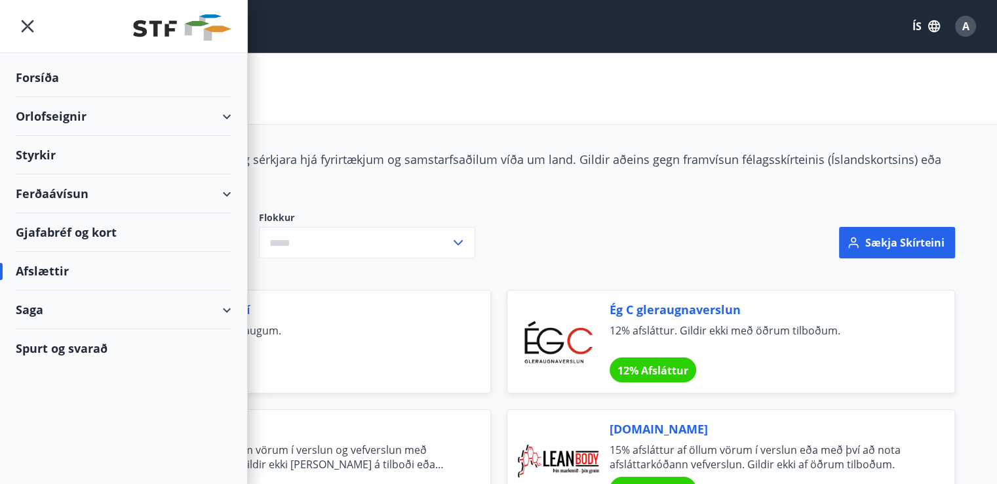
click at [39, 76] on div "Forsíða" at bounding box center [124, 77] width 216 height 39
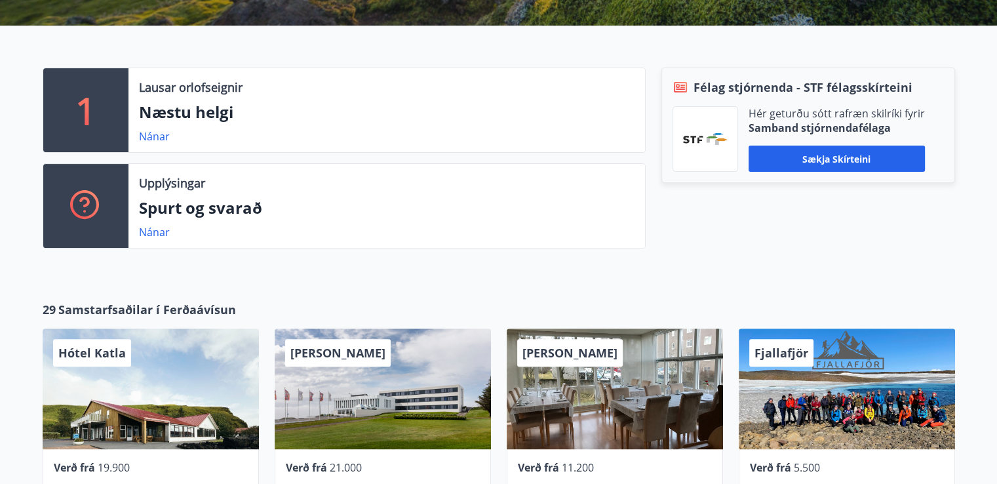
scroll to position [391, 0]
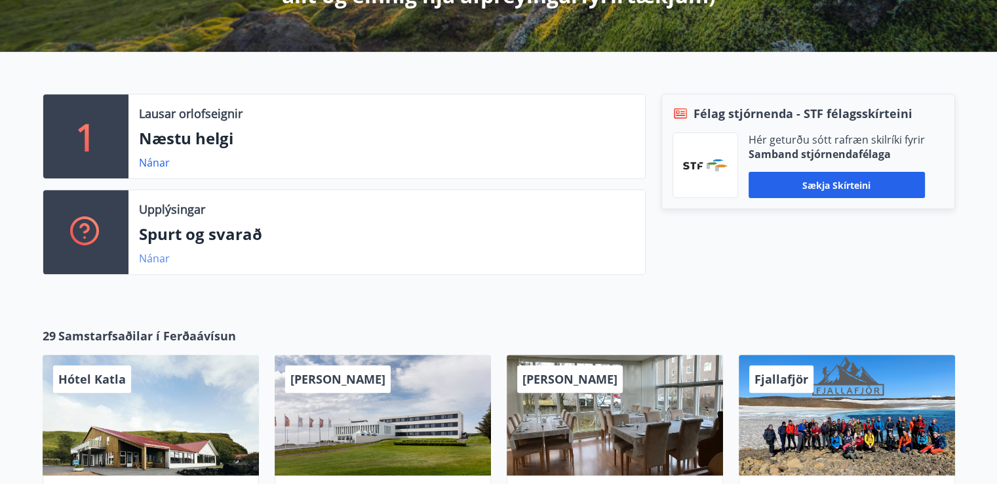
click at [159, 256] on link "Nánar" at bounding box center [154, 258] width 31 height 14
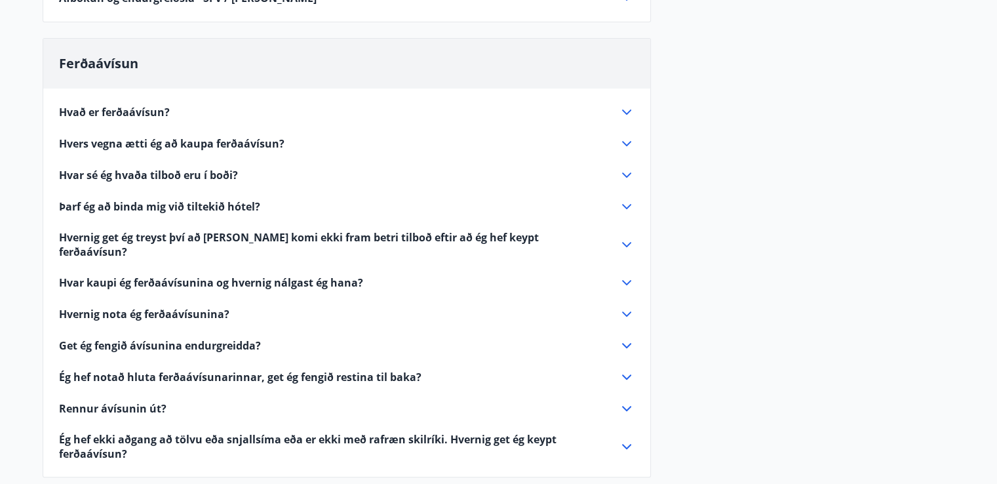
scroll to position [524, 0]
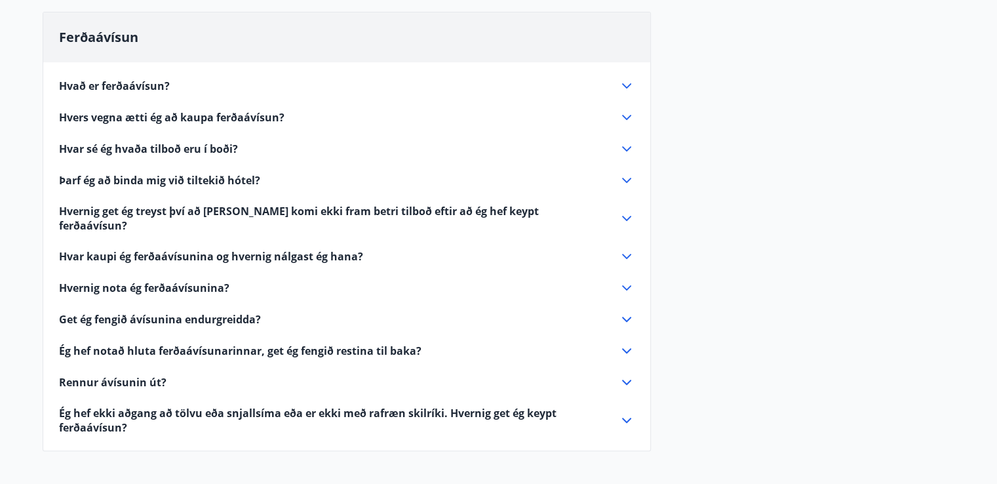
click at [625, 82] on icon at bounding box center [627, 86] width 16 height 16
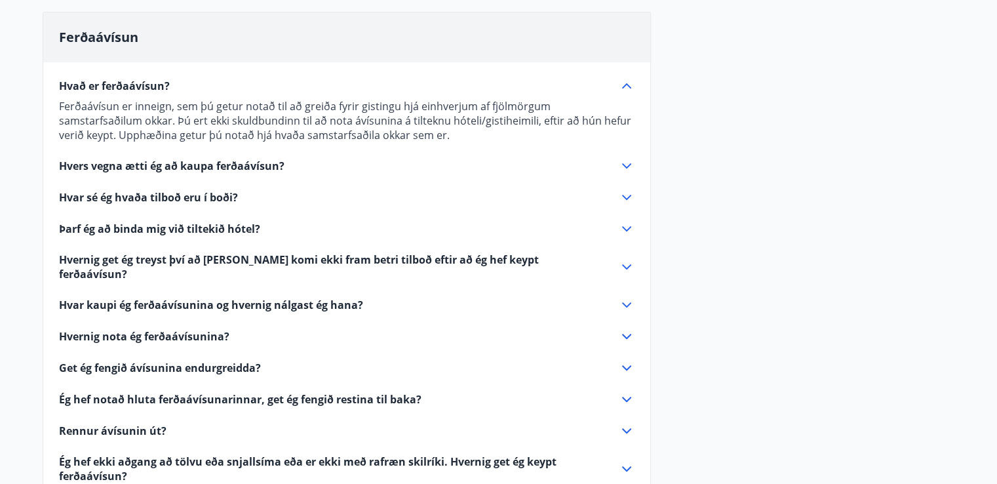
click at [627, 165] on icon at bounding box center [626, 165] width 9 height 5
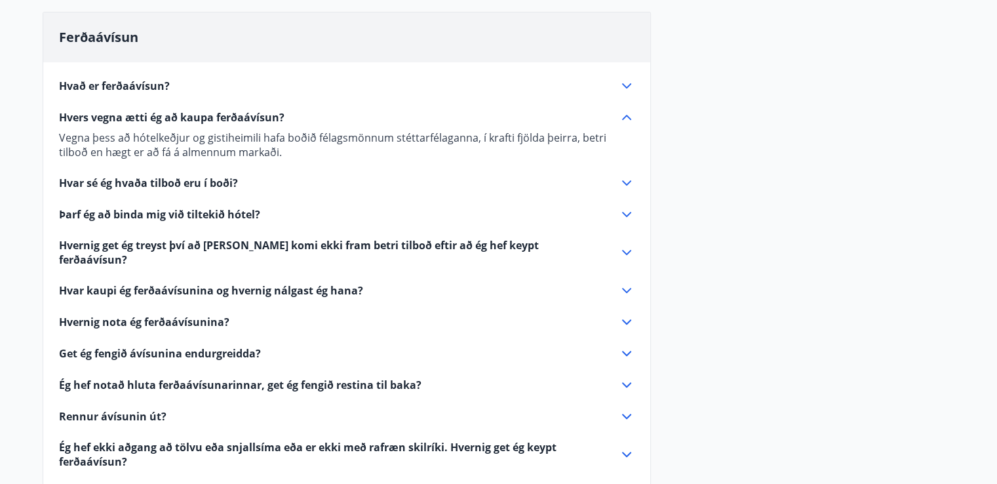
click at [627, 181] on icon at bounding box center [627, 183] width 16 height 16
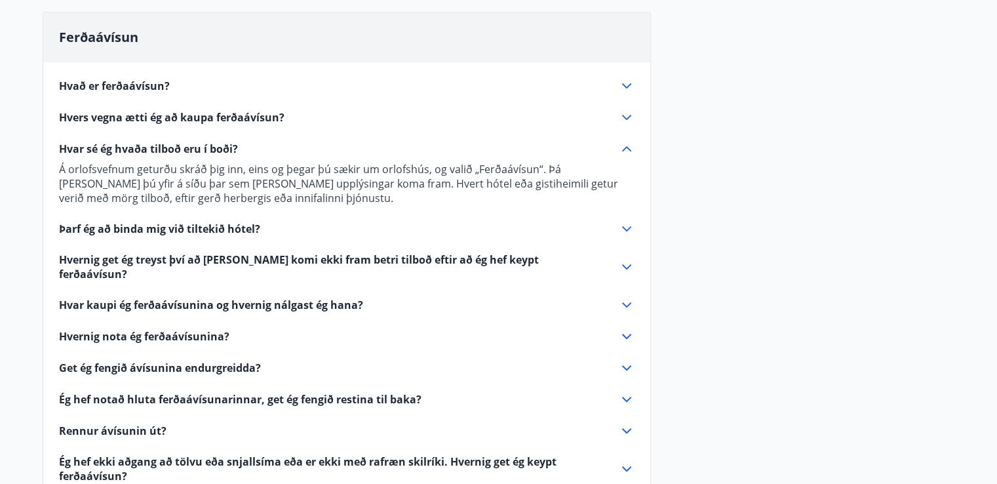
click at [624, 226] on icon at bounding box center [627, 229] width 16 height 16
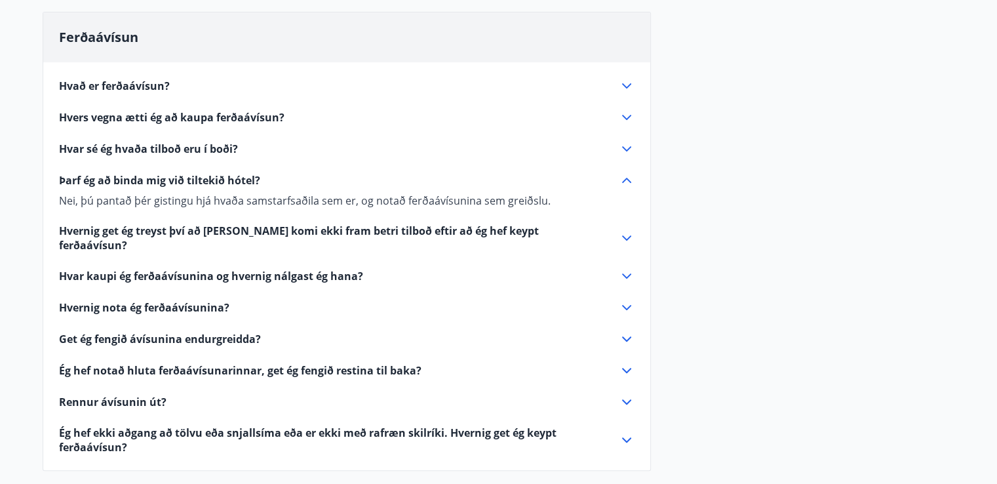
click at [626, 235] on icon at bounding box center [626, 237] width 9 height 5
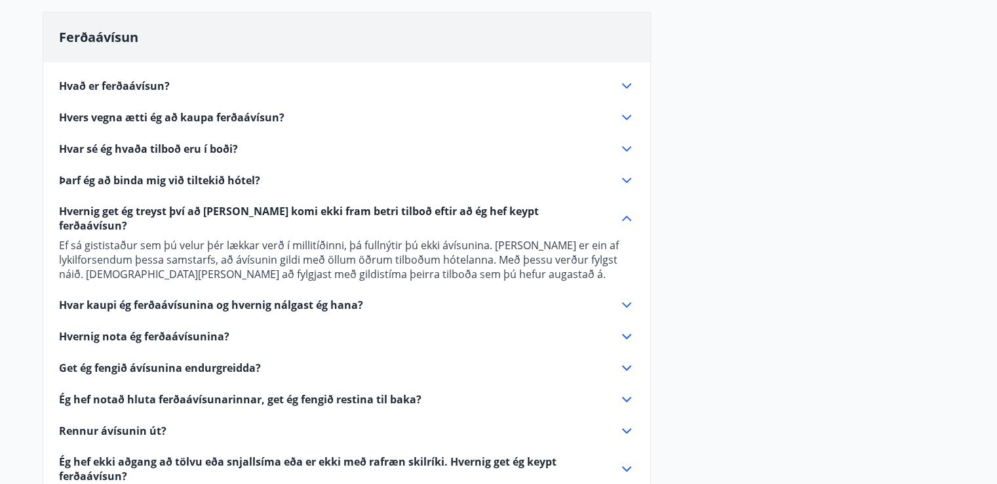
click at [625, 297] on icon at bounding box center [627, 305] width 16 height 16
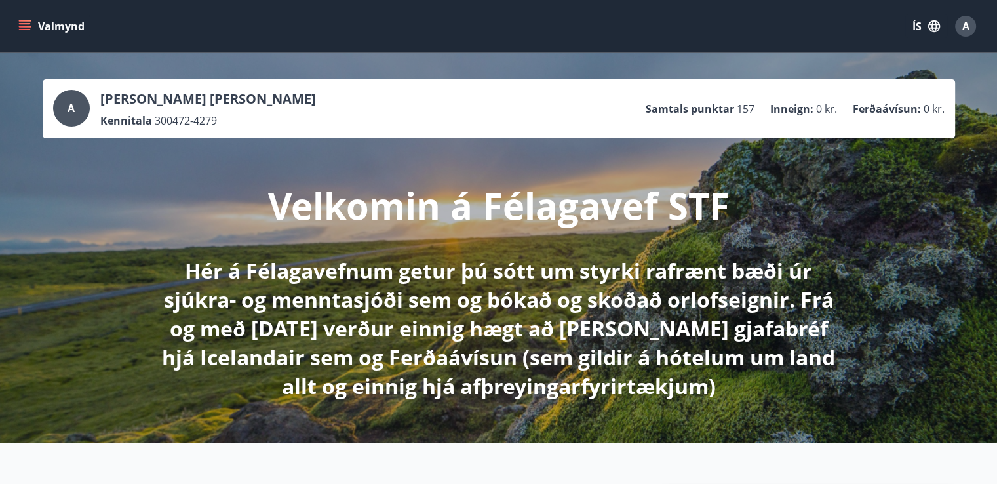
click at [24, 27] on icon "menu" at bounding box center [26, 26] width 14 height 1
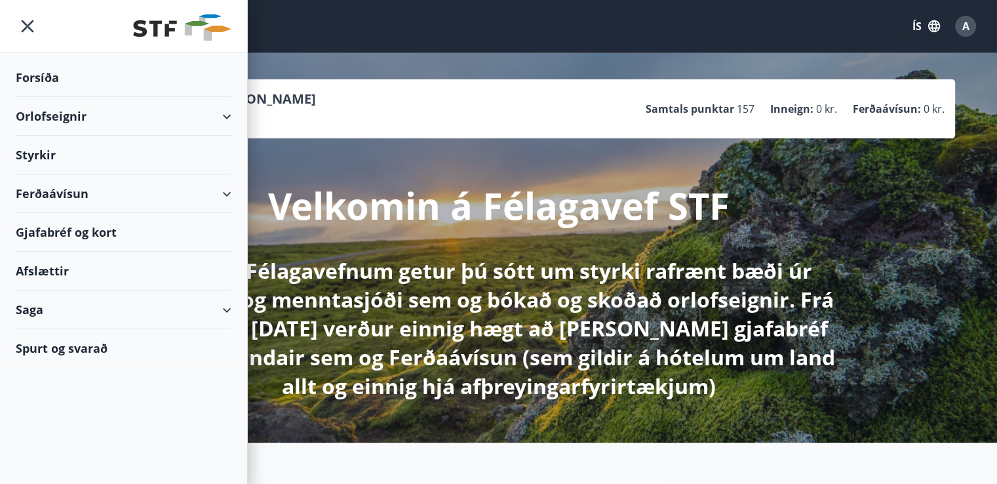
click at [71, 227] on div "Gjafabréf og kort" at bounding box center [124, 232] width 216 height 39
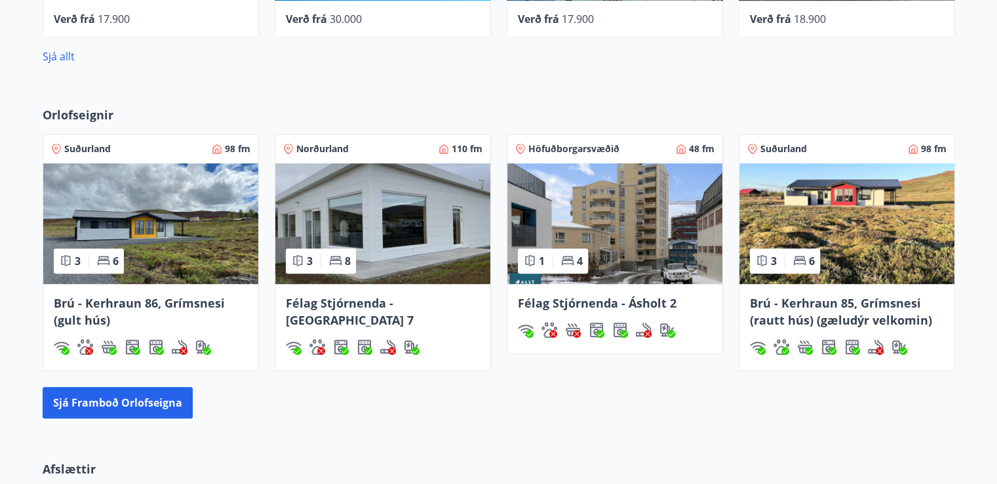
scroll to position [874, 0]
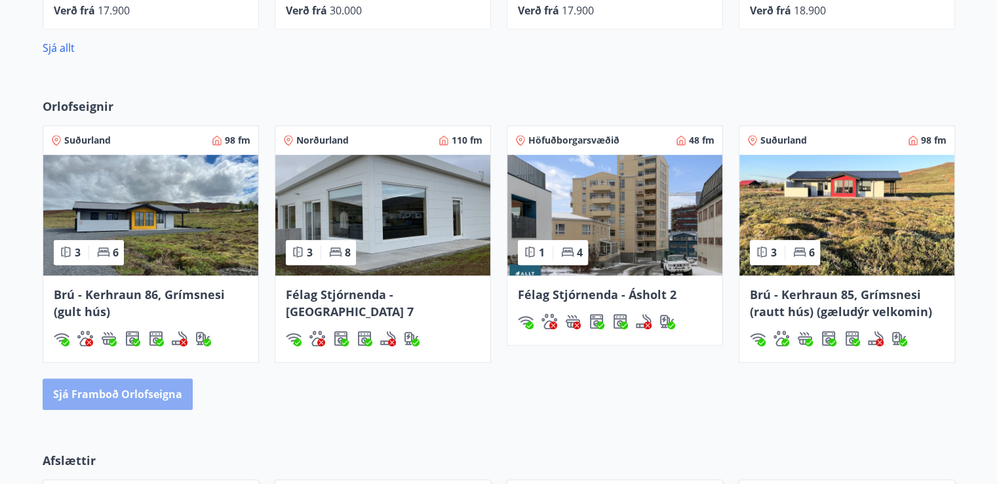
click at [149, 393] on button "Sjá framboð orlofseigna" at bounding box center [118, 393] width 150 height 31
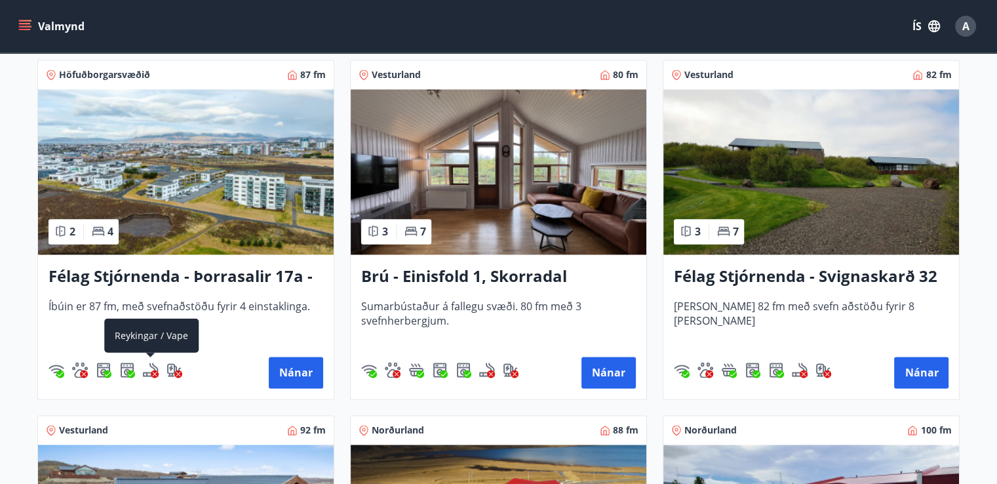
scroll to position [2019, 0]
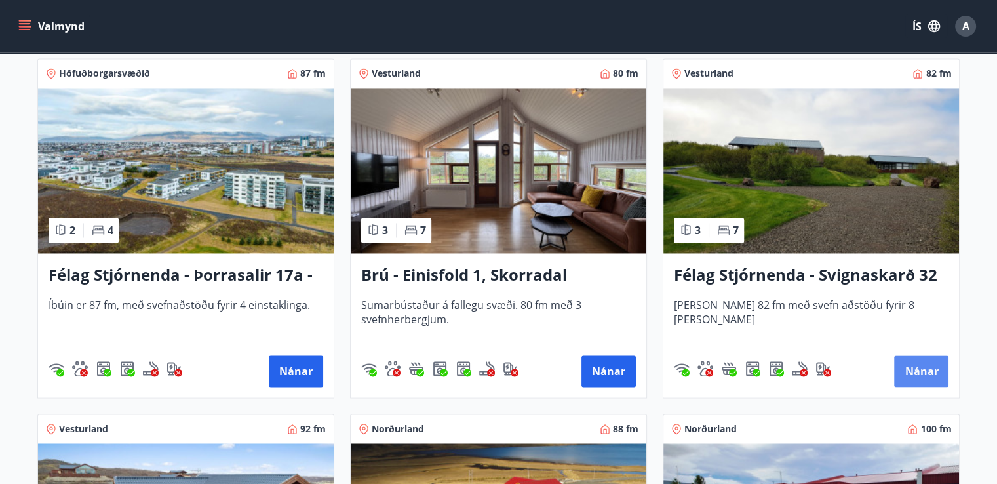
click at [928, 376] on button "Nánar" at bounding box center [921, 370] width 54 height 31
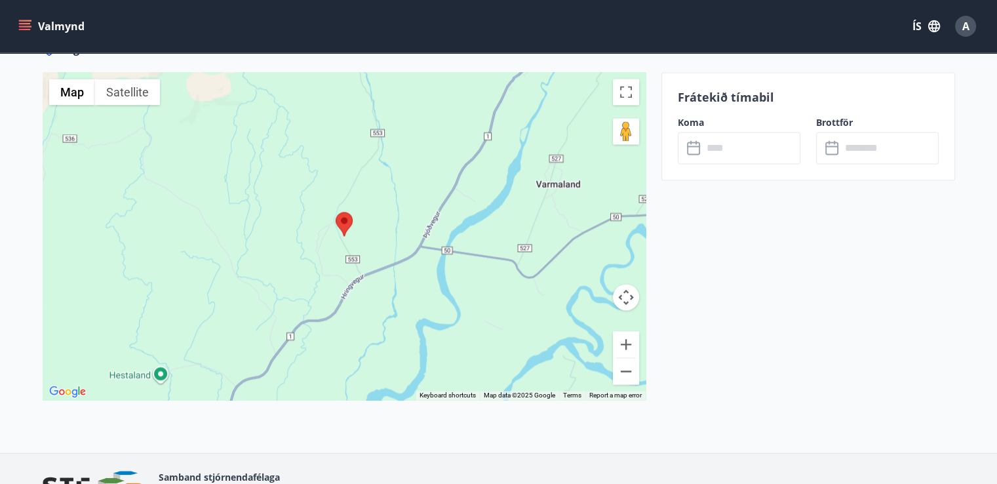
scroll to position [1940, 0]
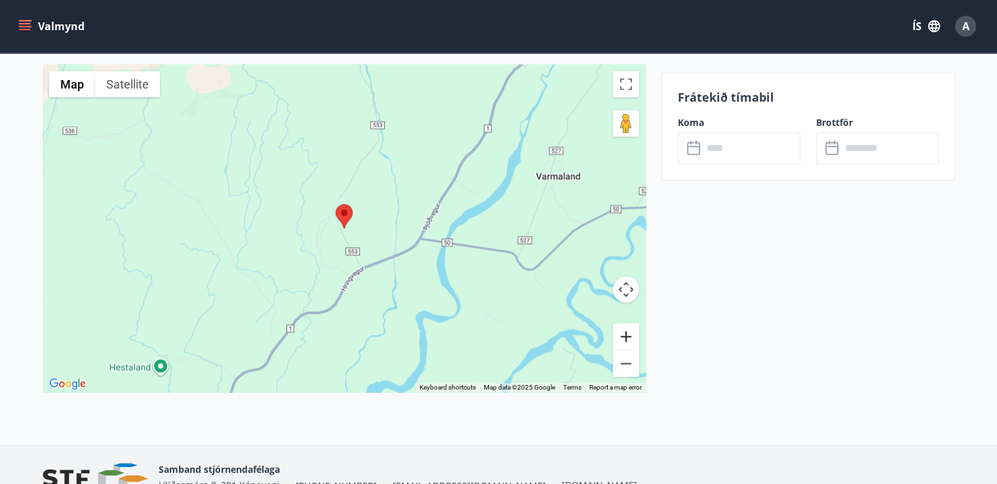
click at [625, 336] on button "Zoom in" at bounding box center [626, 336] width 26 height 26
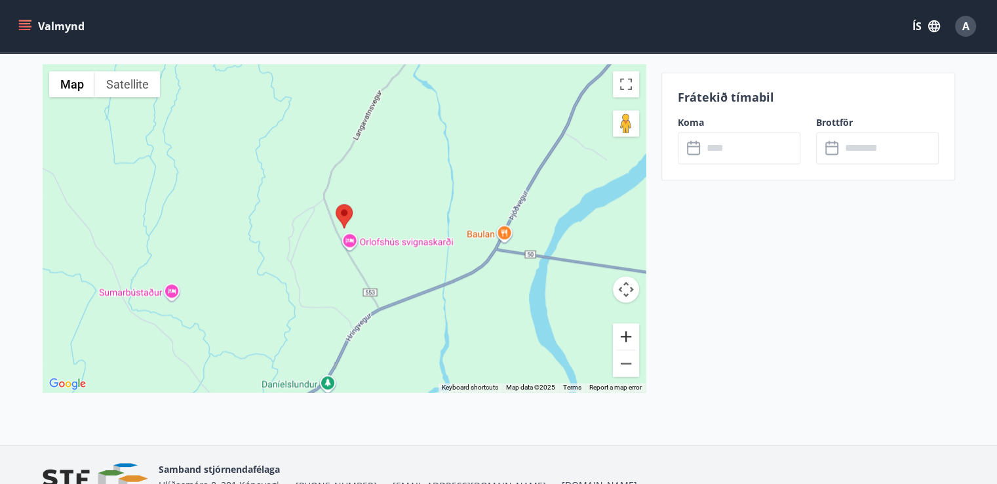
click at [625, 336] on button "Zoom in" at bounding box center [626, 336] width 26 height 26
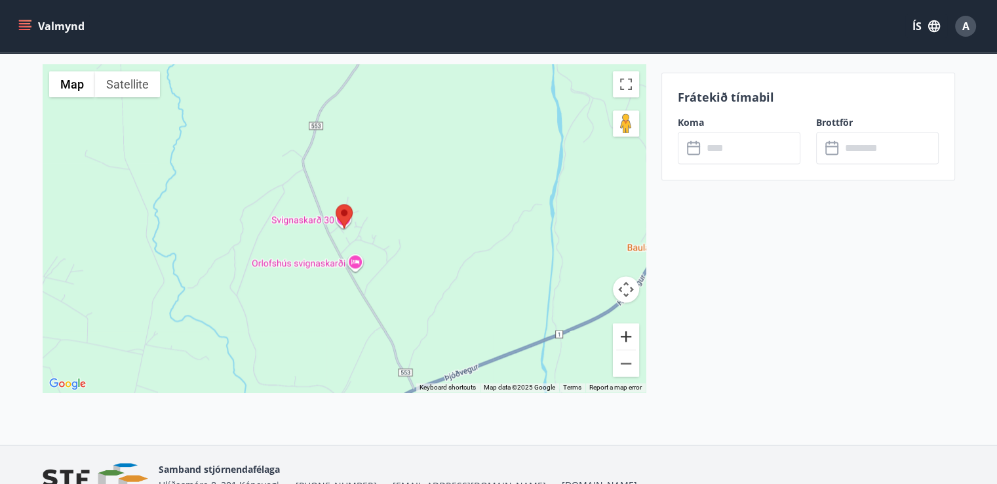
click at [625, 336] on button "Zoom in" at bounding box center [626, 336] width 26 height 26
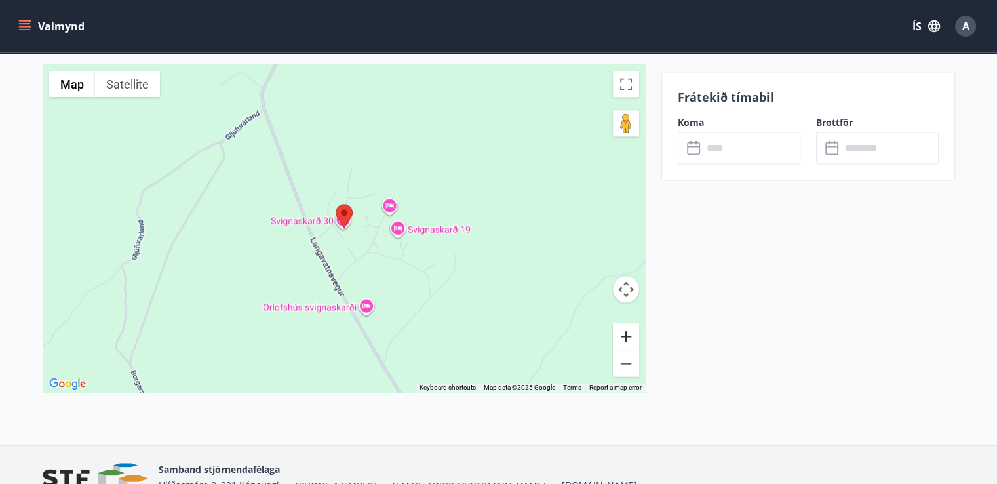
click at [625, 336] on button "Zoom in" at bounding box center [626, 336] width 26 height 26
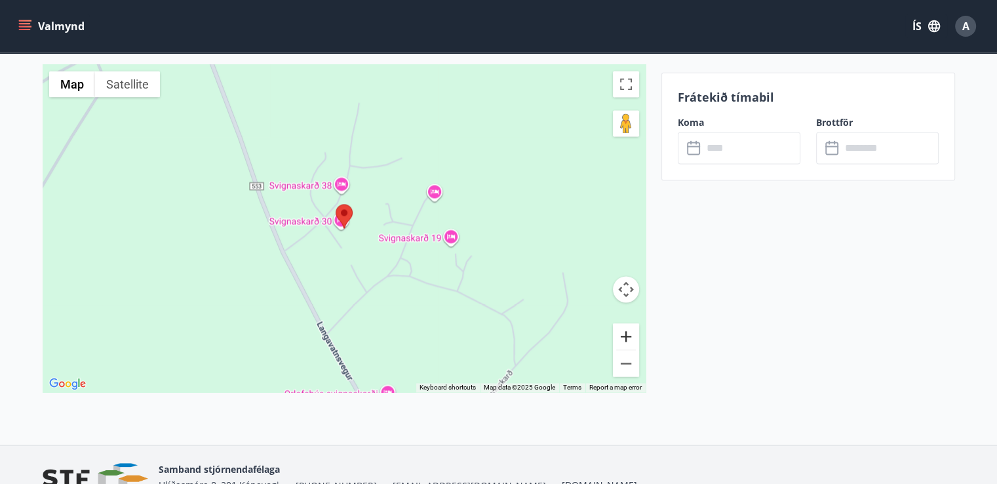
click at [625, 336] on button "Zoom in" at bounding box center [626, 336] width 26 height 26
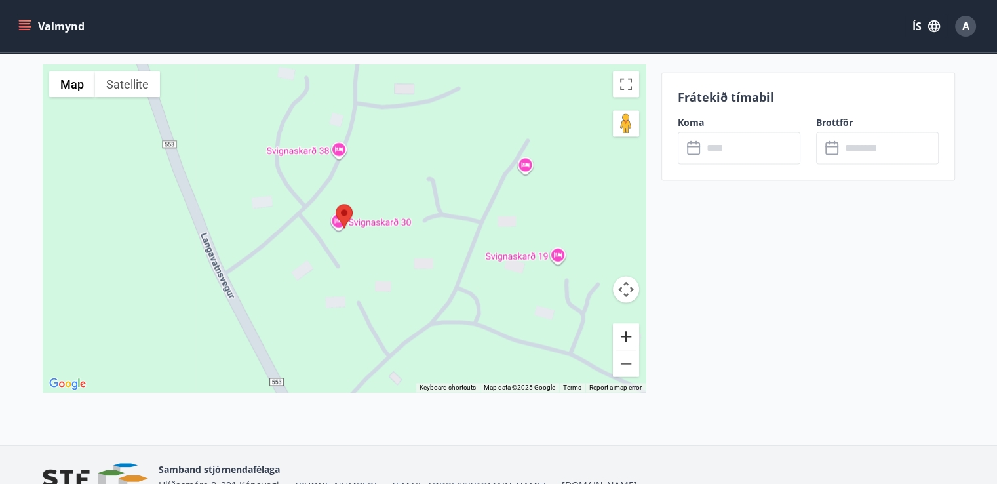
click at [625, 336] on button "Zoom in" at bounding box center [626, 336] width 26 height 26
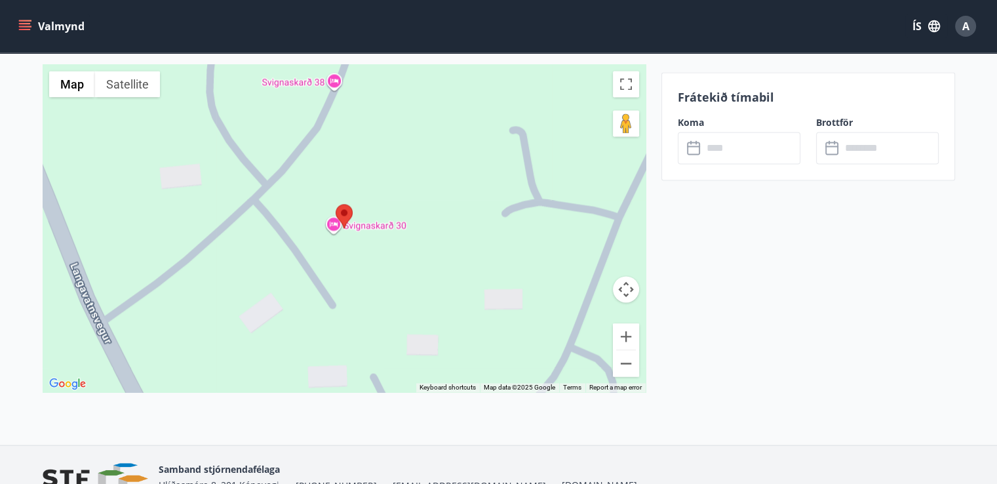
drag, startPoint x: 632, startPoint y: 281, endPoint x: 619, endPoint y: 213, distance: 69.3
click at [621, 213] on div "Map Terrain Satellite Labels Keyboard shortcuts Map Data Map data ©2025 Google …" at bounding box center [344, 228] width 603 height 328
click at [625, 294] on button "Map camera controls" at bounding box center [626, 289] width 26 height 26
click at [562, 322] on button "Move down" at bounding box center [560, 322] width 26 height 26
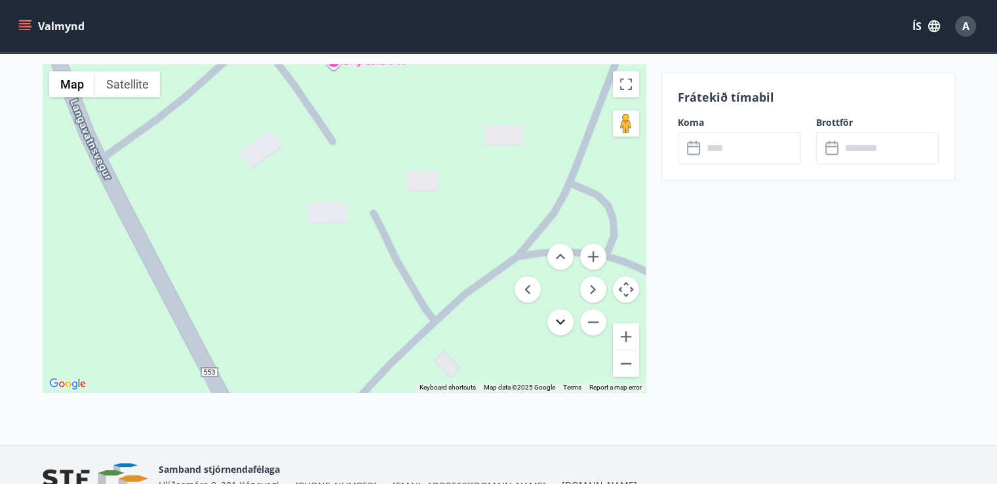
click at [562, 322] on button "Move down" at bounding box center [560, 322] width 26 height 26
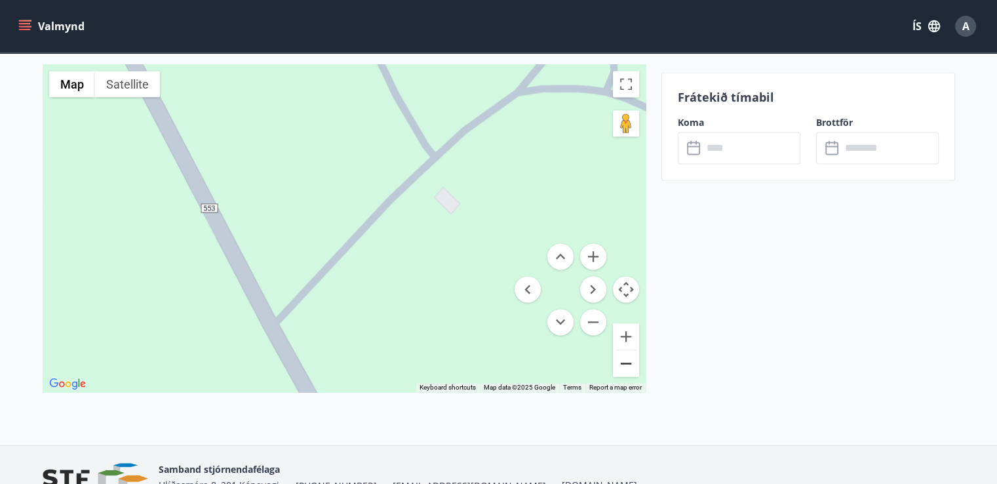
click at [627, 360] on button "Zoom out" at bounding box center [626, 363] width 26 height 26
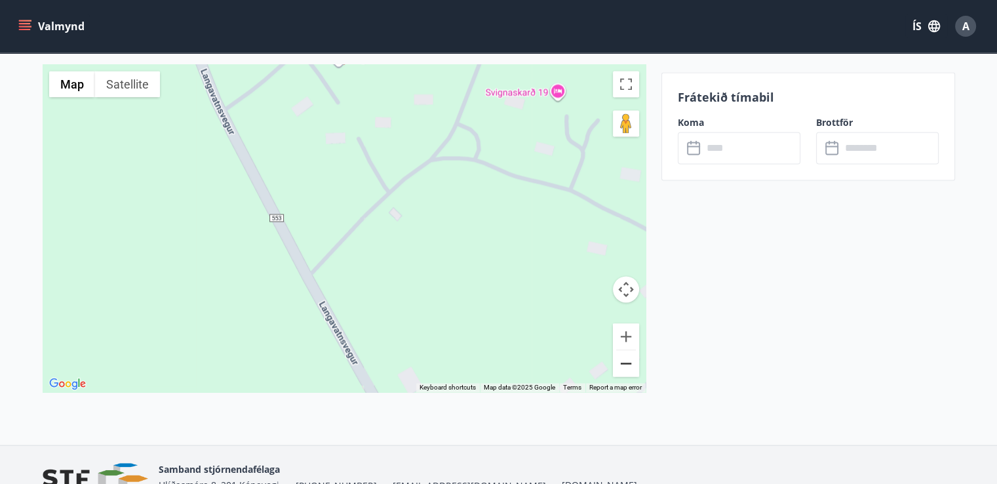
click at [627, 360] on button "Zoom out" at bounding box center [626, 363] width 26 height 26
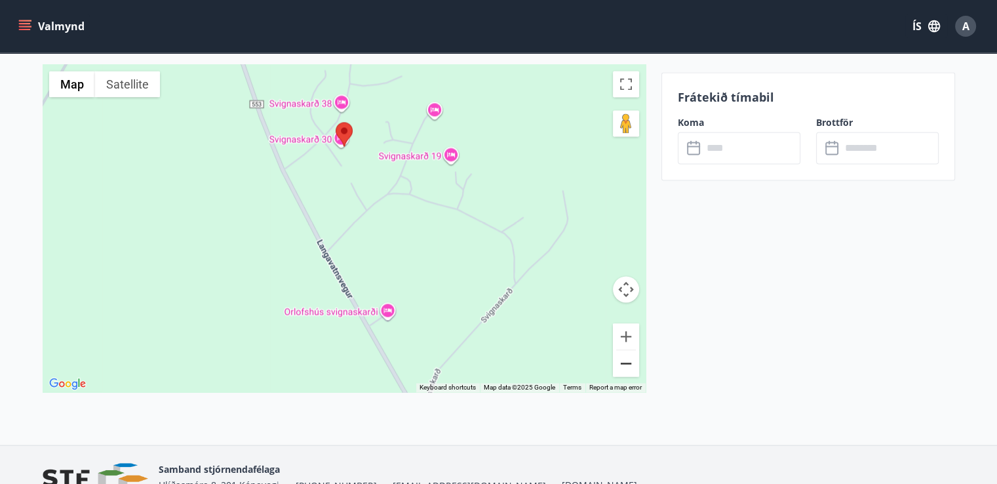
click at [621, 368] on button "Zoom out" at bounding box center [626, 363] width 26 height 26
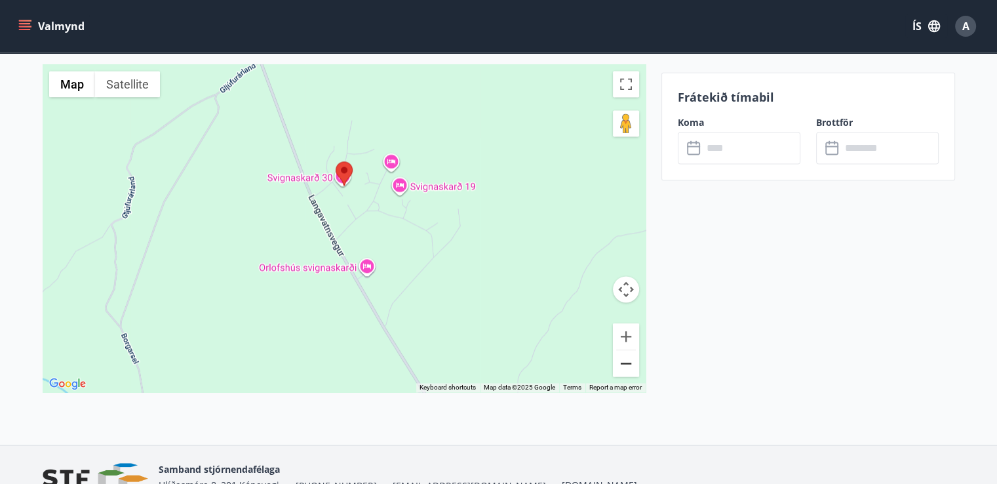
click at [621, 368] on button "Zoom out" at bounding box center [626, 363] width 26 height 26
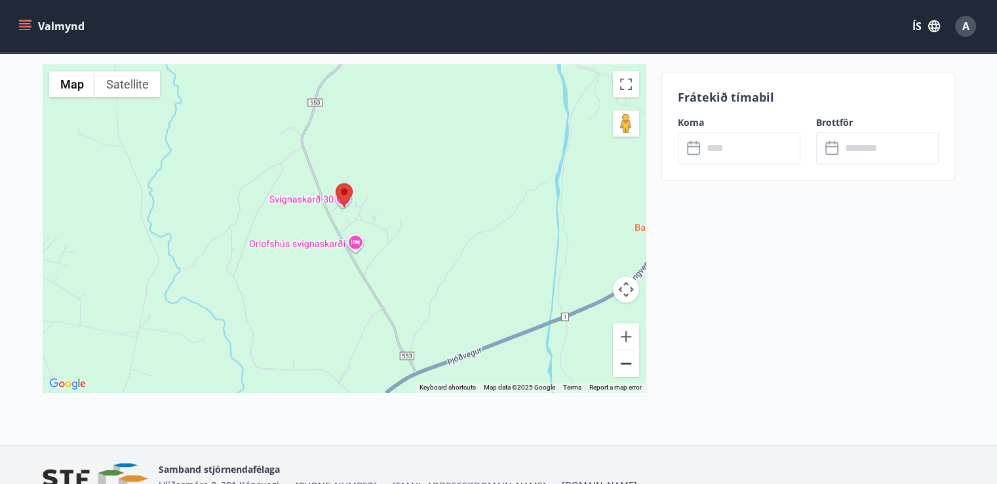
click at [621, 368] on button "Zoom out" at bounding box center [626, 363] width 26 height 26
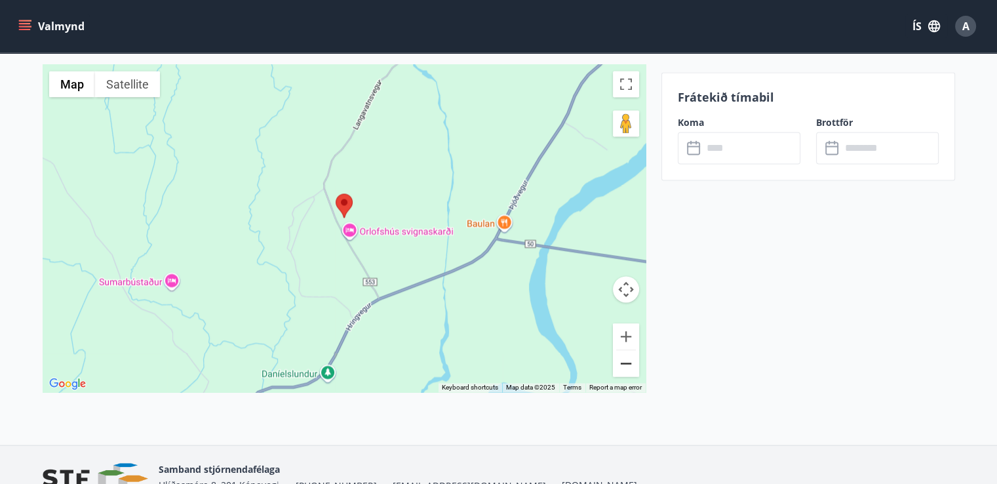
click at [621, 368] on button "Zoom out" at bounding box center [626, 363] width 26 height 26
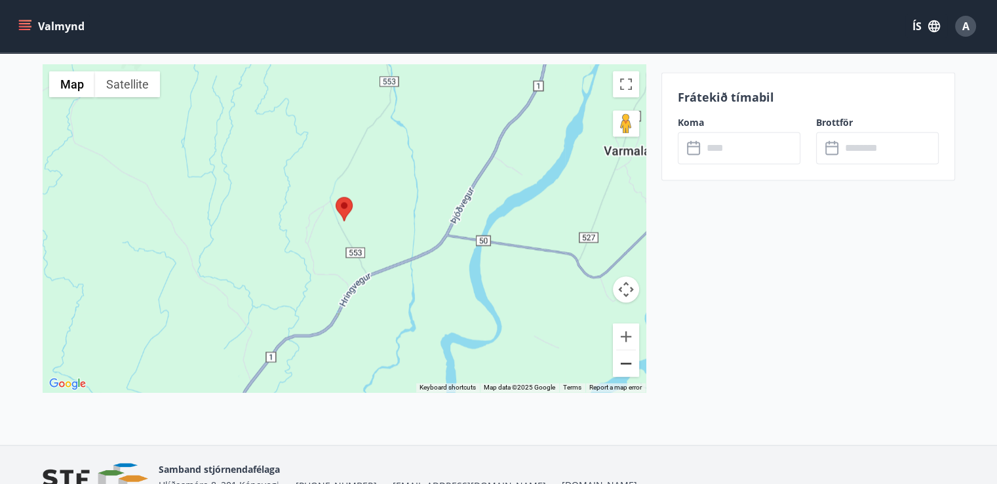
click at [621, 368] on button "Zoom out" at bounding box center [626, 363] width 26 height 26
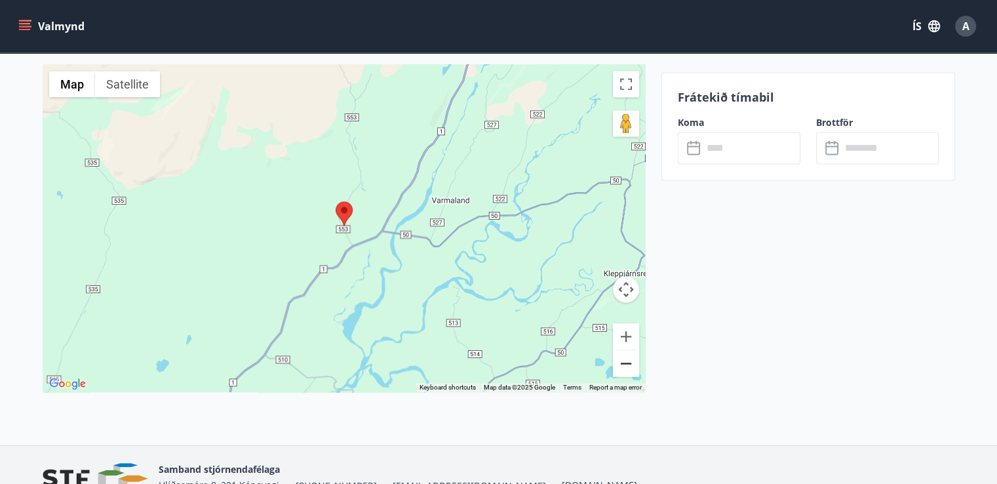
click at [621, 368] on button "Zoom out" at bounding box center [626, 363] width 26 height 26
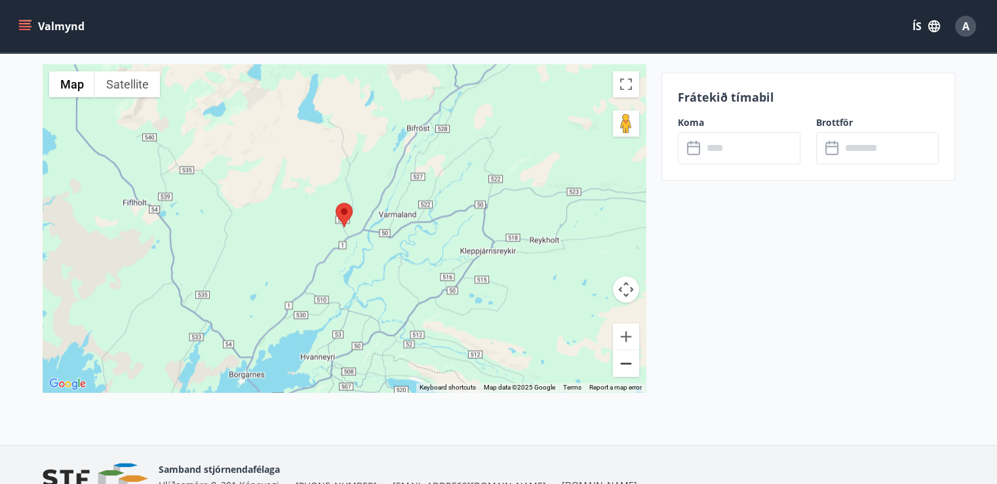
click at [621, 368] on button "Zoom out" at bounding box center [626, 363] width 26 height 26
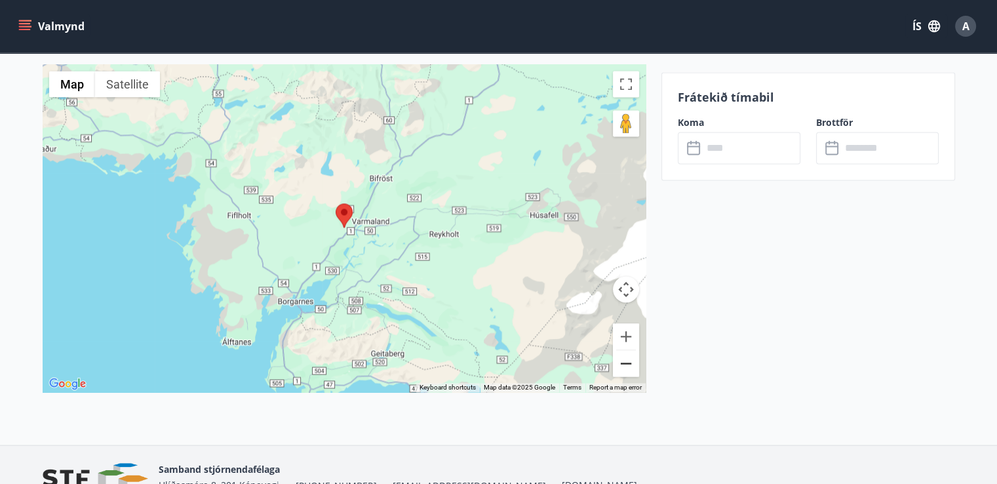
click at [621, 368] on button "Zoom out" at bounding box center [626, 363] width 26 height 26
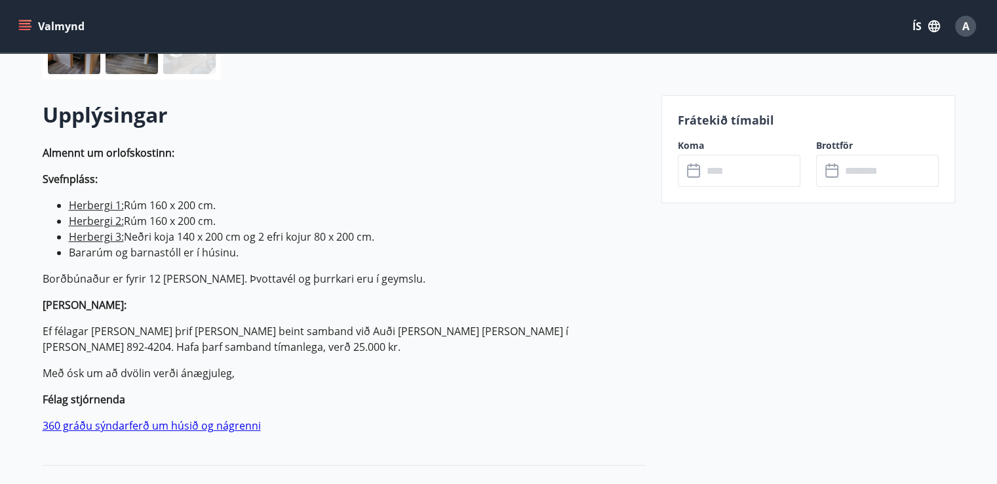
scroll to position [393, 0]
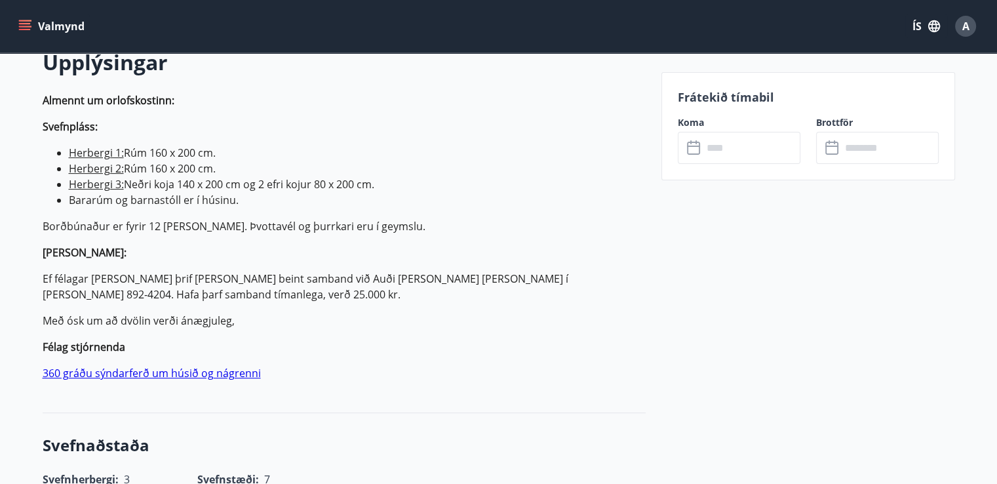
click at [161, 372] on link "360 gráðu sýndarferð um húsið og nágrenni" at bounding box center [152, 373] width 218 height 14
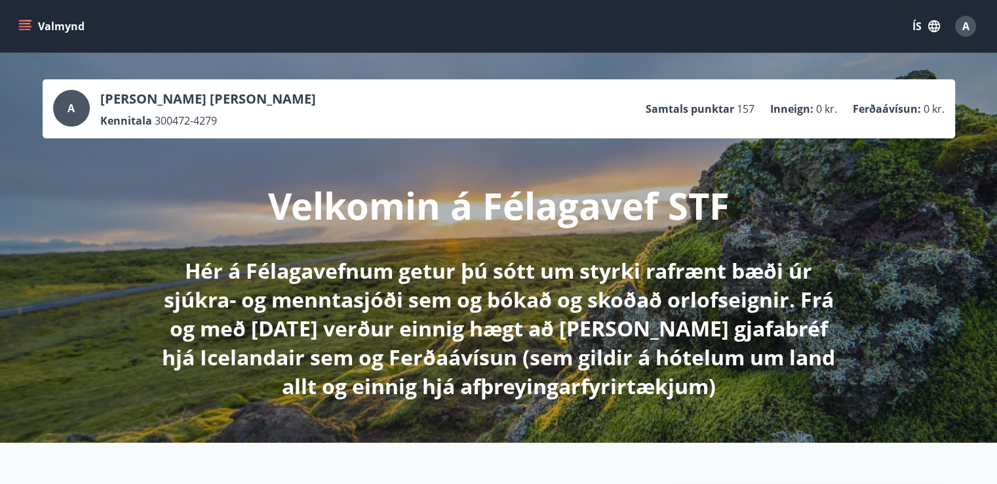
click at [882, 111] on p "Ferðaávísun :" at bounding box center [887, 109] width 68 height 14
click at [22, 18] on button "Valmynd" at bounding box center [53, 26] width 74 height 24
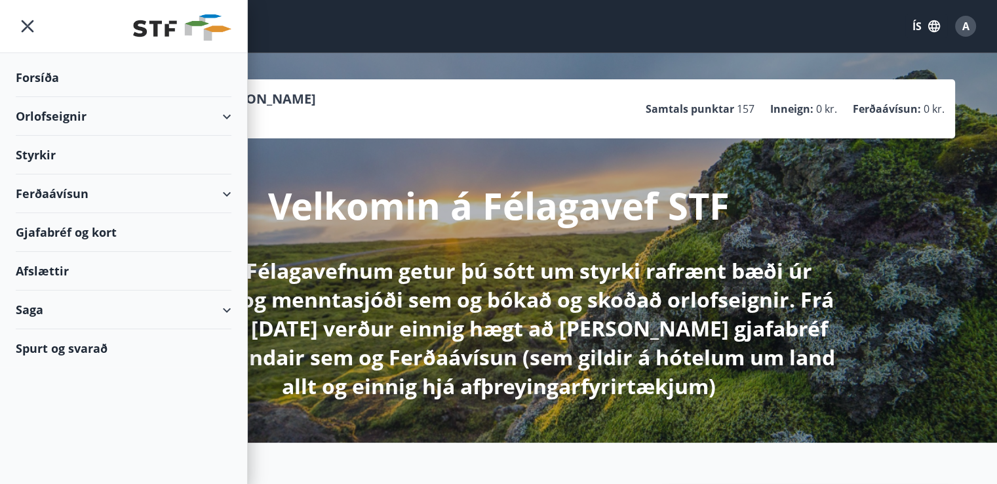
click at [226, 185] on div "Ferðaávísun" at bounding box center [124, 193] width 216 height 39
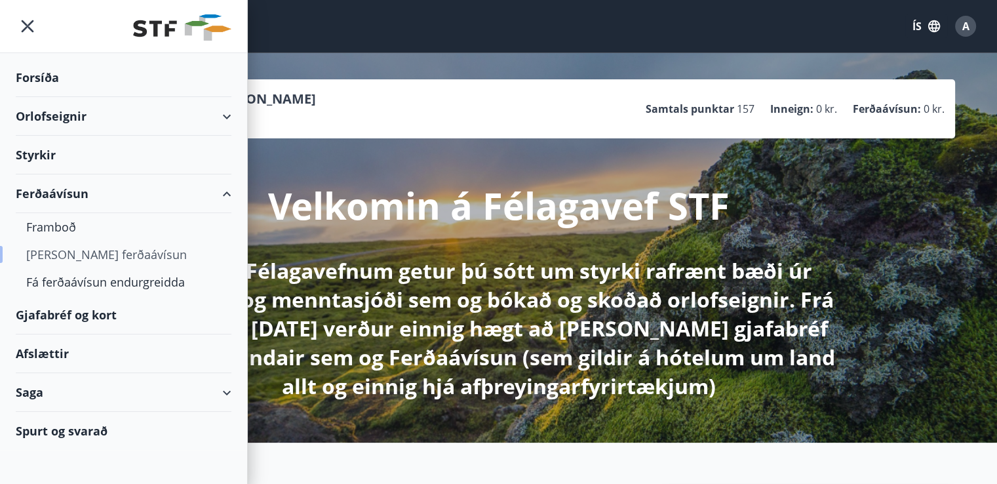
click at [98, 252] on div "[PERSON_NAME] ferðaávísun" at bounding box center [123, 255] width 195 height 28
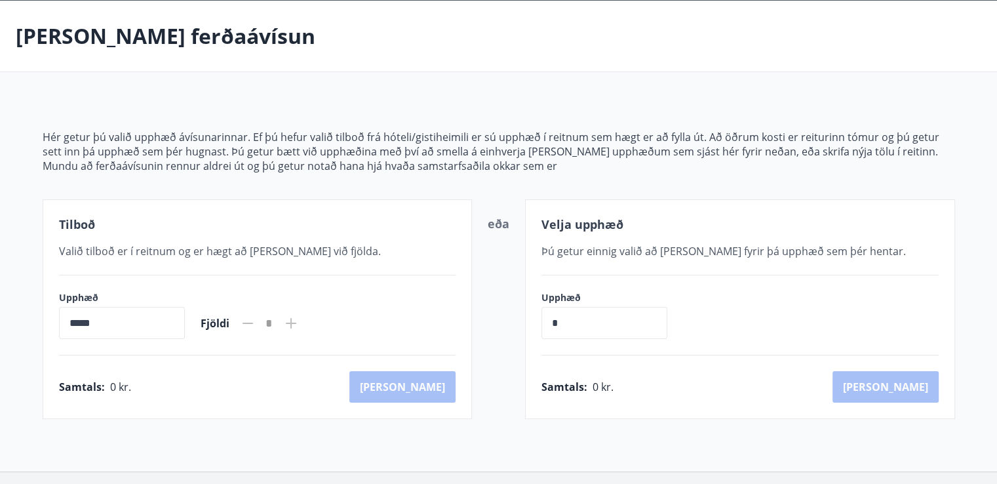
scroll to position [149, 0]
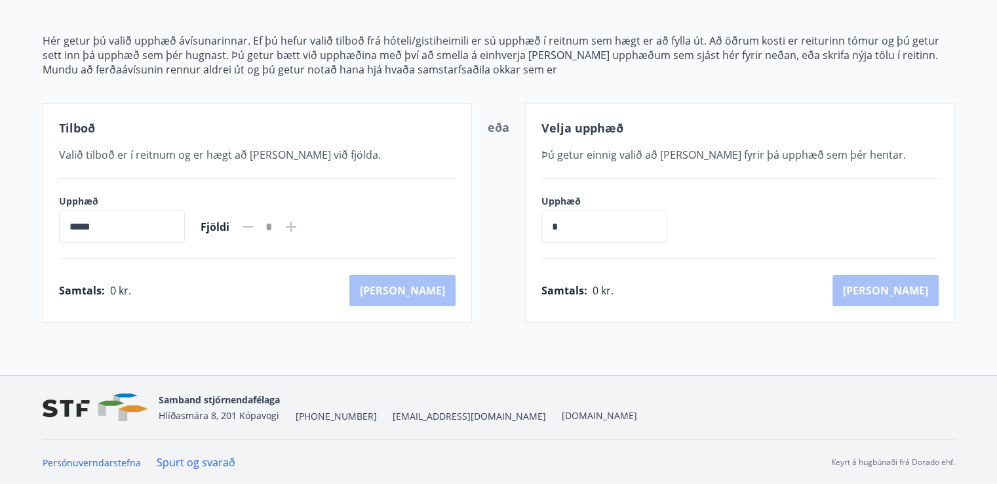
click at [581, 223] on input "*" at bounding box center [604, 226] width 126 height 32
click at [86, 220] on input "*****" at bounding box center [122, 226] width 126 height 32
click at [75, 225] on input "*****" at bounding box center [122, 226] width 126 height 32
click at [110, 227] on input "*****" at bounding box center [122, 226] width 126 height 32
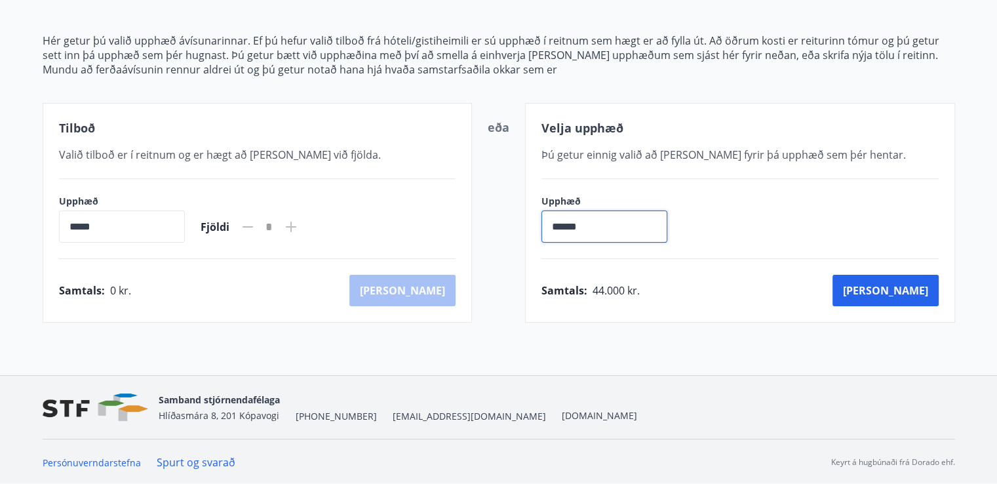
click at [587, 224] on input "******" at bounding box center [604, 226] width 126 height 32
type input "*"
click at [366, 127] on div "Tilboð" at bounding box center [257, 127] width 397 height 17
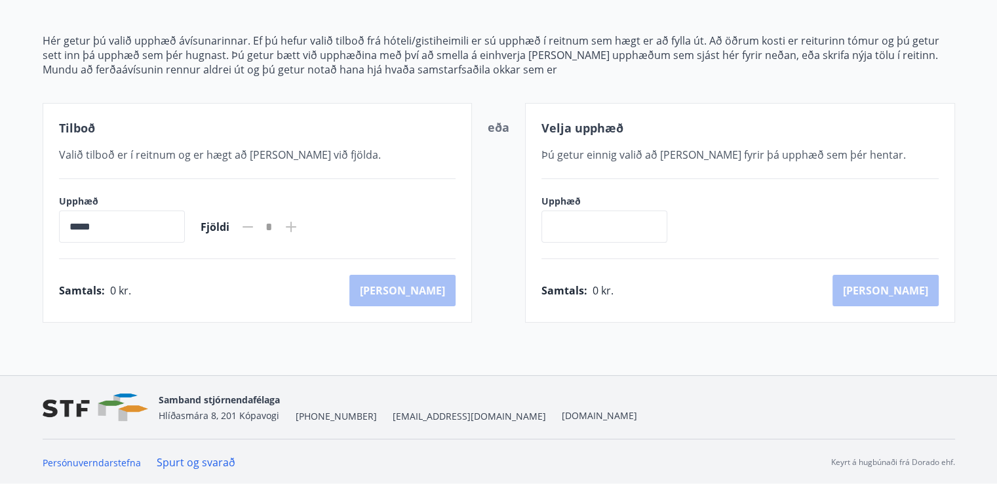
click at [89, 223] on input "*****" at bounding box center [122, 226] width 126 height 32
click at [73, 226] on input "*****" at bounding box center [122, 226] width 126 height 32
click at [299, 223] on icon at bounding box center [291, 227] width 16 height 16
click at [563, 216] on input "text" at bounding box center [604, 226] width 126 height 32
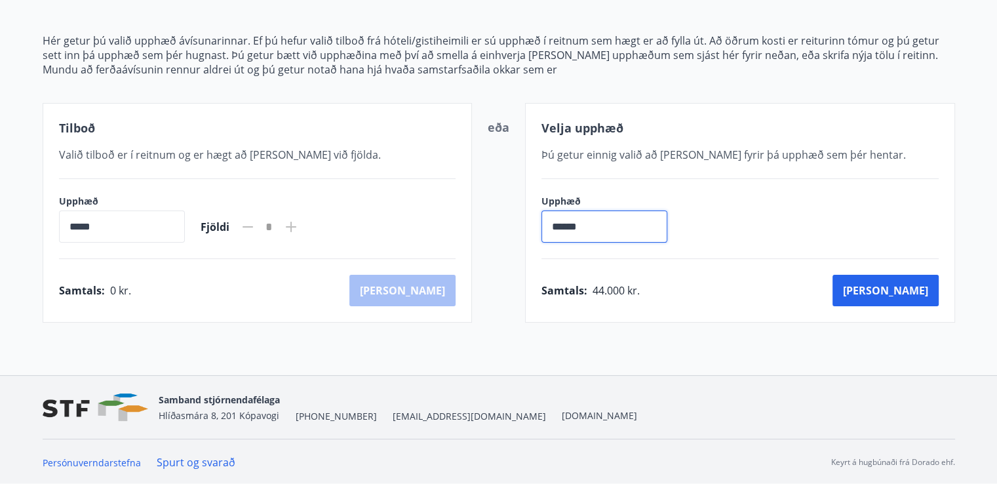
type input "******"
click at [500, 165] on div "eða" at bounding box center [499, 213] width 22 height 188
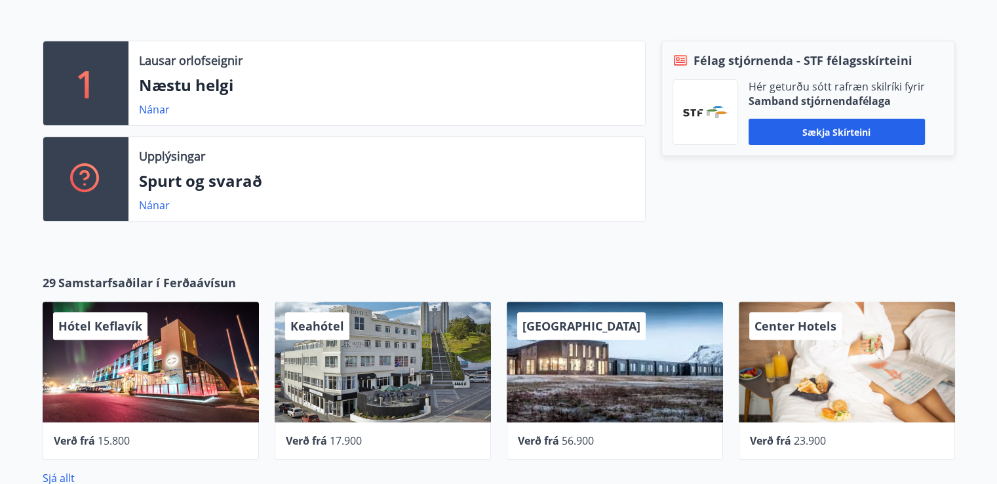
scroll to position [446, 0]
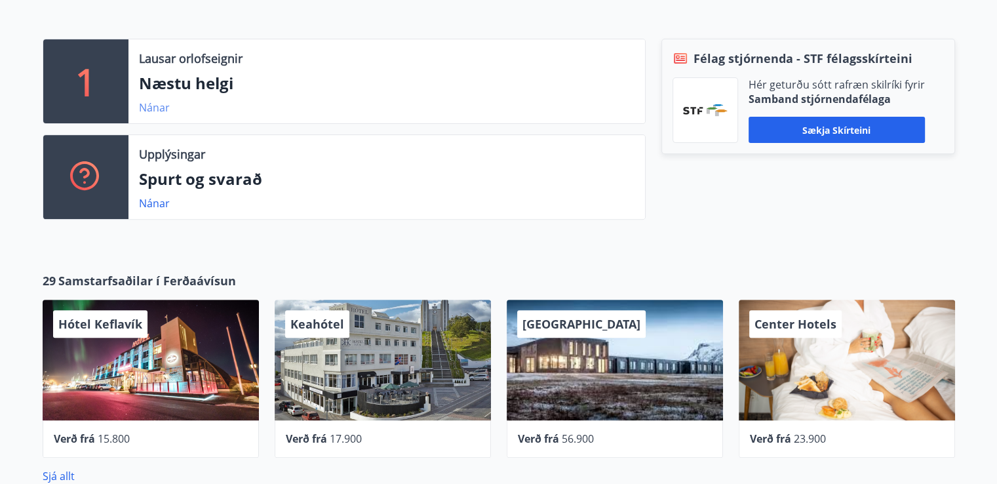
click at [153, 111] on link "Nánar" at bounding box center [154, 107] width 31 height 14
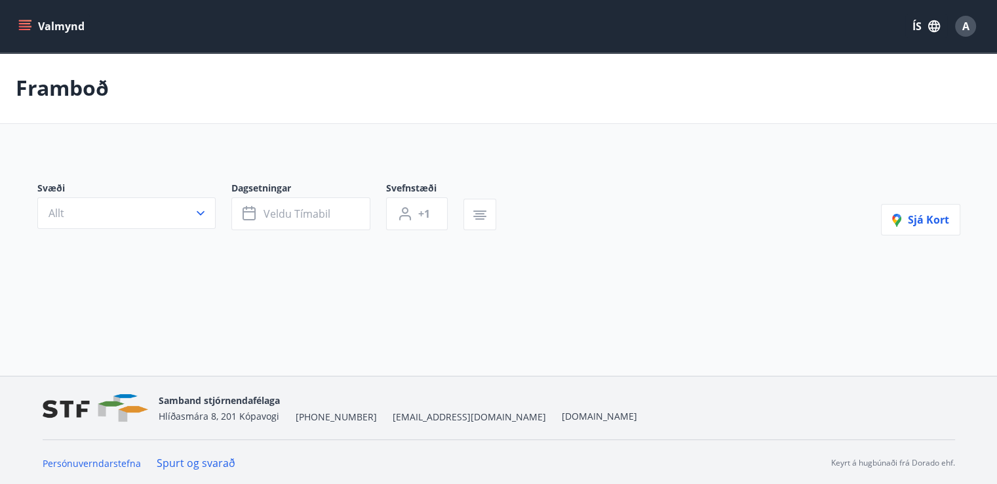
type input "*"
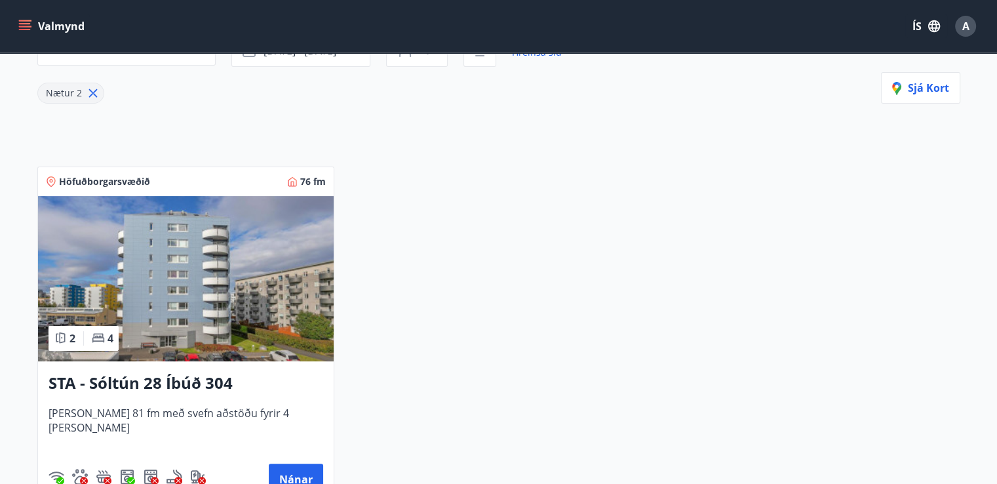
scroll to position [227, 0]
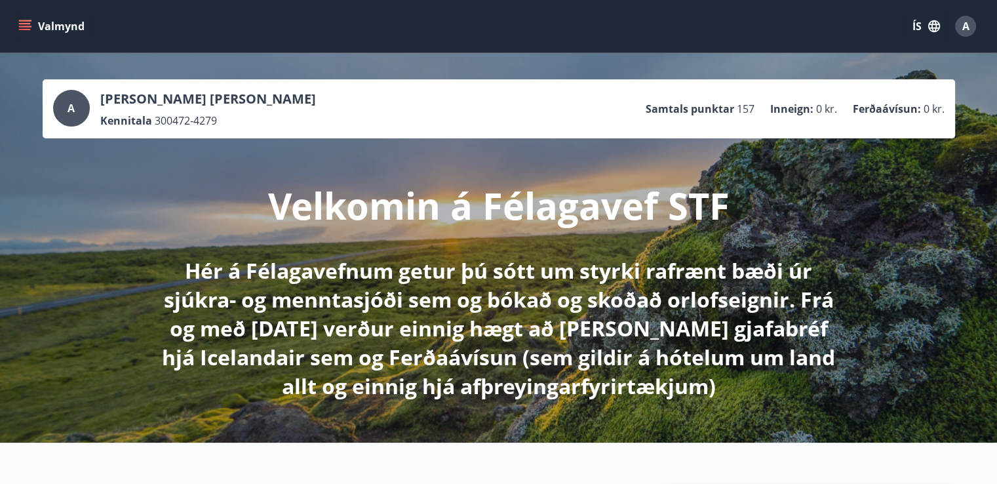
click at [24, 26] on icon "menu" at bounding box center [24, 26] width 13 height 13
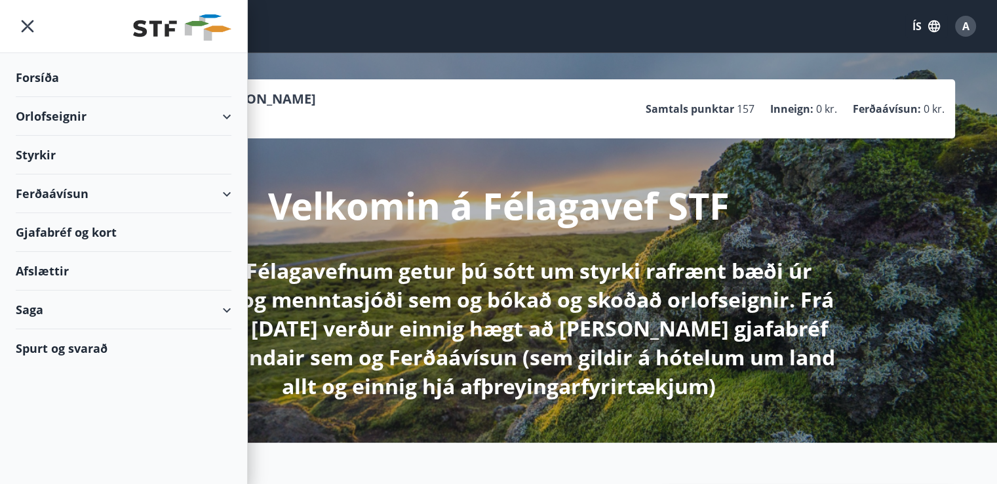
click at [229, 192] on div "Ferðaávísun" at bounding box center [124, 193] width 216 height 39
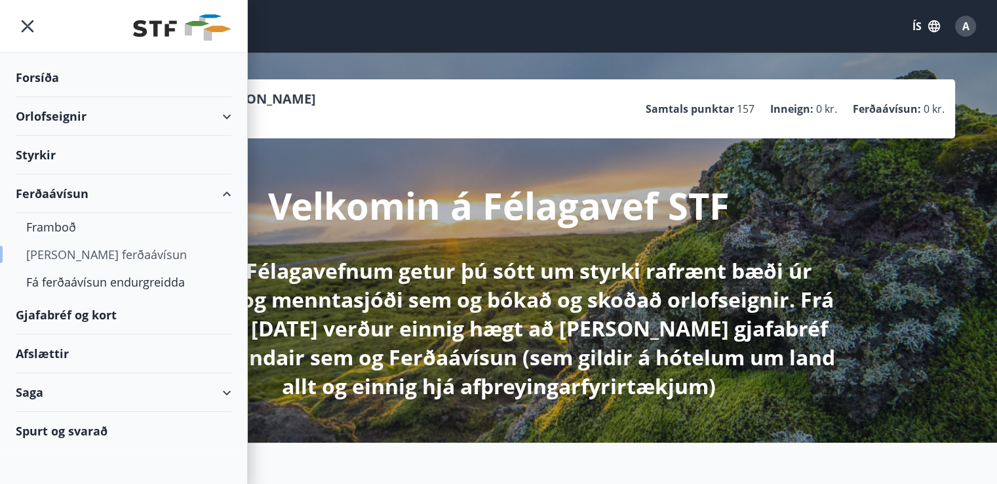
click at [78, 251] on div "[PERSON_NAME] ferðaávísun" at bounding box center [123, 255] width 195 height 28
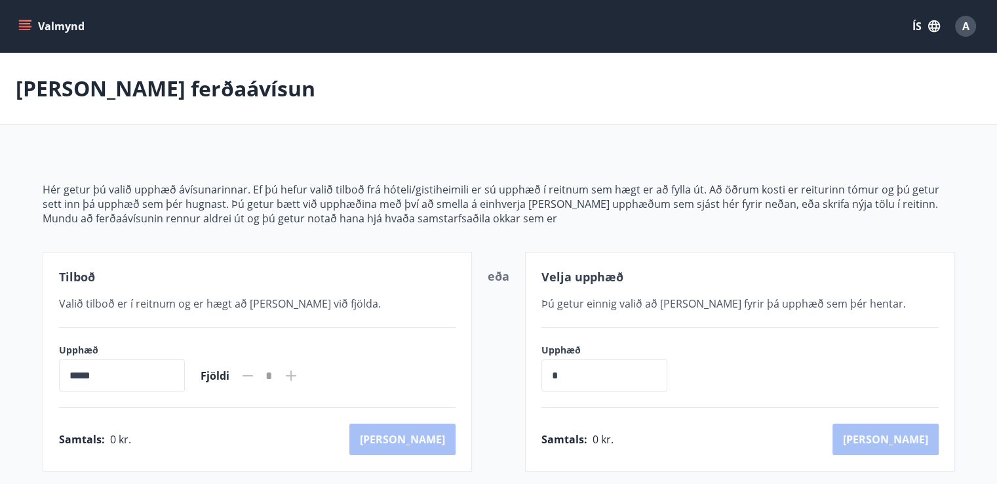
click at [366, 308] on div "Valið tilboð er í reitnum og er hægt að [PERSON_NAME] við fjölda." at bounding box center [257, 304] width 397 height 16
click at [90, 374] on input "*****" at bounding box center [122, 375] width 126 height 32
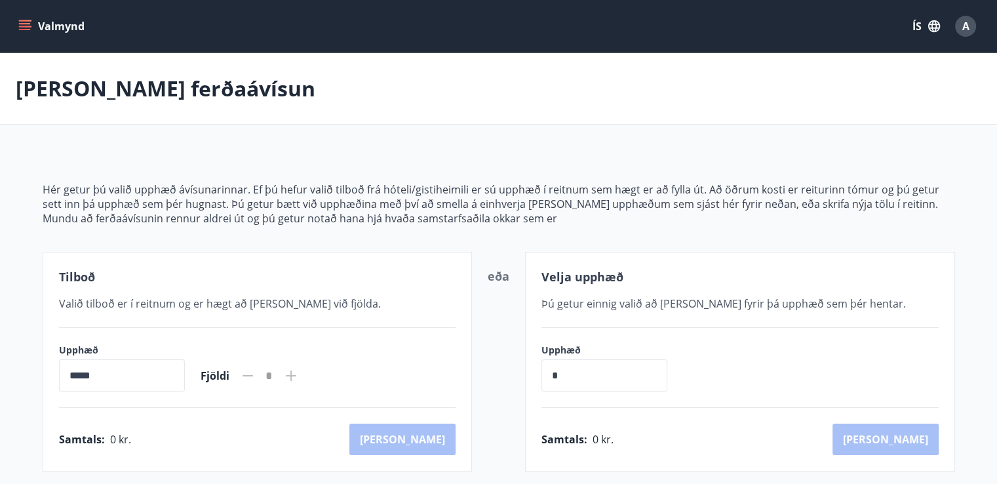
click at [90, 374] on input "*****" at bounding box center [122, 375] width 126 height 32
click at [576, 372] on input "*" at bounding box center [604, 375] width 126 height 32
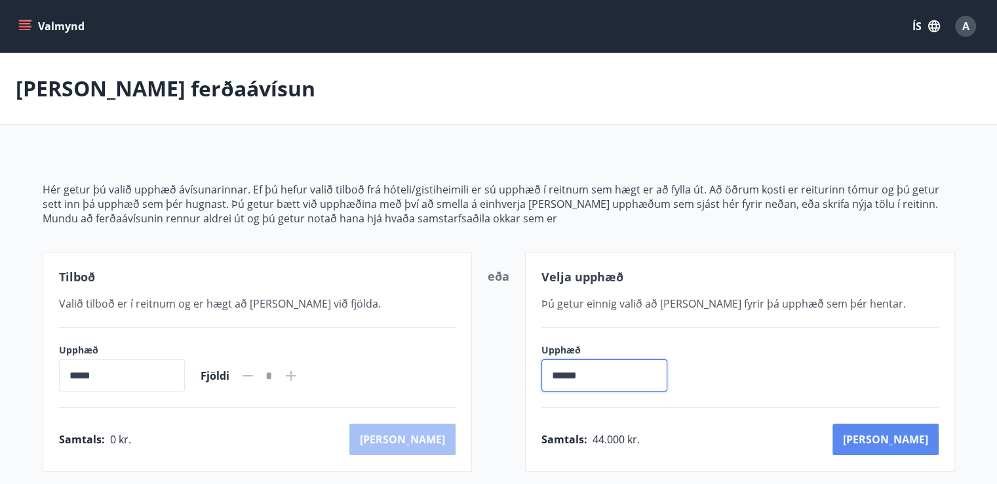
type input "******"
click at [902, 445] on button "[PERSON_NAME]" at bounding box center [885, 438] width 106 height 31
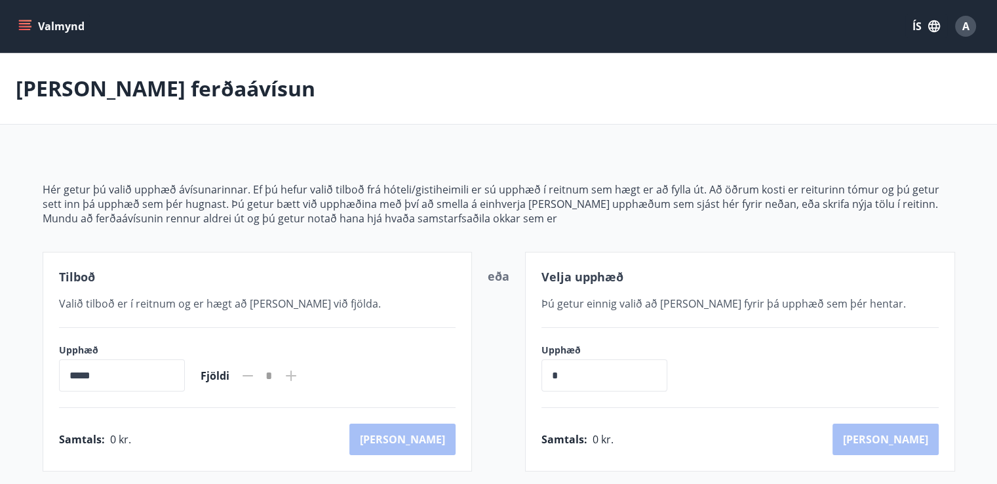
click at [25, 20] on icon "menu" at bounding box center [26, 20] width 14 height 1
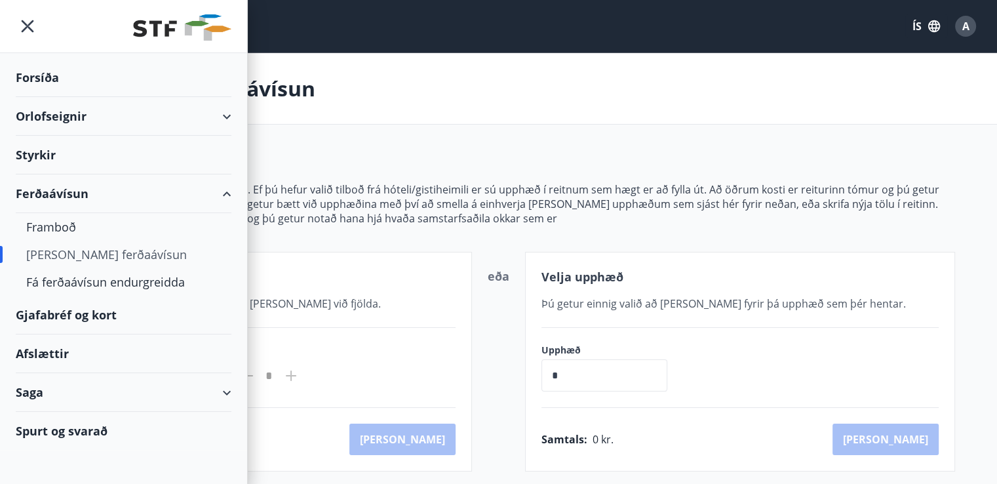
click at [85, 311] on div "Gjafabréf og kort" at bounding box center [124, 315] width 216 height 39
